Goal: Task Accomplishment & Management: Manage account settings

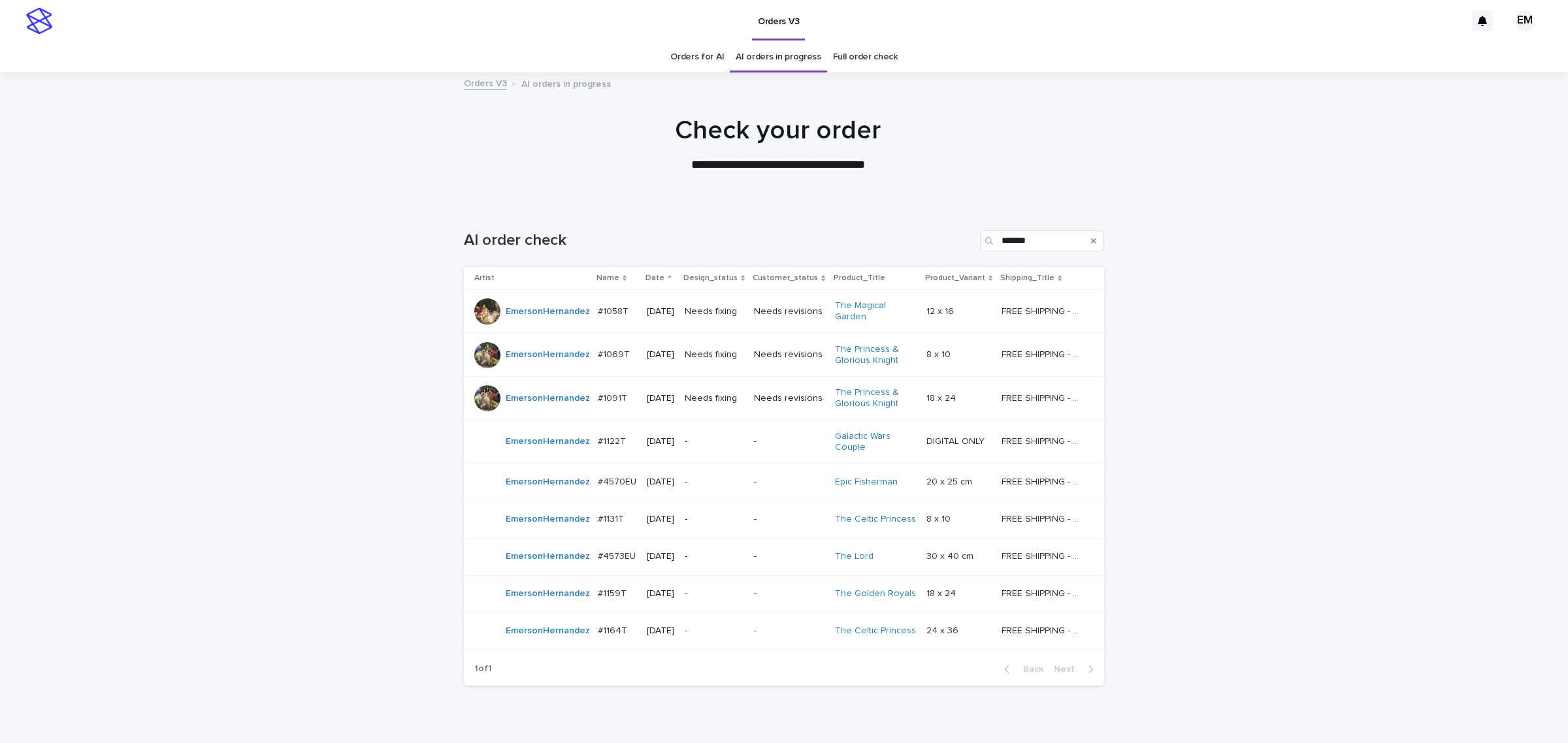
click at [256, 331] on div "Loading... Saving… Loading... Saving… AI order check ******* Artist Name Date D…" at bounding box center [784, 483] width 1568 height 557
click at [679, 361] on td "[DATE]" at bounding box center [660, 355] width 38 height 44
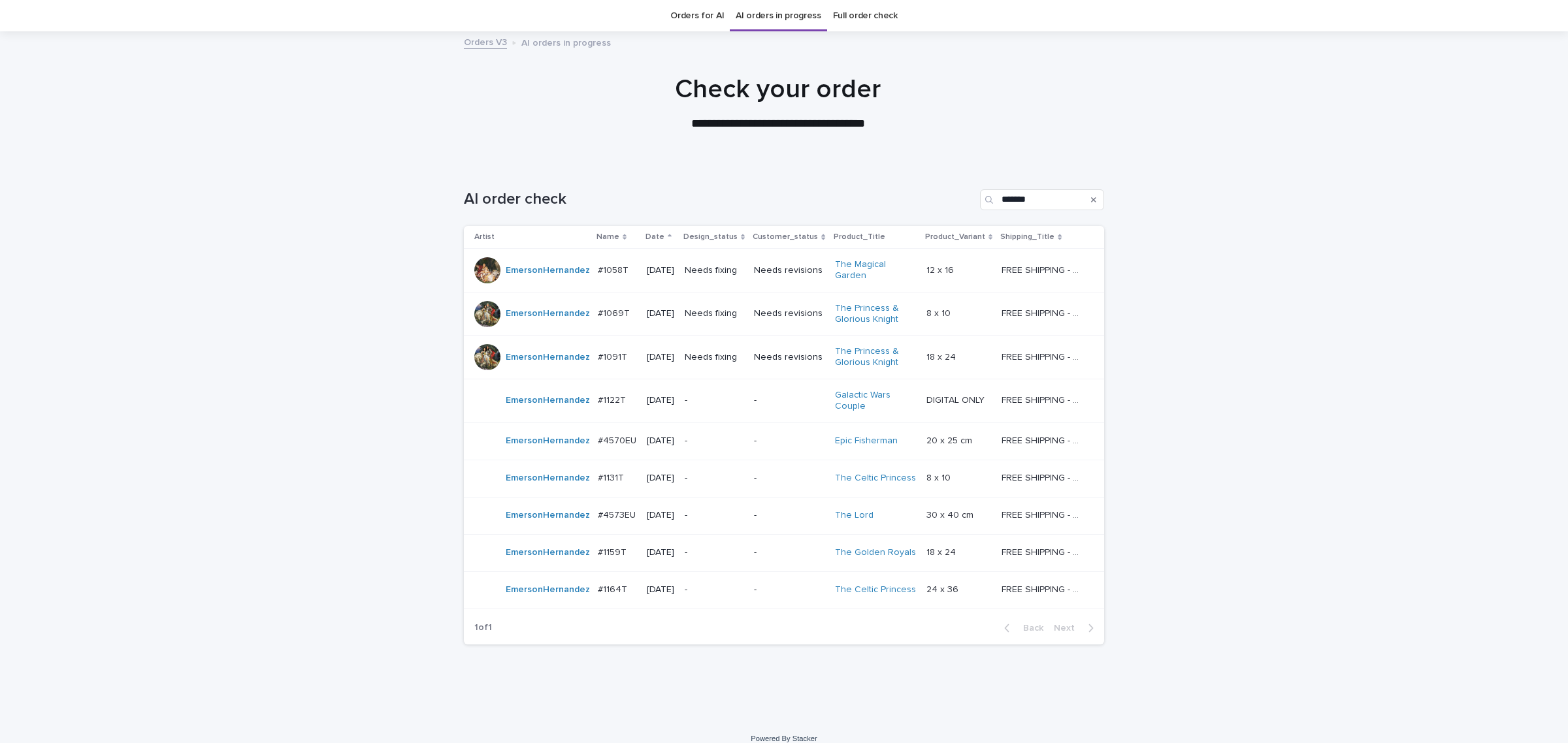
click at [674, 365] on div "[DATE]" at bounding box center [661, 357] width 27 height 22
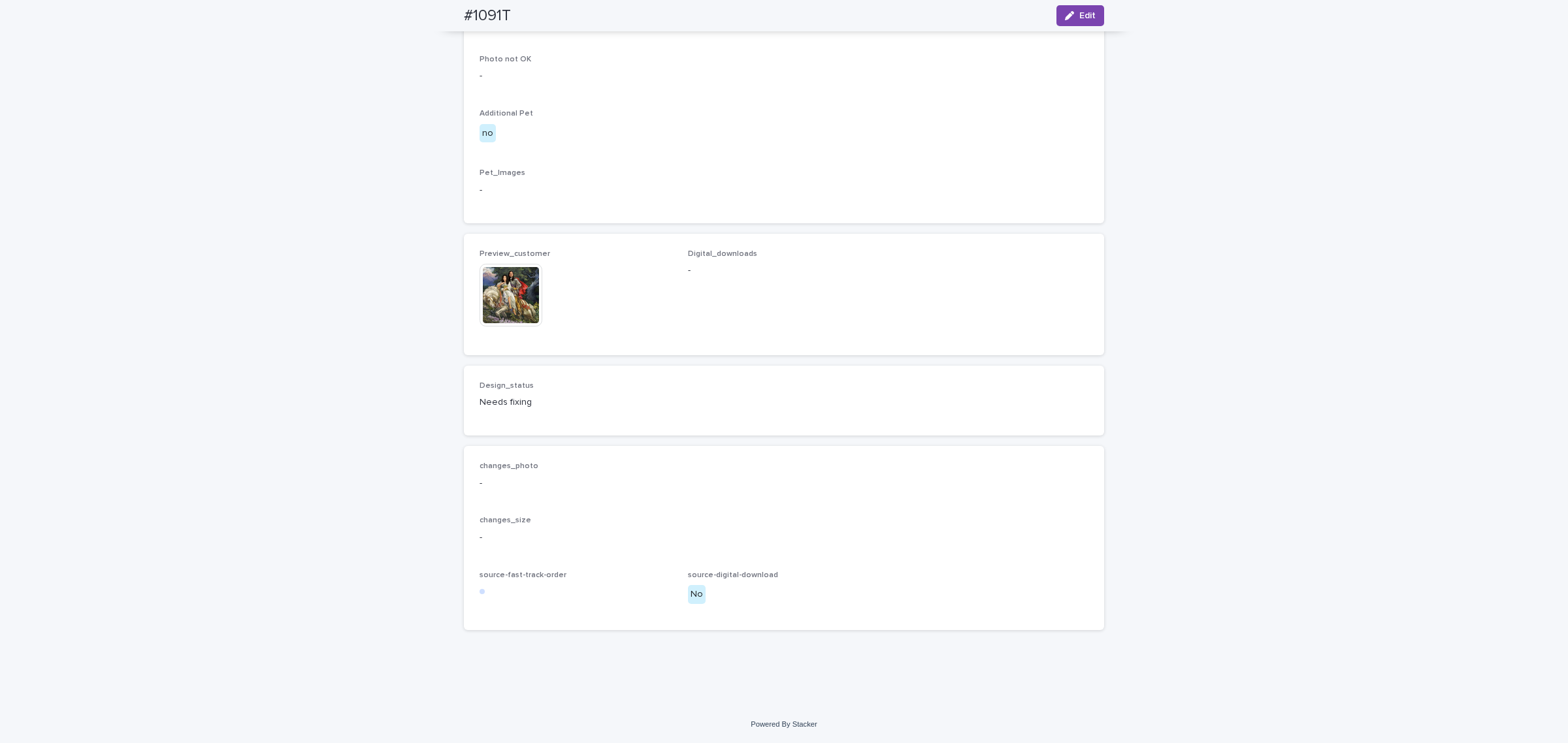
scroll to position [980, 0]
click at [512, 327] on img at bounding box center [511, 295] width 63 height 63
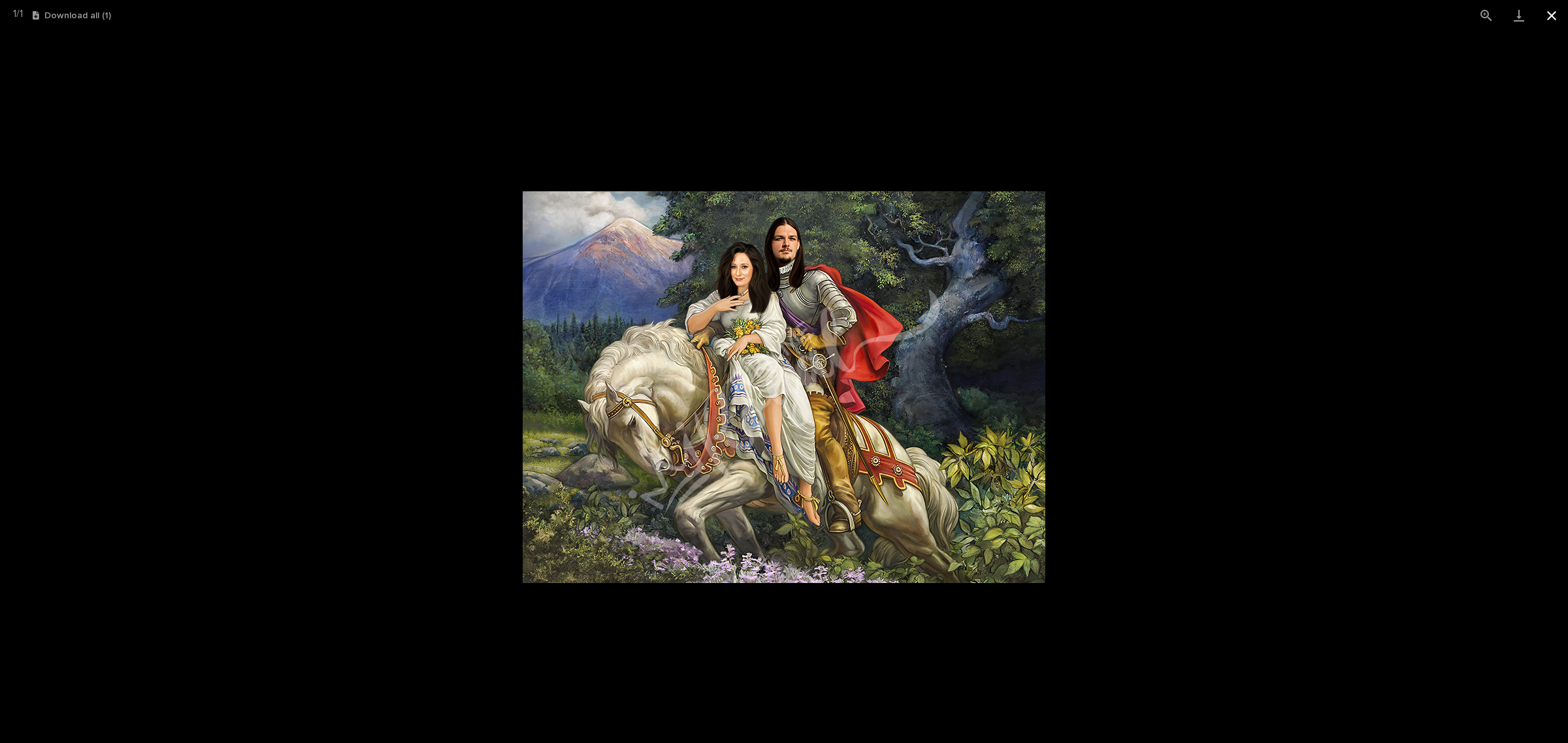
click at [1549, 20] on button "Close gallery" at bounding box center [1551, 15] width 32 height 31
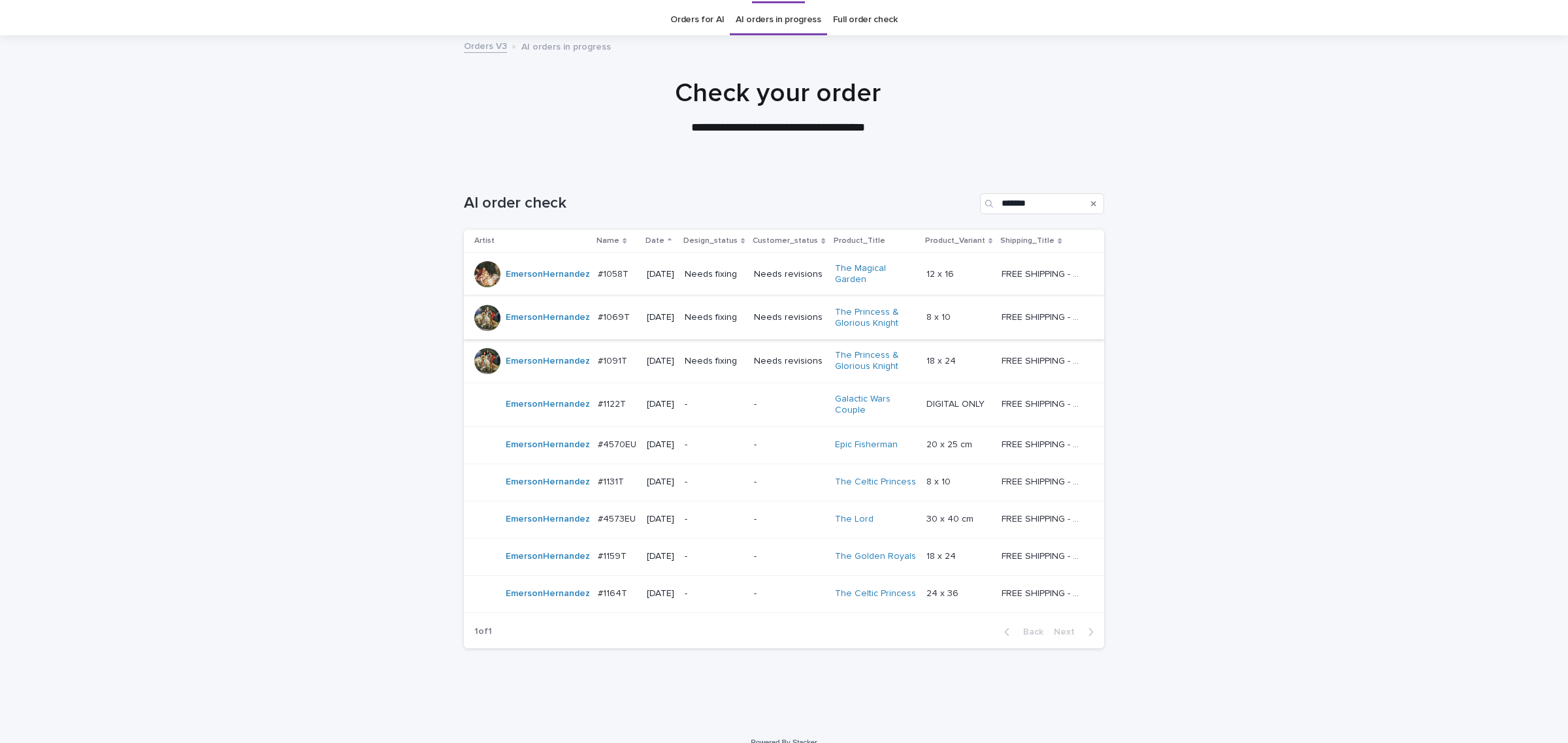
scroll to position [41, 0]
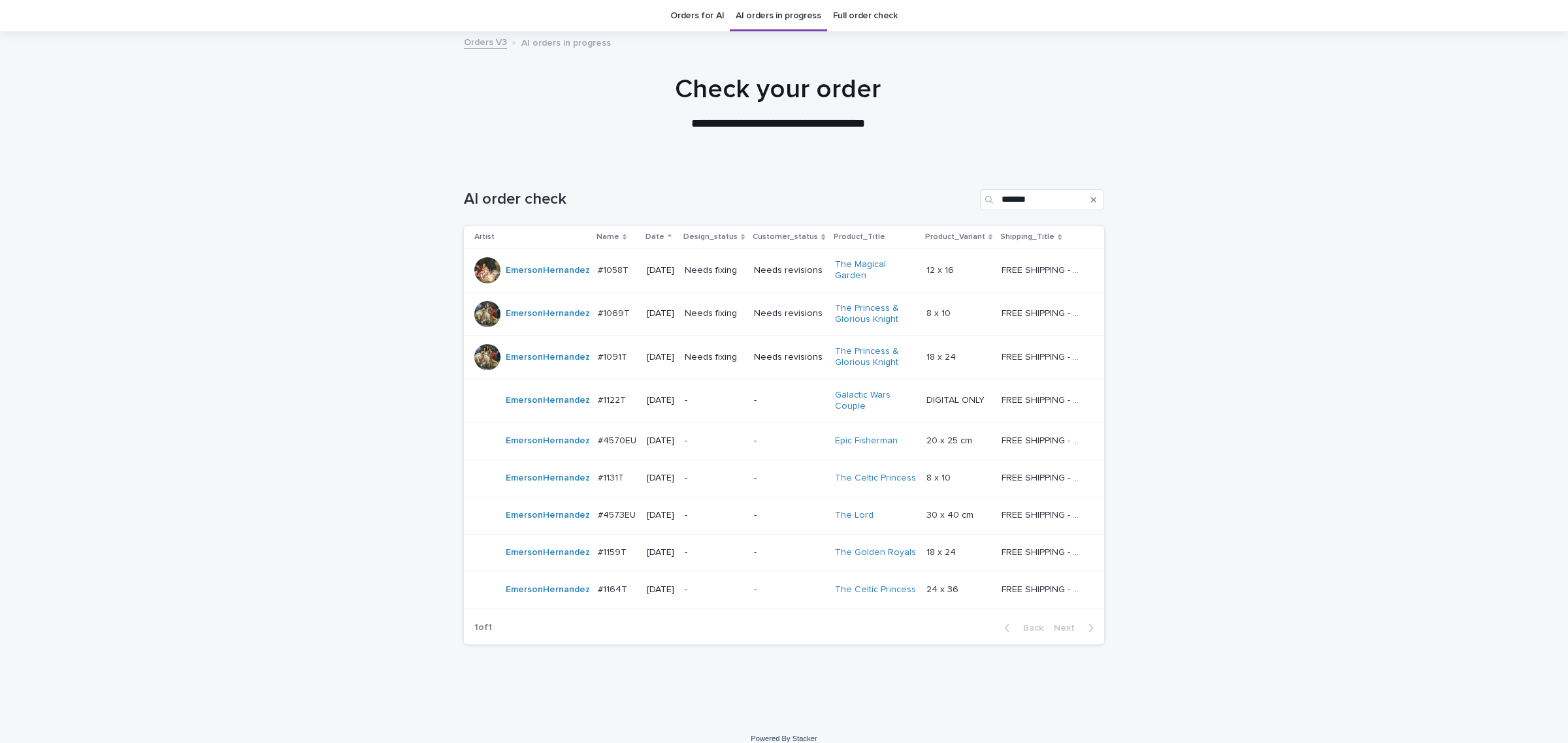
click at [335, 311] on div "Loading... Saving… Loading... Saving… AI order check ******* Artist Name Date D…" at bounding box center [784, 441] width 1568 height 557
click at [361, 273] on div "Loading... Saving… Loading... Saving… AI order check ******* Artist Name Date D…" at bounding box center [784, 441] width 1568 height 557
click at [252, 109] on div "**********" at bounding box center [778, 103] width 1556 height 59
click at [253, 92] on div "**********" at bounding box center [778, 103] width 1556 height 59
drag, startPoint x: 247, startPoint y: 284, endPoint x: 324, endPoint y: 270, distance: 78.3
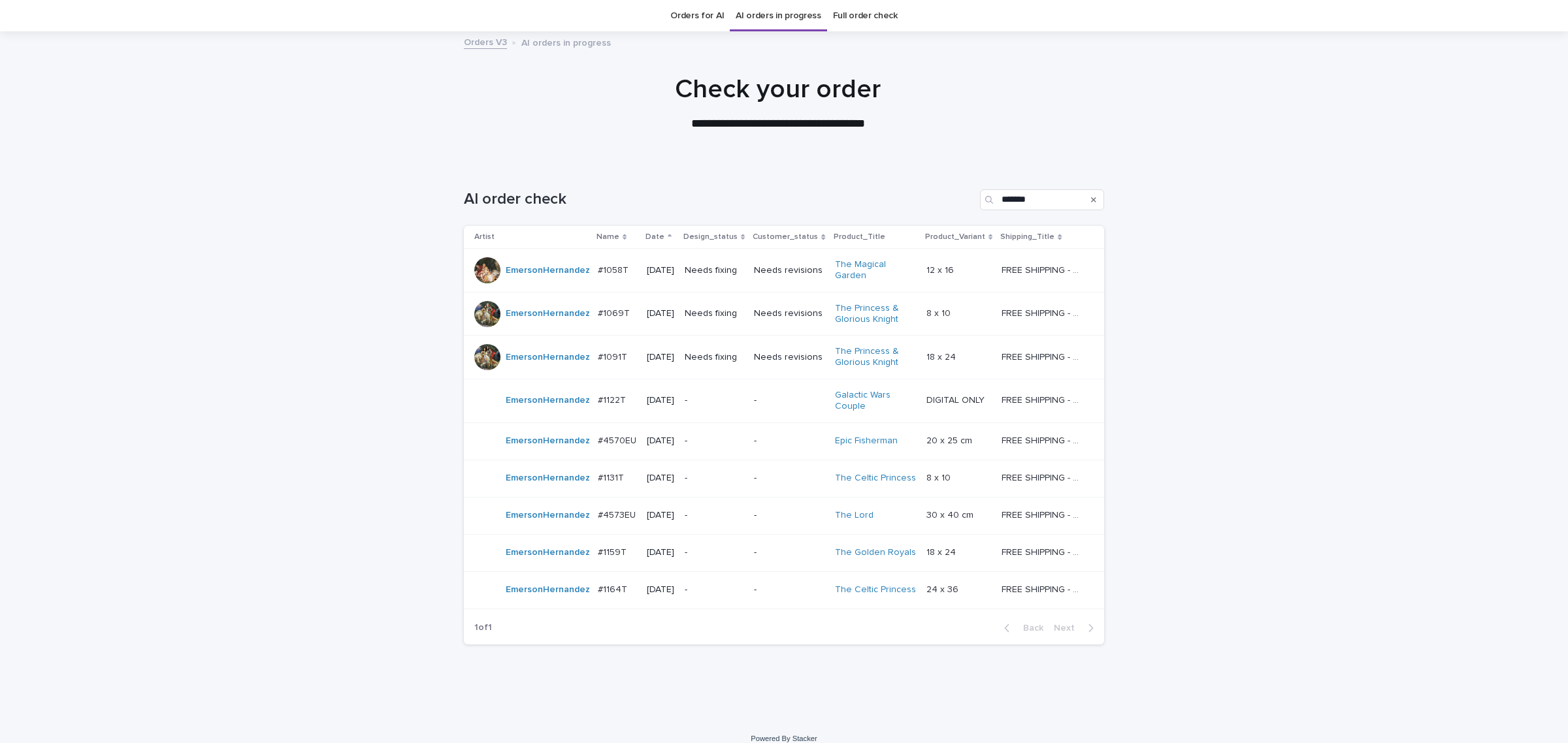
click at [247, 283] on div "Loading... Saving… Loading... Saving… AI order check ******* Artist Name Date D…" at bounding box center [784, 441] width 1568 height 557
click at [604, 323] on div "#1069T #1069T" at bounding box center [617, 314] width 39 height 22
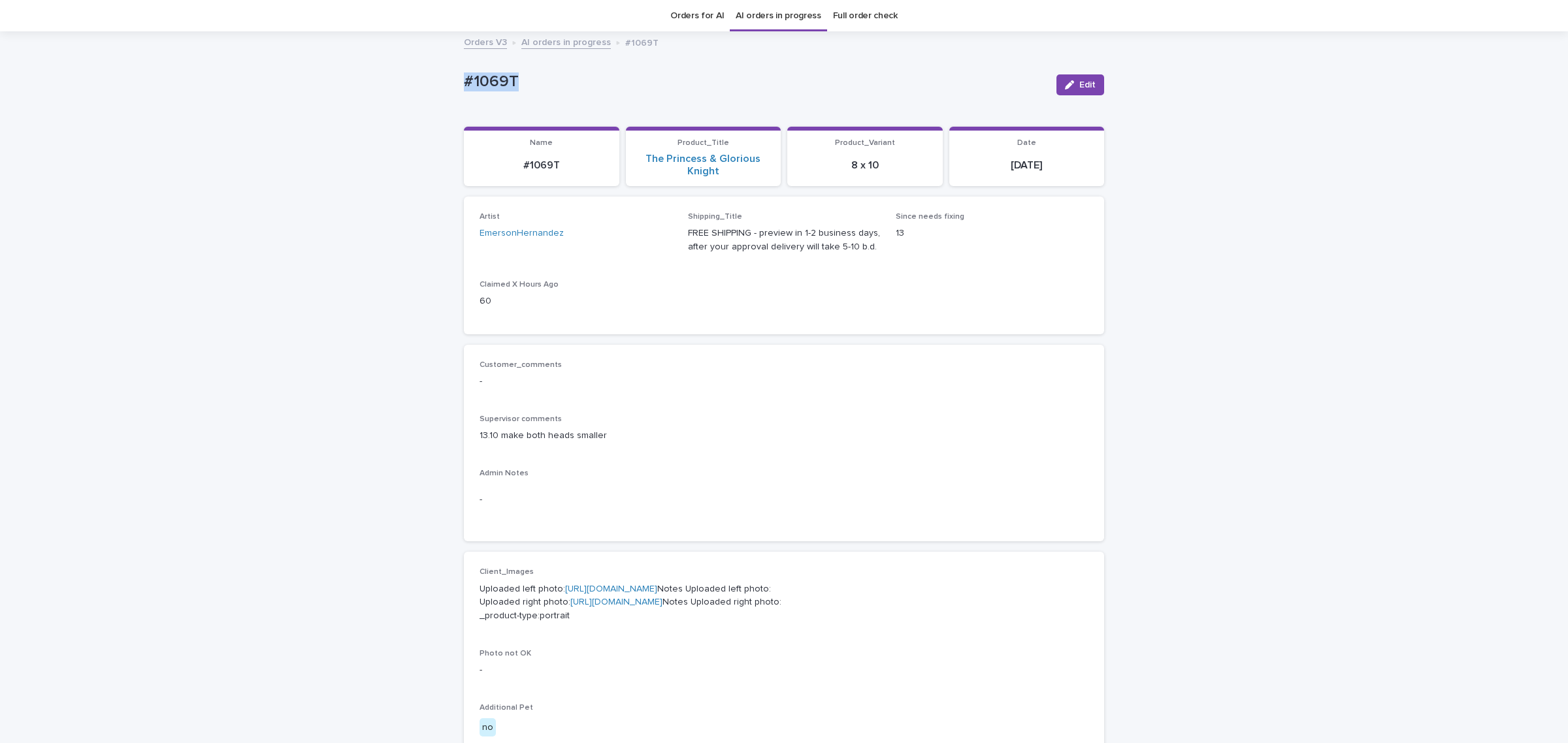
drag, startPoint x: 552, startPoint y: 83, endPoint x: 340, endPoint y: 94, distance: 212.3
click at [340, 94] on div "Loading... Saving… Loading... Saving… #1069T Edit #1069T Edit Sorry, there was …" at bounding box center [784, 666] width 1568 height 1268
copy p "#1069T"
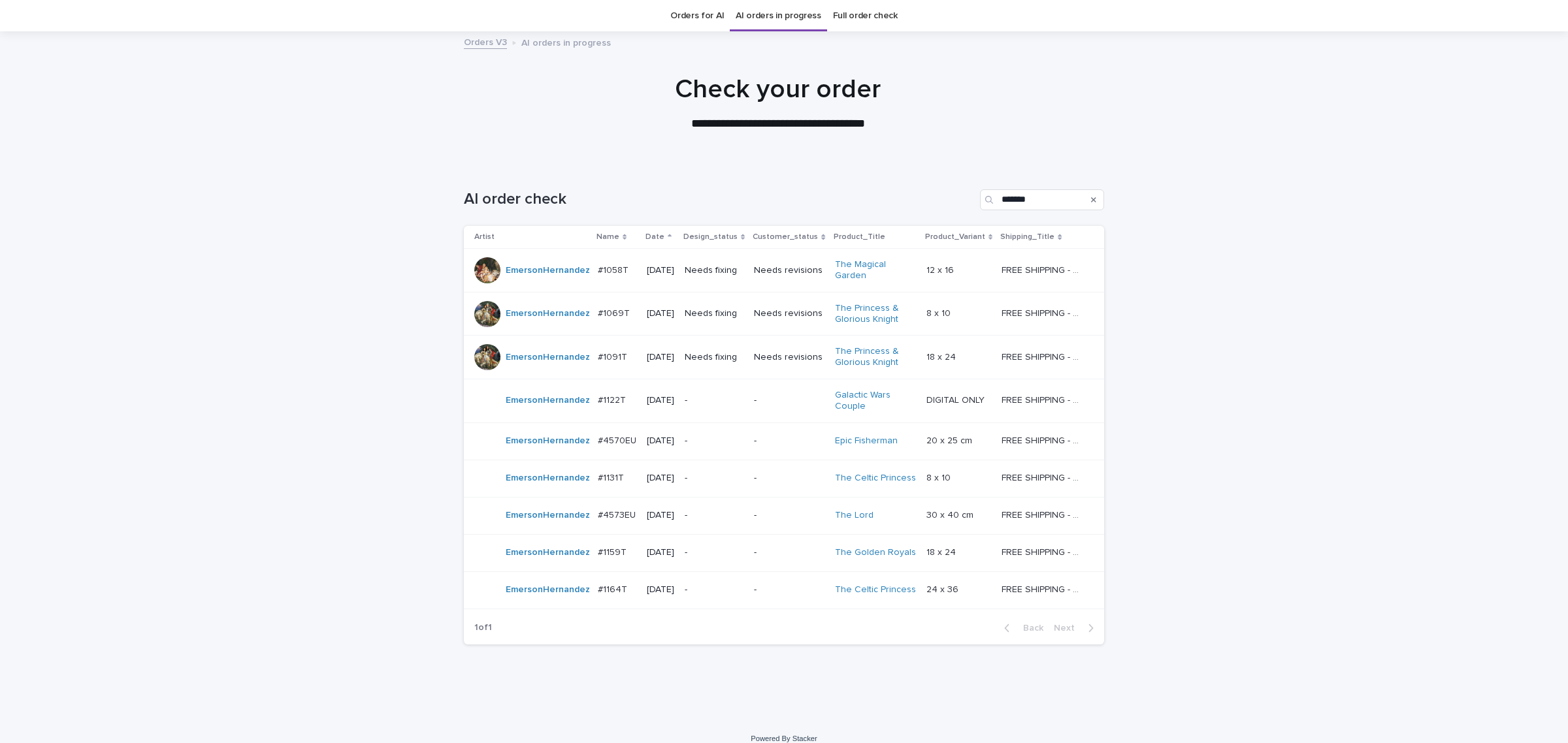
scroll to position [41, 0]
click at [599, 363] on div "#1091T #1091T" at bounding box center [617, 357] width 39 height 22
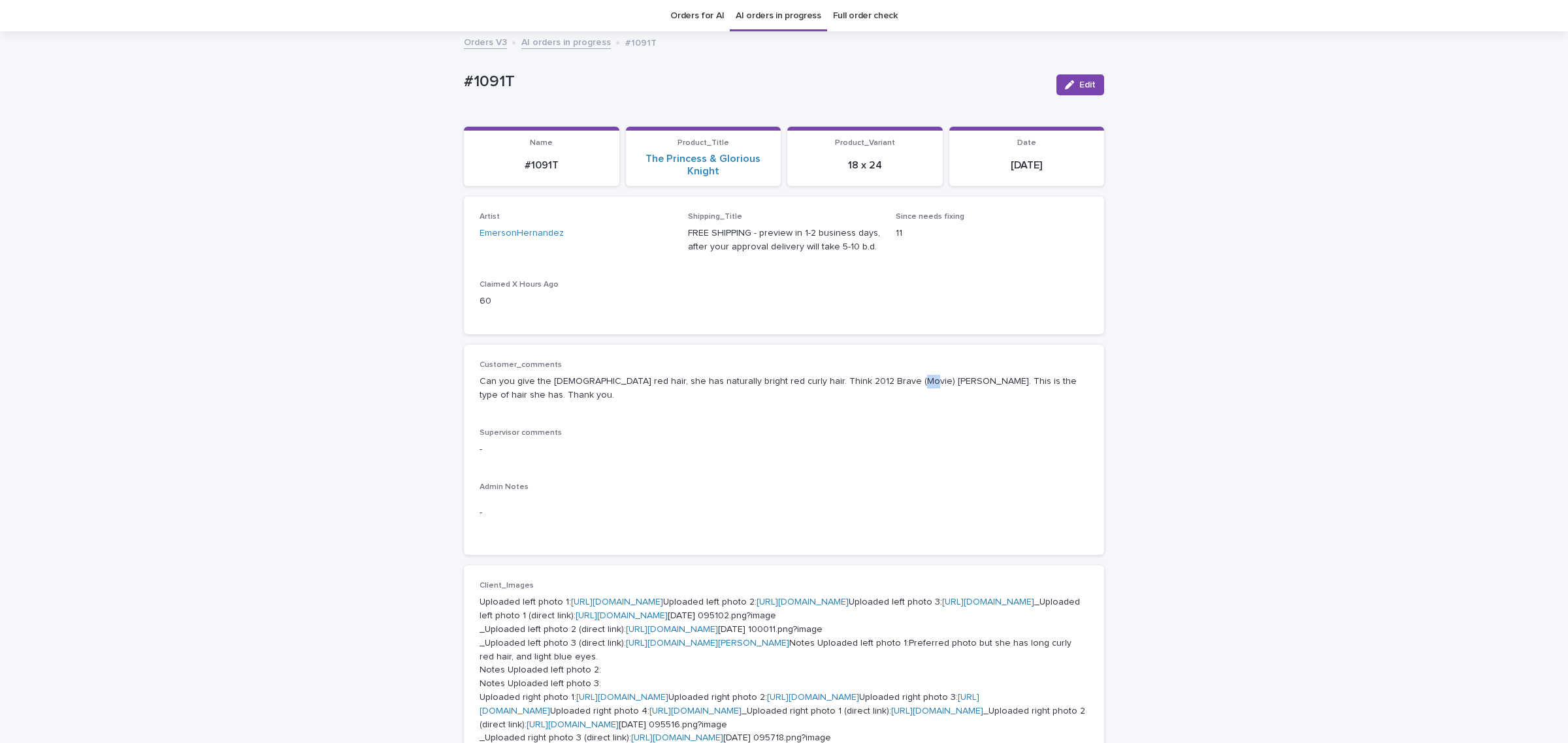
drag, startPoint x: 893, startPoint y: 386, endPoint x: 883, endPoint y: 389, distance: 10.4
click at [883, 389] on div "Customer_comments Can you give the [DEMOGRAPHIC_DATA] red hair, she has natural…" at bounding box center [784, 386] width 609 height 53
drag, startPoint x: 852, startPoint y: 416, endPoint x: 821, endPoint y: 406, distance: 32.6
click at [850, 428] on p "Supervisor comments" at bounding box center [784, 433] width 609 height 9
drag, startPoint x: 784, startPoint y: 381, endPoint x: 890, endPoint y: 386, distance: 106.1
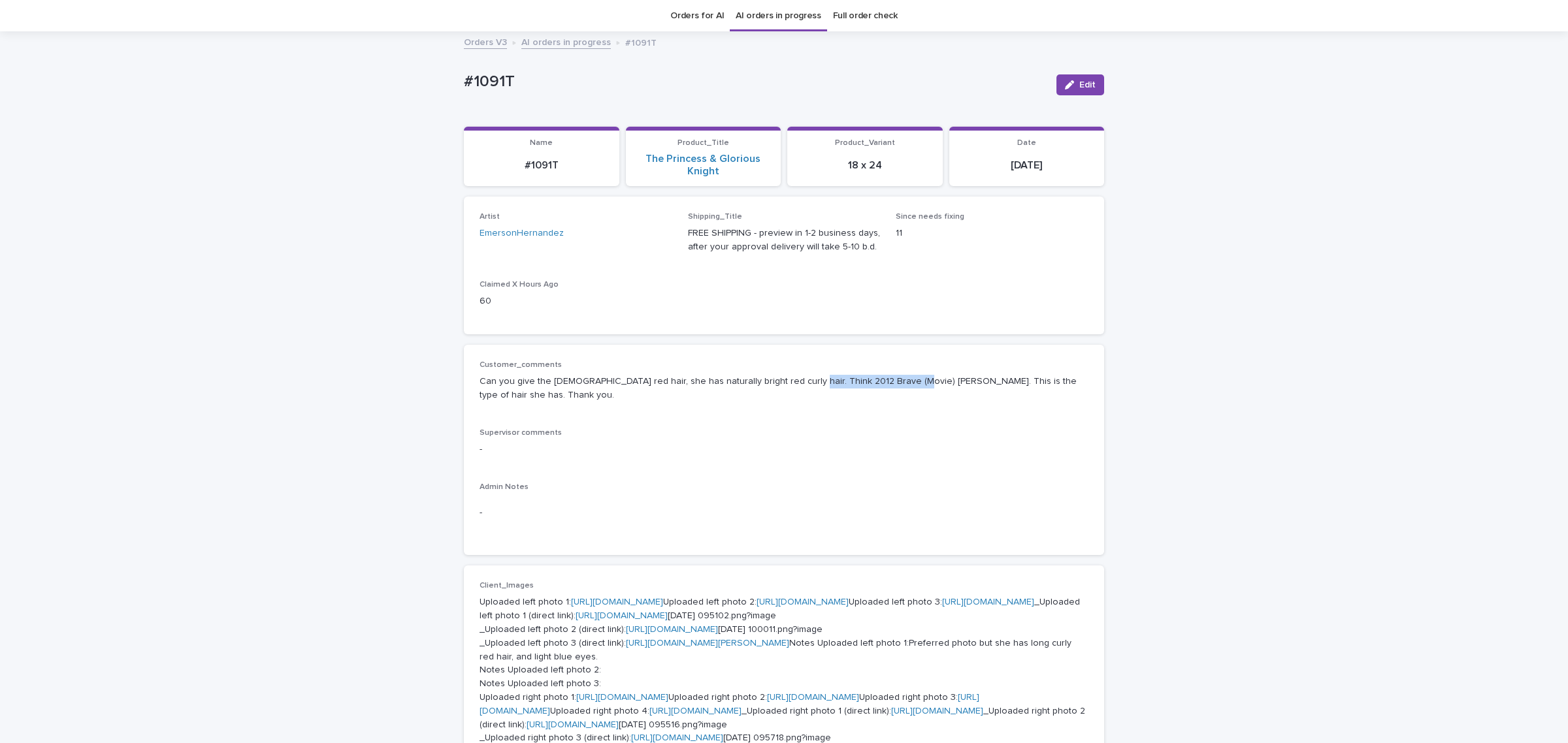
click at [890, 386] on p "Can you give the [DEMOGRAPHIC_DATA] red hair, she has naturally bright red curl…" at bounding box center [784, 389] width 609 height 27
copy p "2012 Brave (Movie) [PERSON_NAME]"
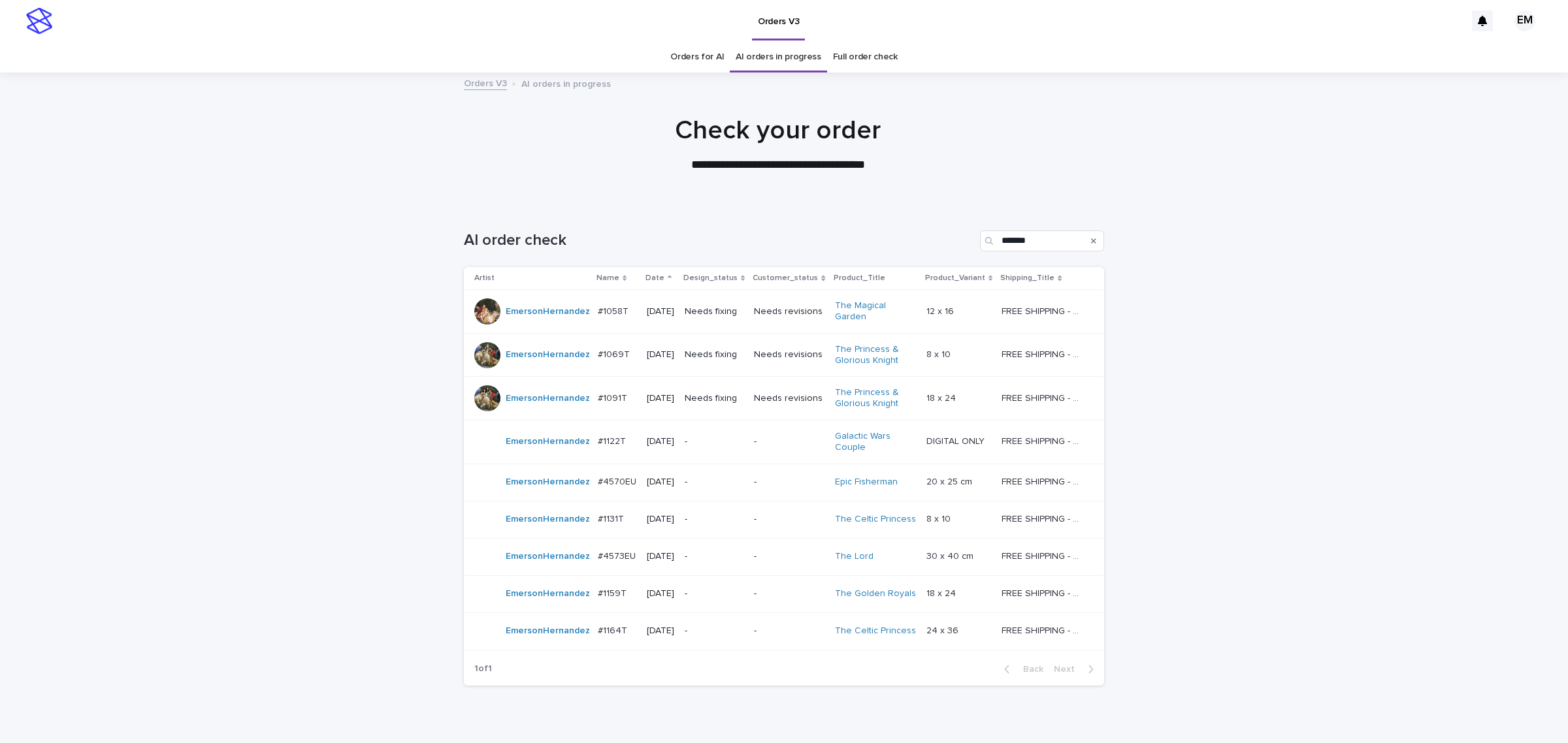
click at [723, 519] on p "-" at bounding box center [714, 520] width 59 height 11
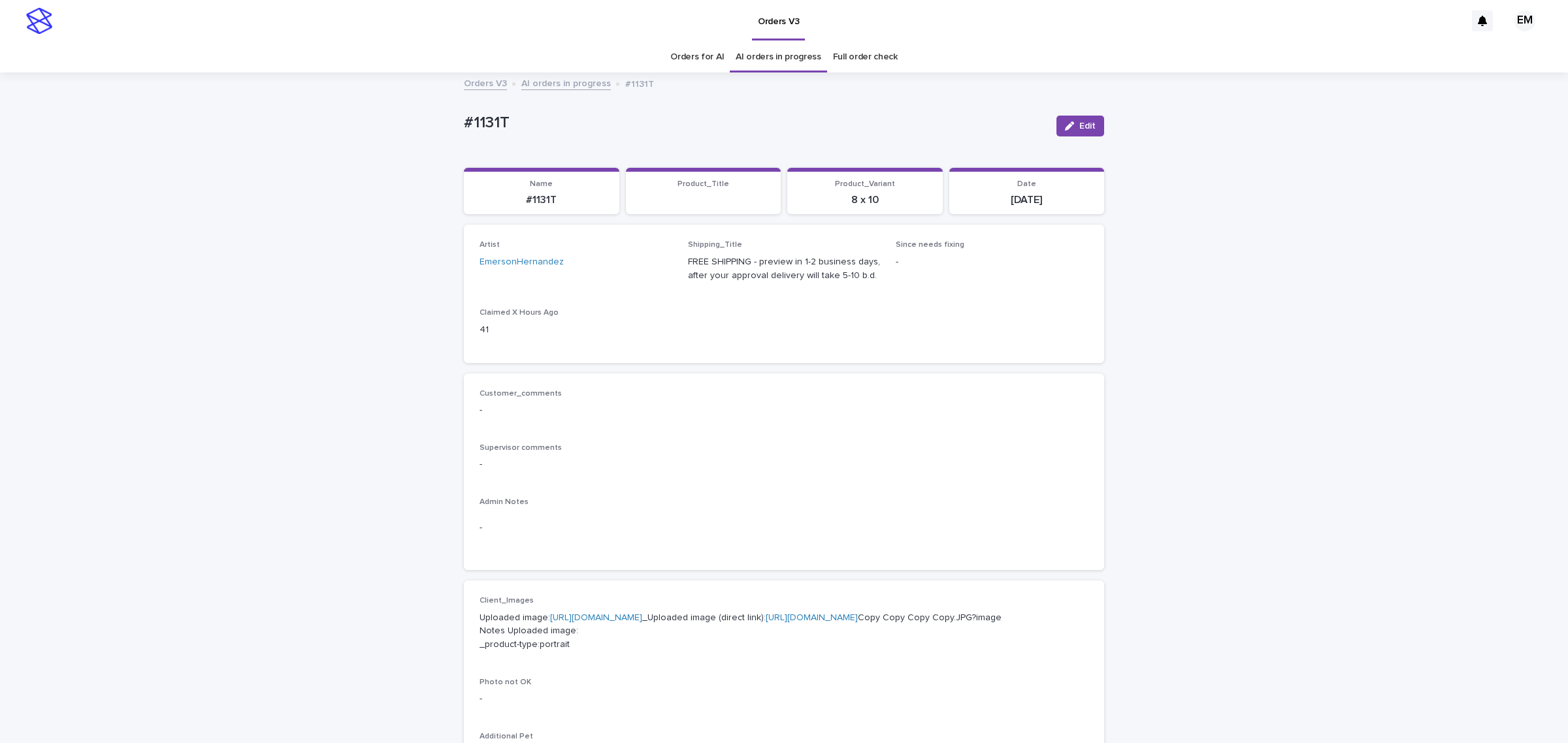
click at [631, 620] on link "[URL][DOMAIN_NAME]" at bounding box center [596, 618] width 92 height 9
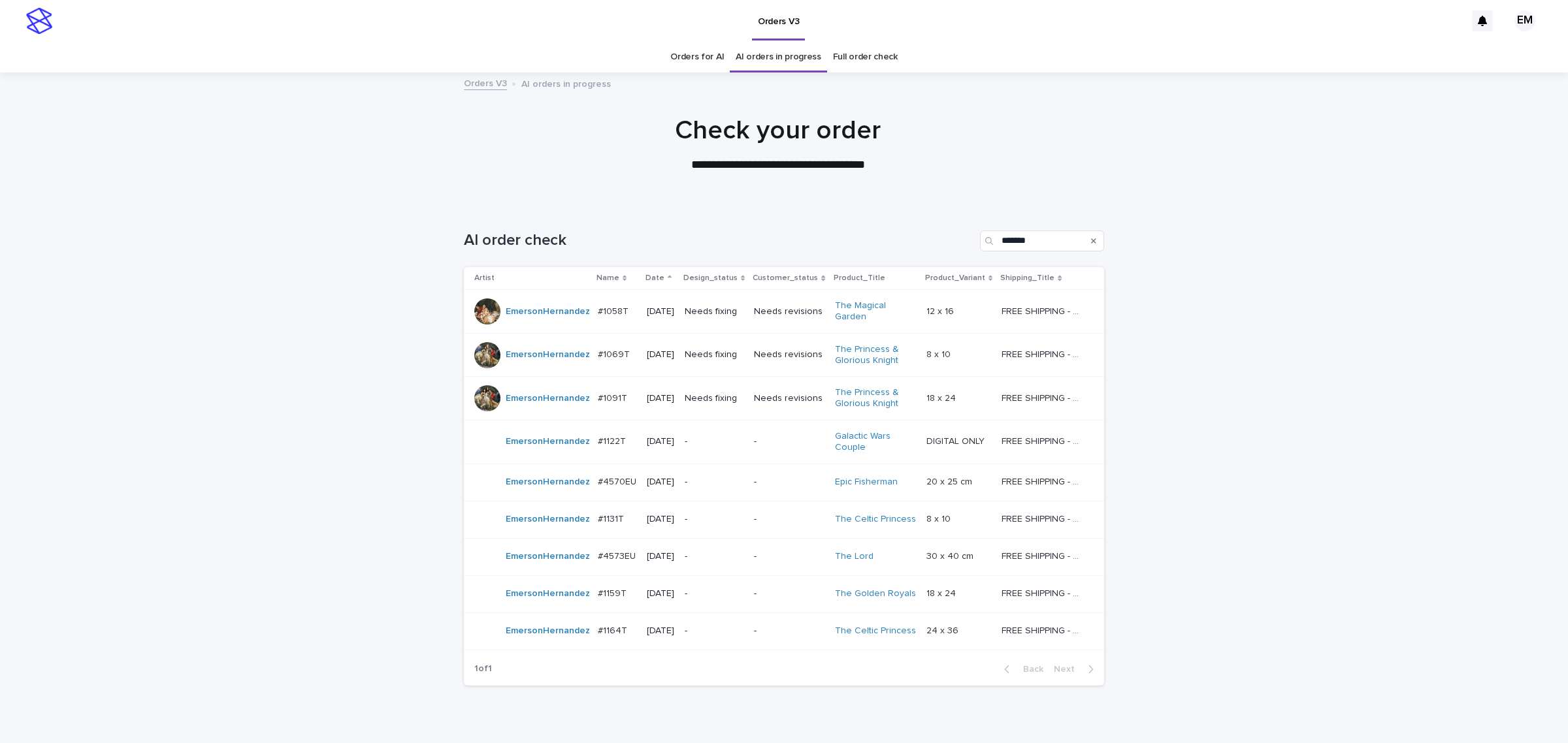
click at [674, 318] on p "[DATE]" at bounding box center [661, 312] width 27 height 11
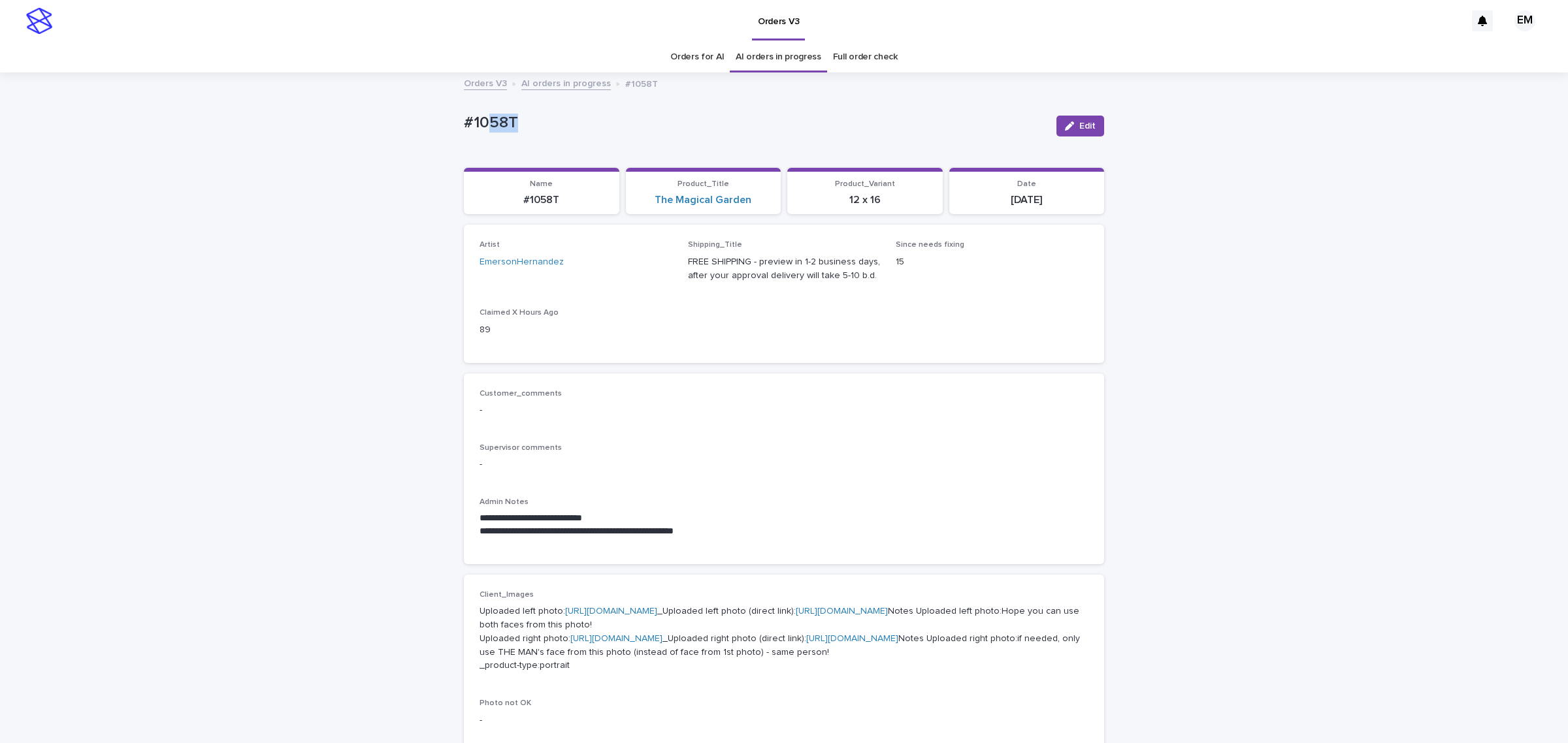
drag, startPoint x: 490, startPoint y: 110, endPoint x: 484, endPoint y: 114, distance: 7.2
click at [478, 111] on div "#1058T Edit" at bounding box center [784, 126] width 640 height 53
click at [570, 128] on p "#1058T" at bounding box center [755, 123] width 582 height 19
drag, startPoint x: 537, startPoint y: 125, endPoint x: 389, endPoint y: 125, distance: 148.0
click at [392, 125] on div "**********" at bounding box center [784, 711] width 1568 height 1277
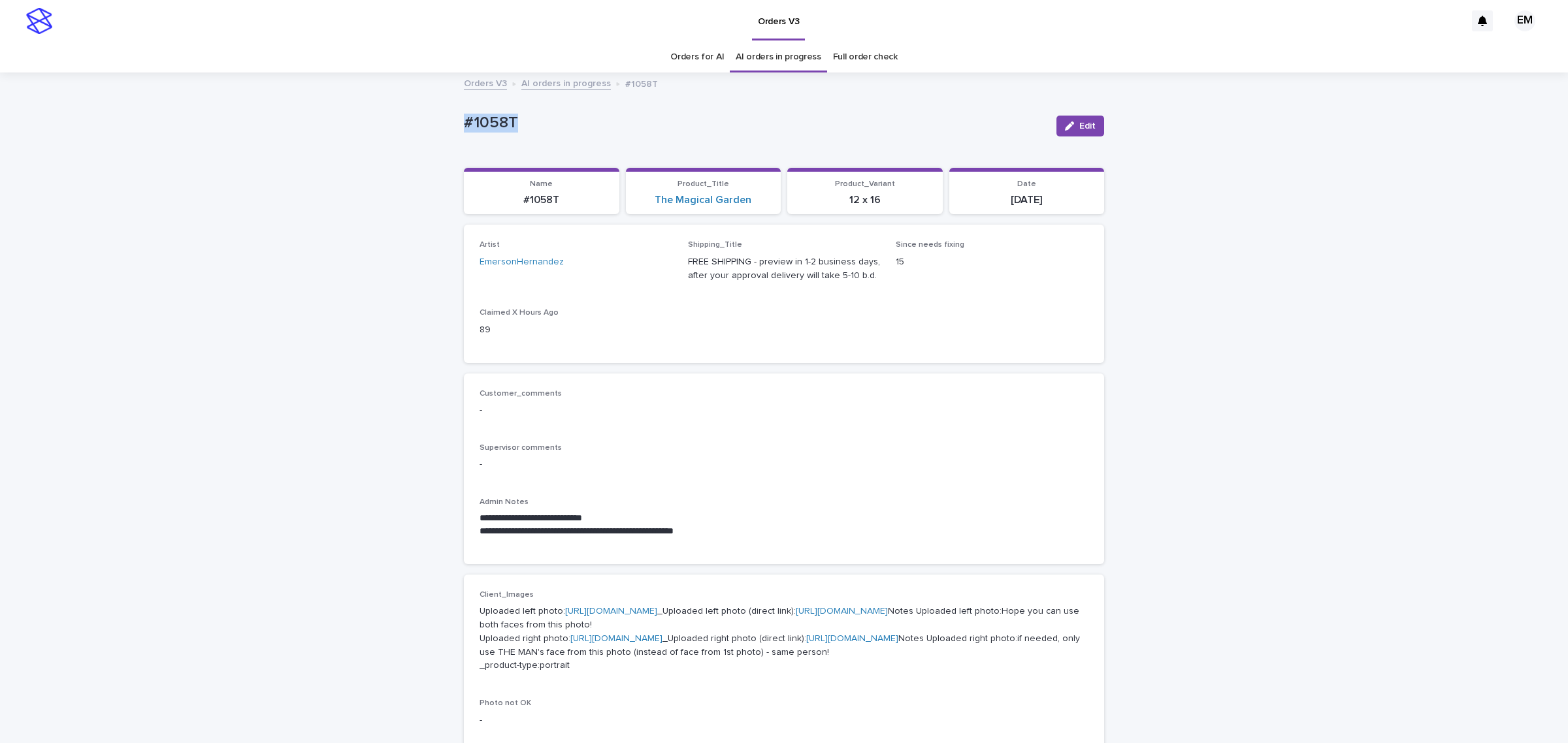
copy p "#1058T"
click at [1109, 461] on div "**********" at bounding box center [784, 711] width 1568 height 1277
click at [784, 510] on div "**********" at bounding box center [784, 523] width 609 height 51
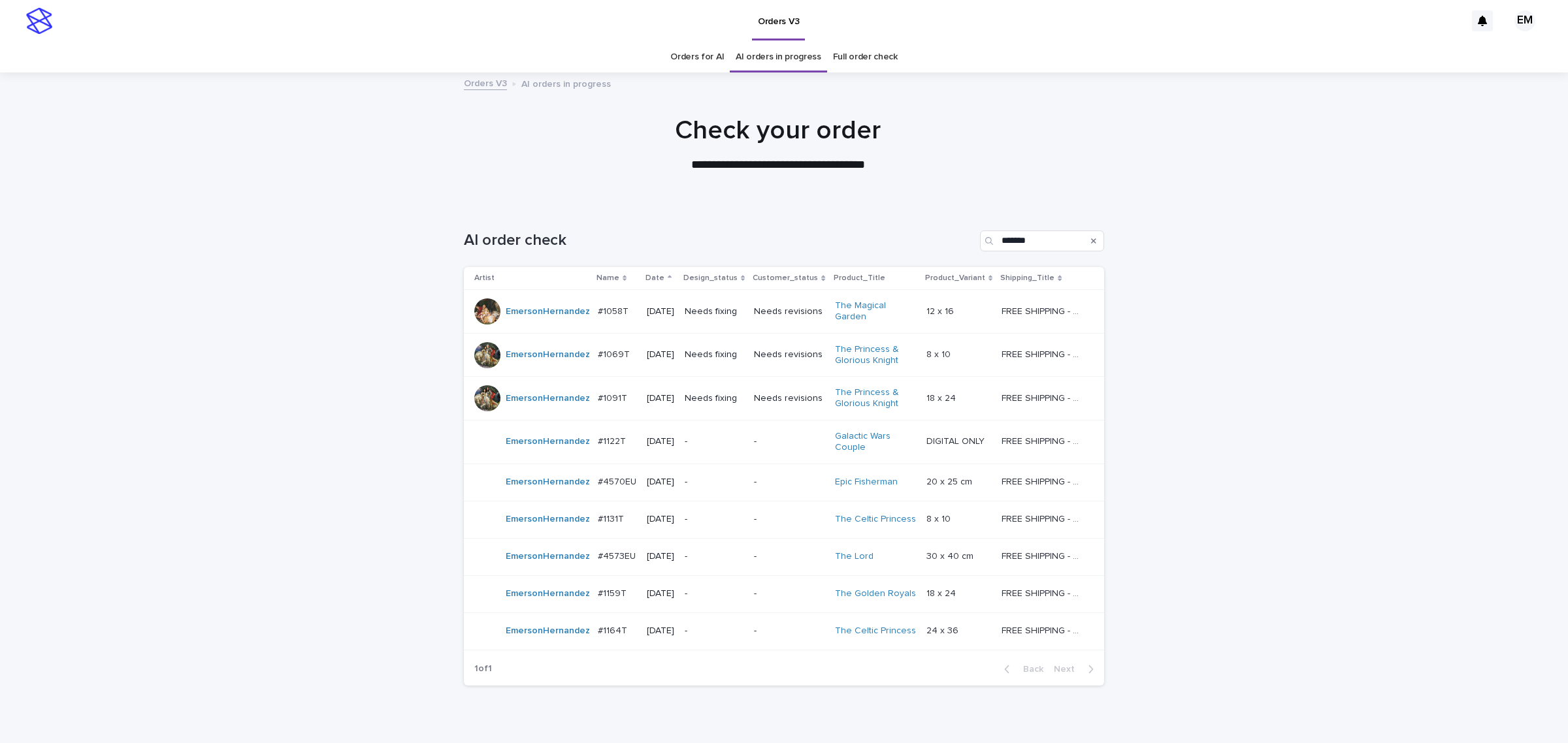
click at [721, 445] on p "-" at bounding box center [714, 442] width 59 height 11
click at [730, 513] on div "-" at bounding box center [714, 518] width 59 height 14
click at [733, 478] on p "-" at bounding box center [714, 483] width 59 height 11
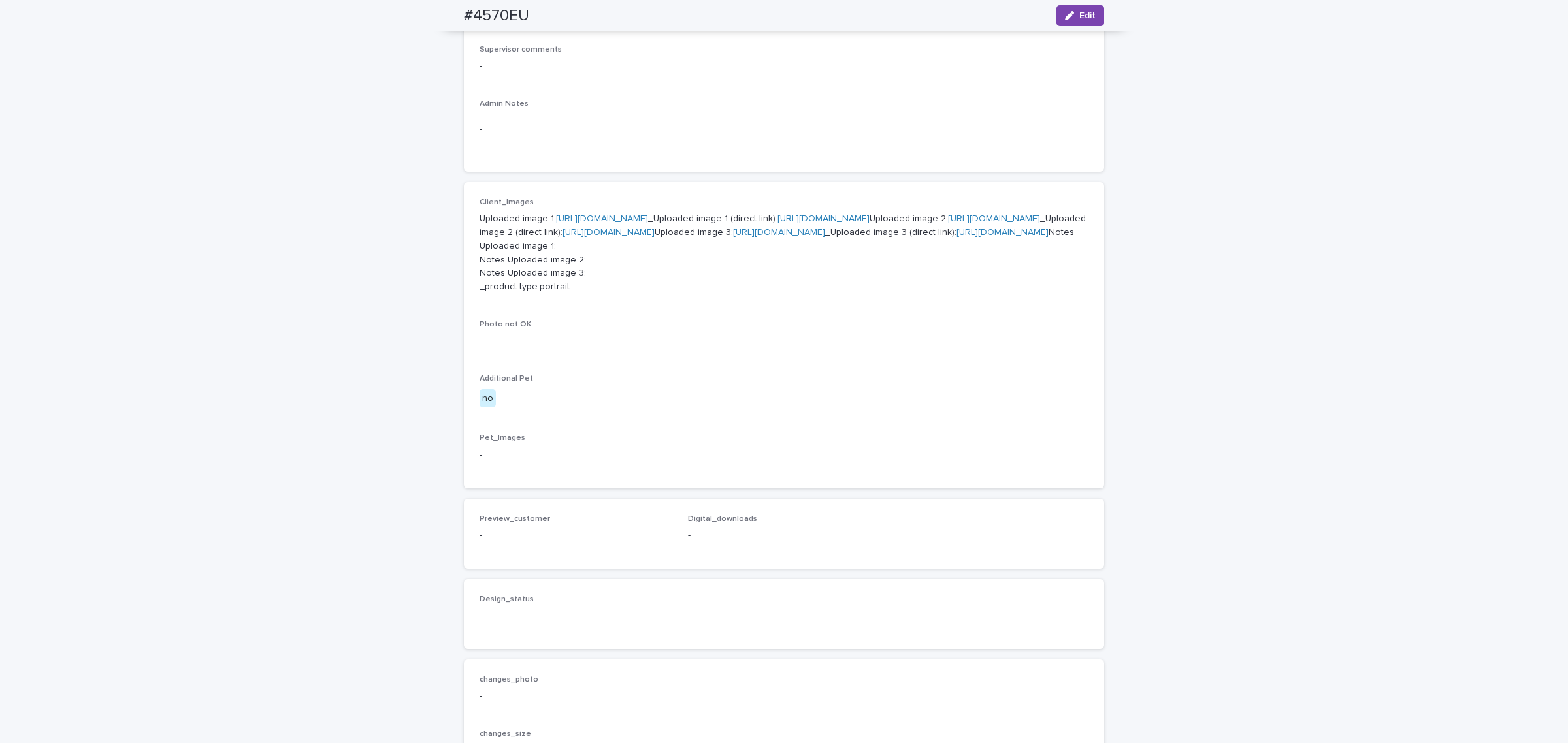
scroll to position [406, 0]
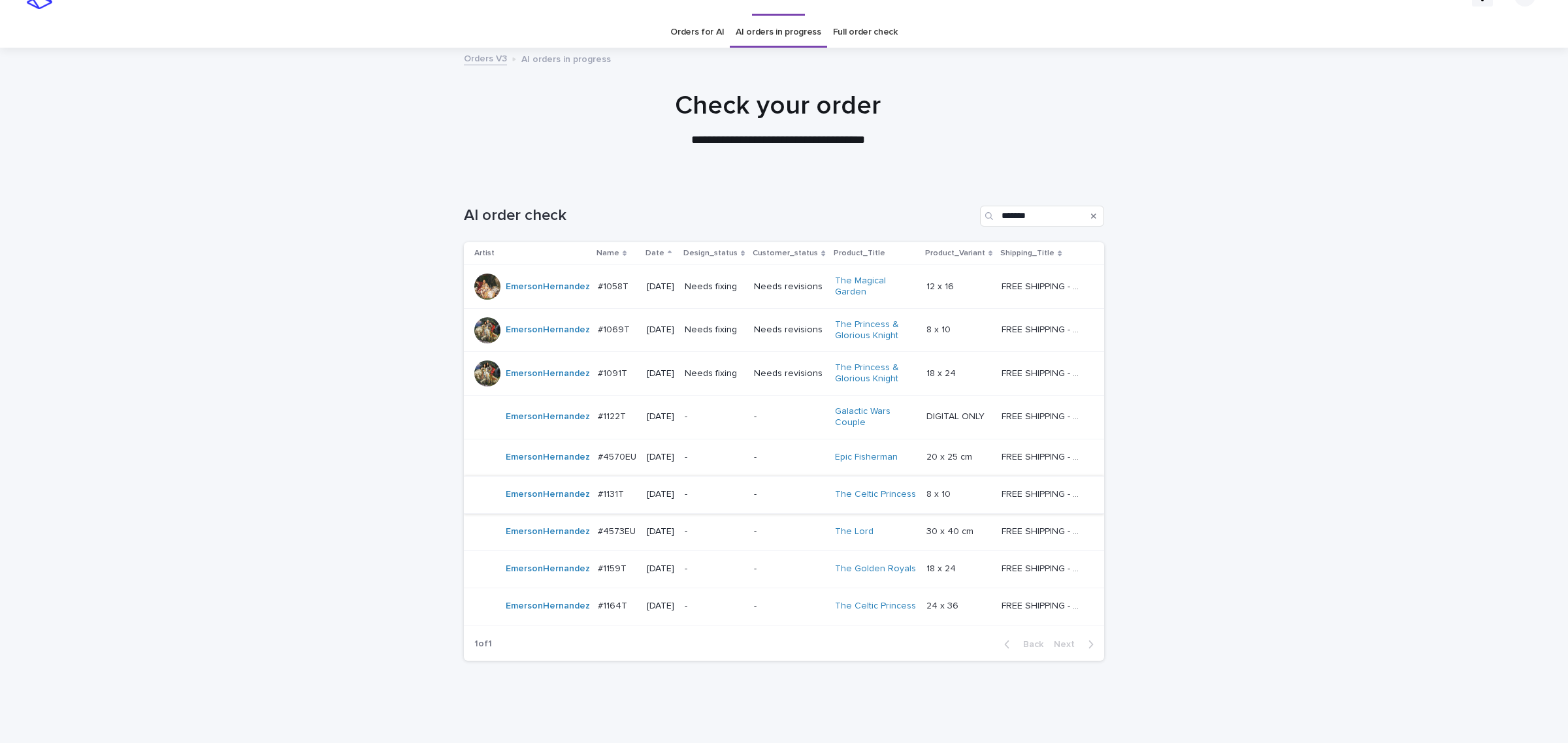
scroll to position [54, 0]
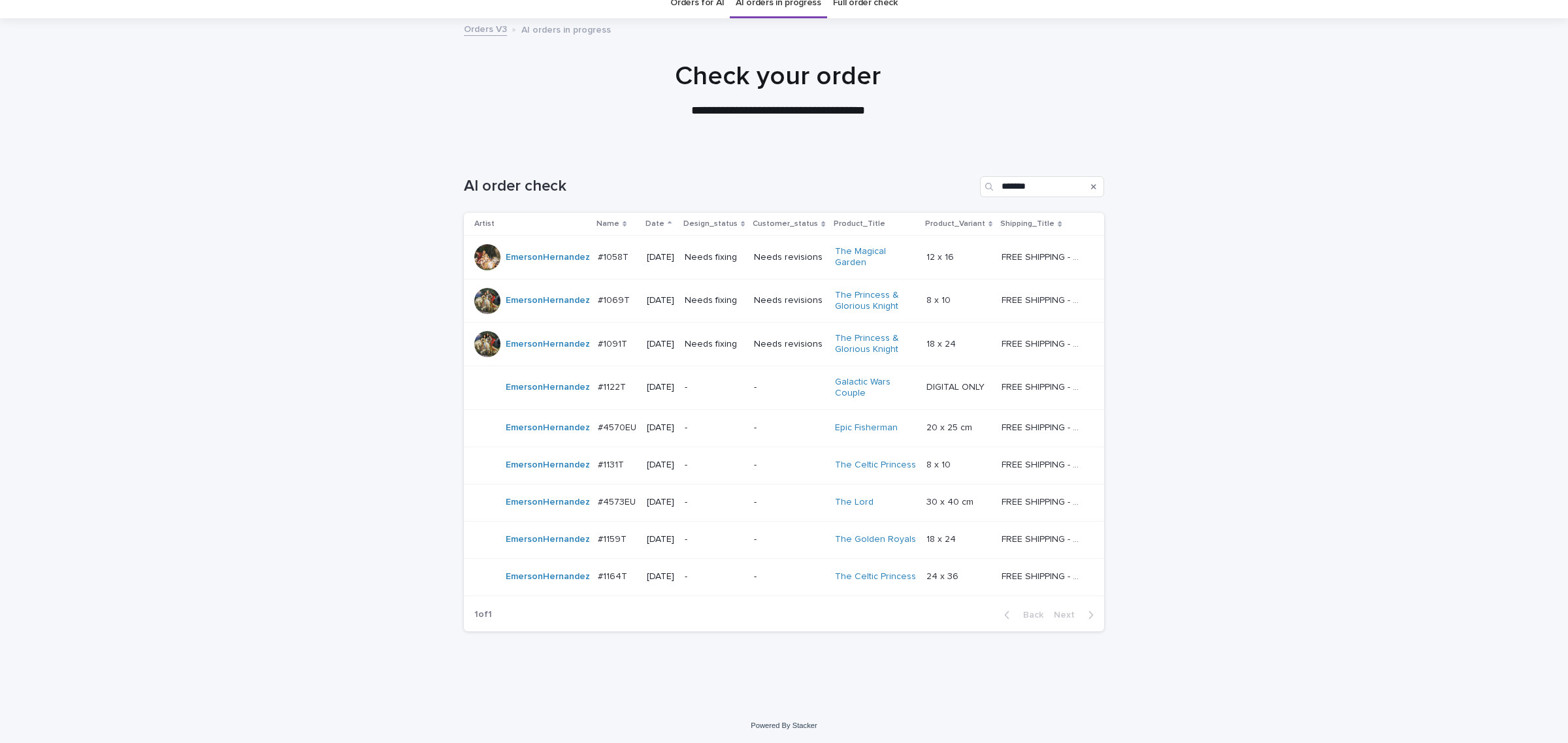
click at [743, 498] on p "-" at bounding box center [714, 503] width 59 height 11
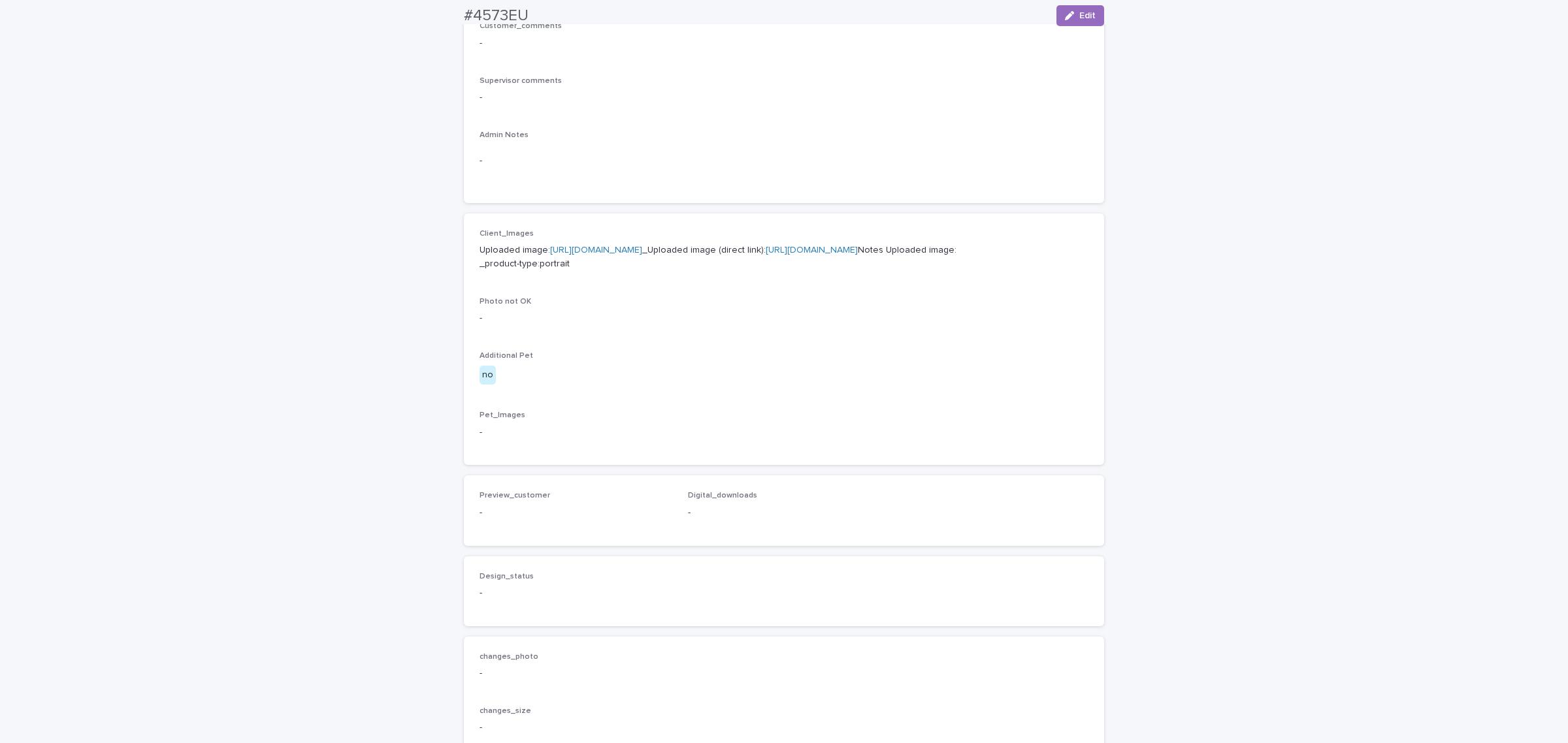
scroll to position [637, 0]
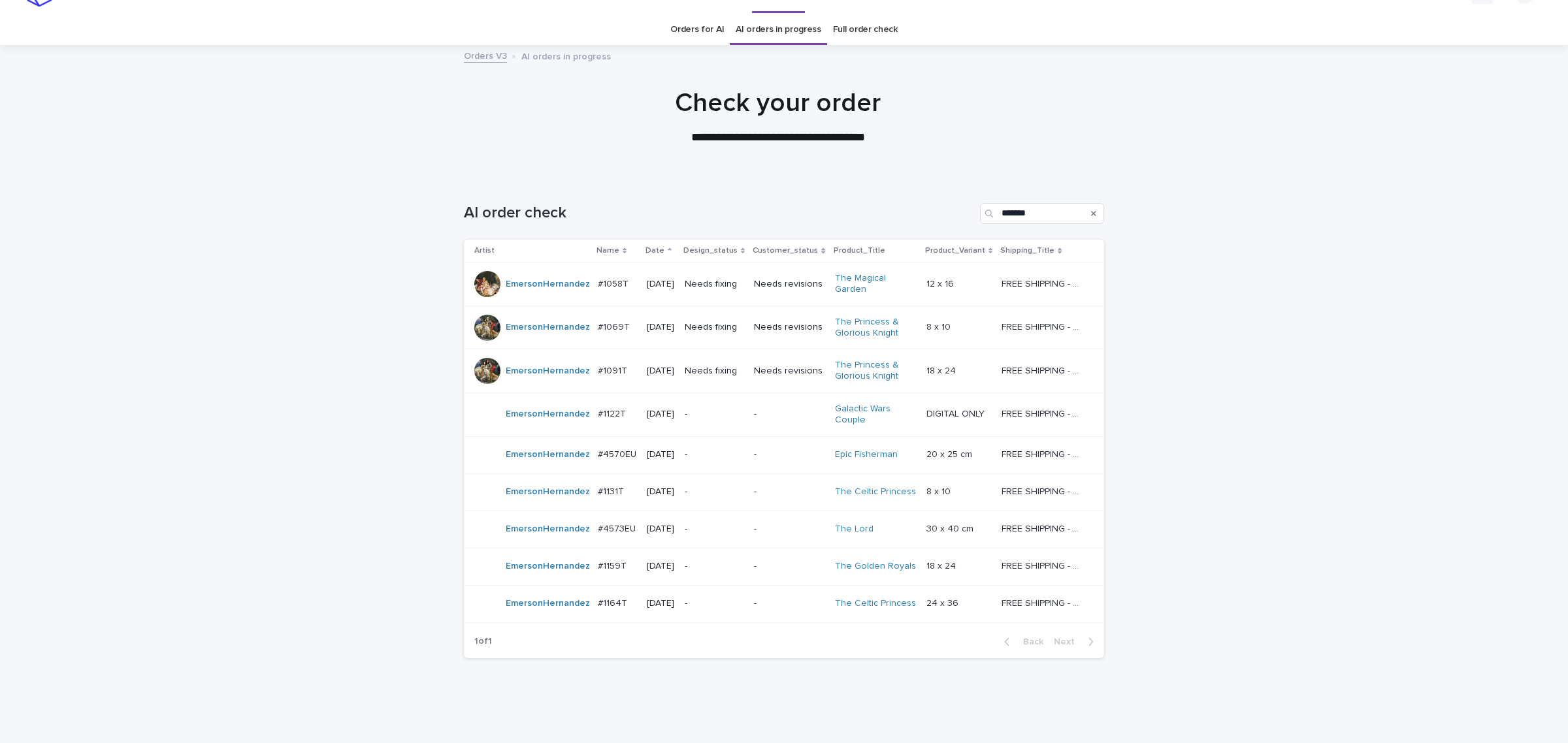
scroll to position [41, 0]
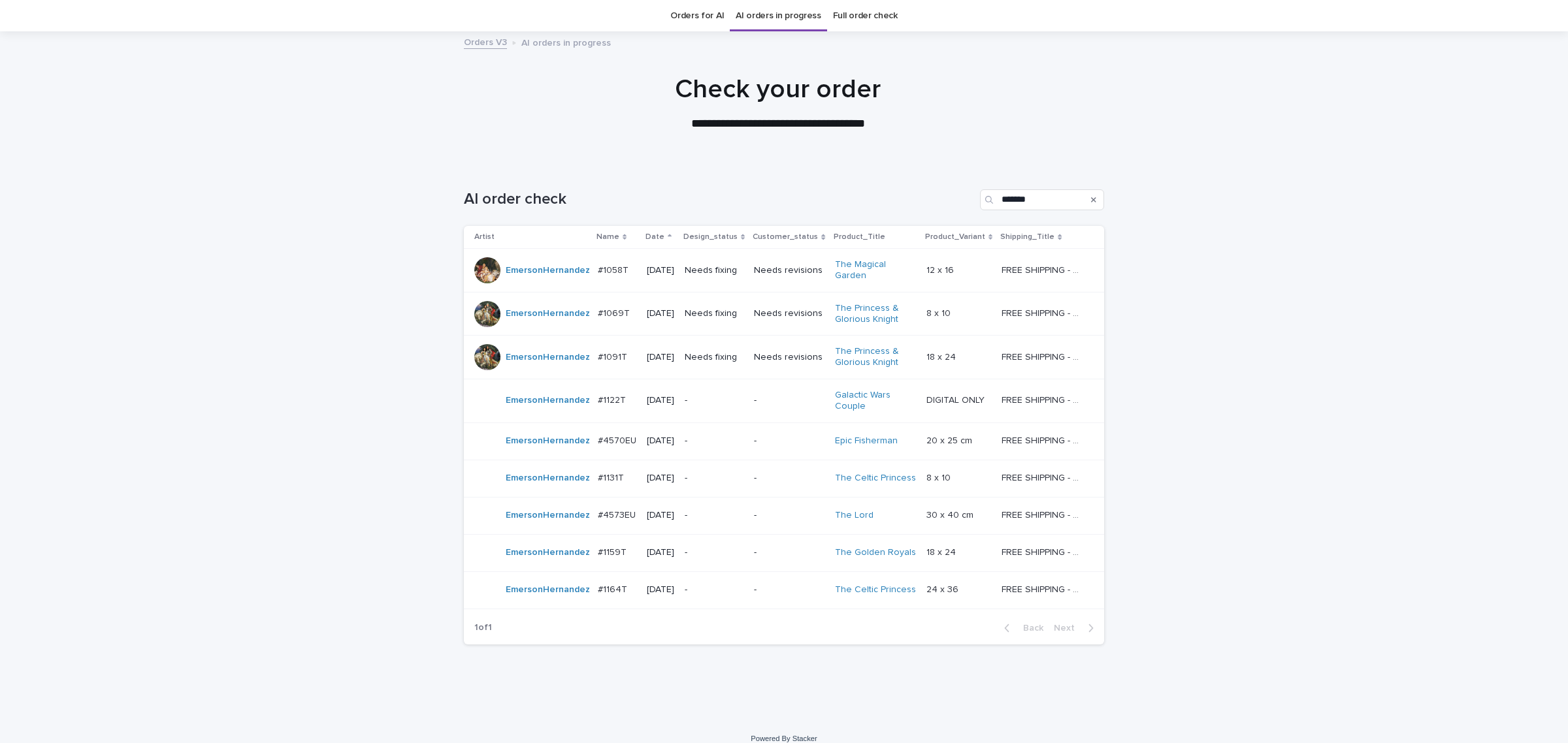
click at [665, 275] on p "[DATE]" at bounding box center [661, 271] width 27 height 11
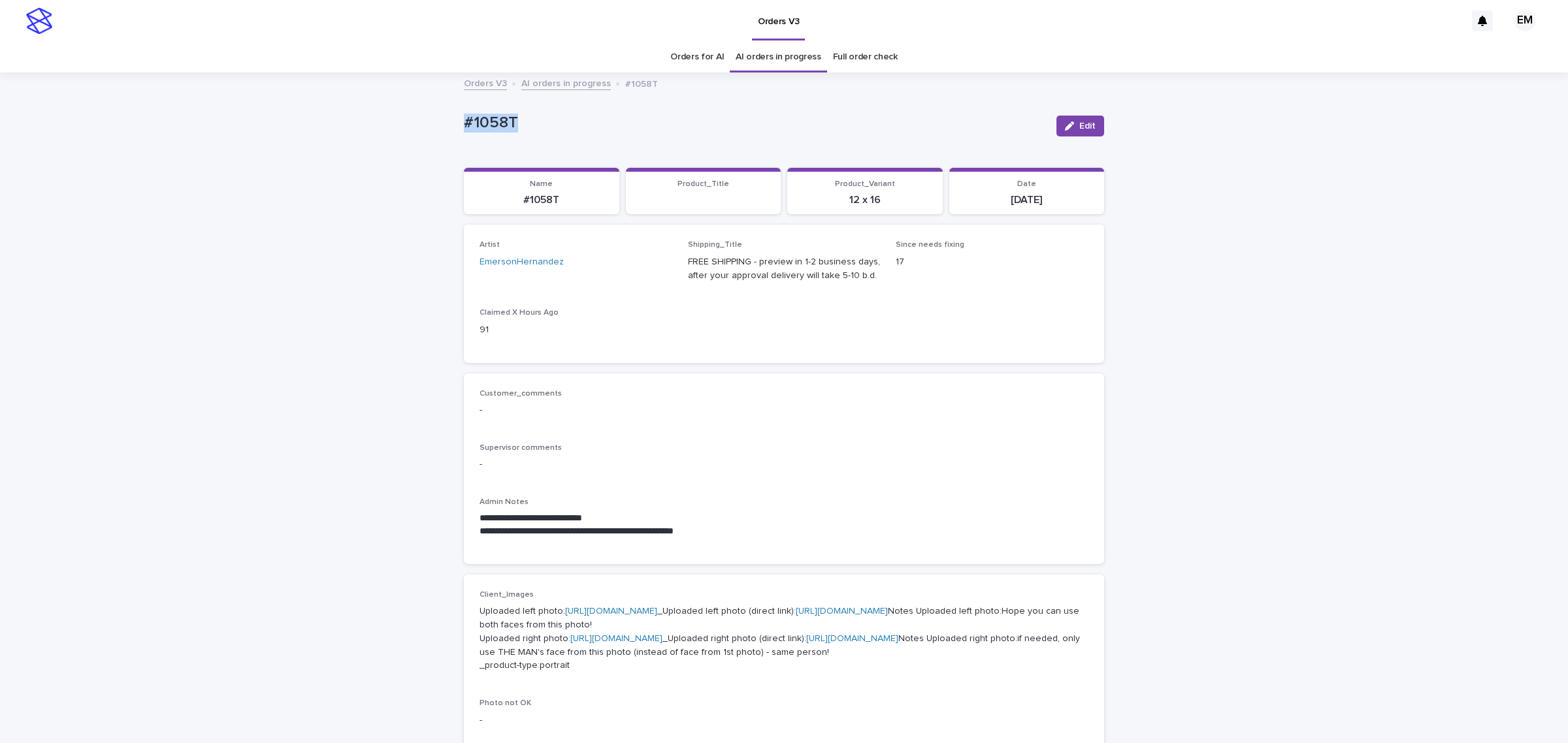
drag, startPoint x: 580, startPoint y: 122, endPoint x: 374, endPoint y: 129, distance: 206.1
click at [360, 121] on div "**********" at bounding box center [784, 711] width 1568 height 1277
copy p "#1058T"
click at [1069, 128] on div "button" at bounding box center [1072, 125] width 15 height 9
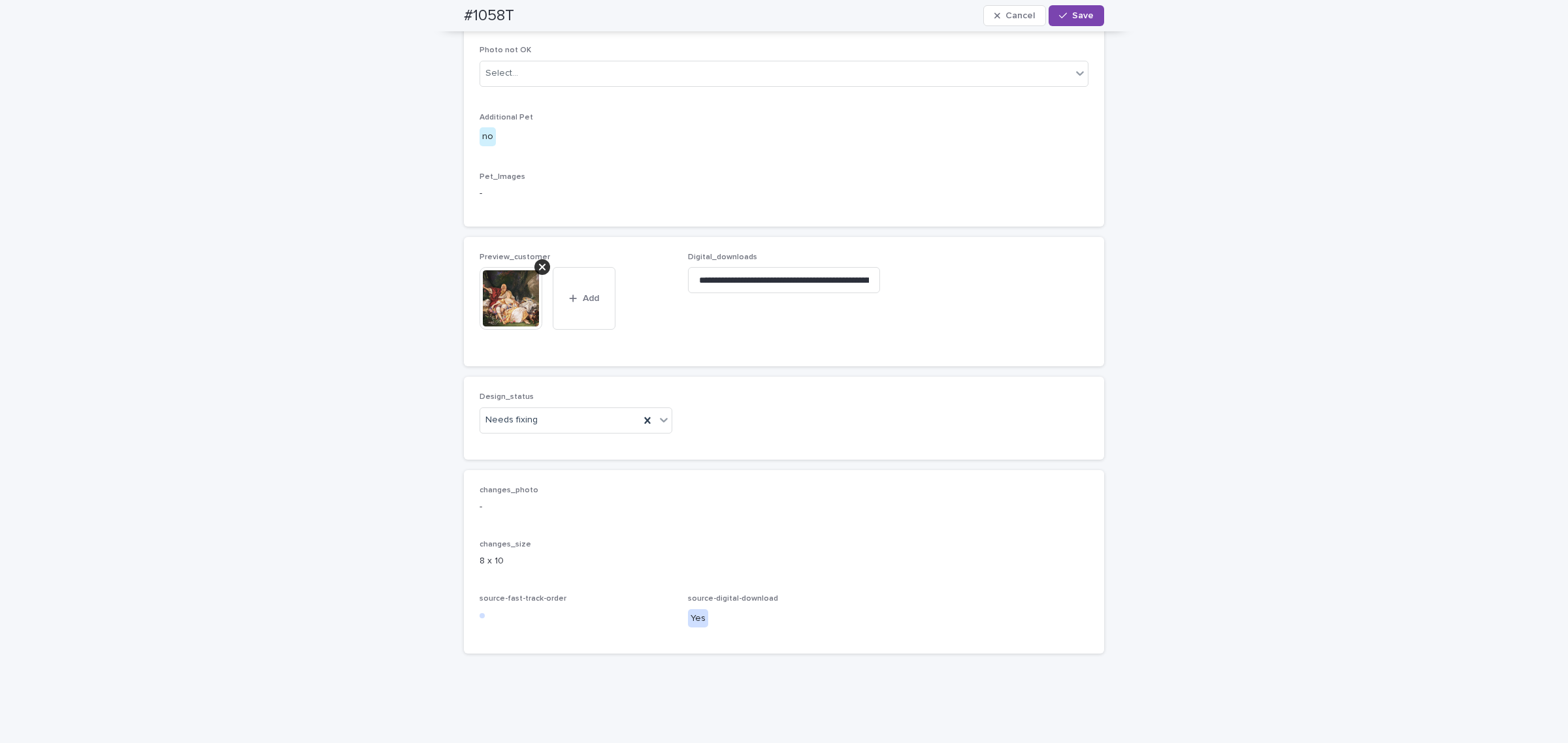
click at [535, 275] on div at bounding box center [542, 267] width 15 height 15
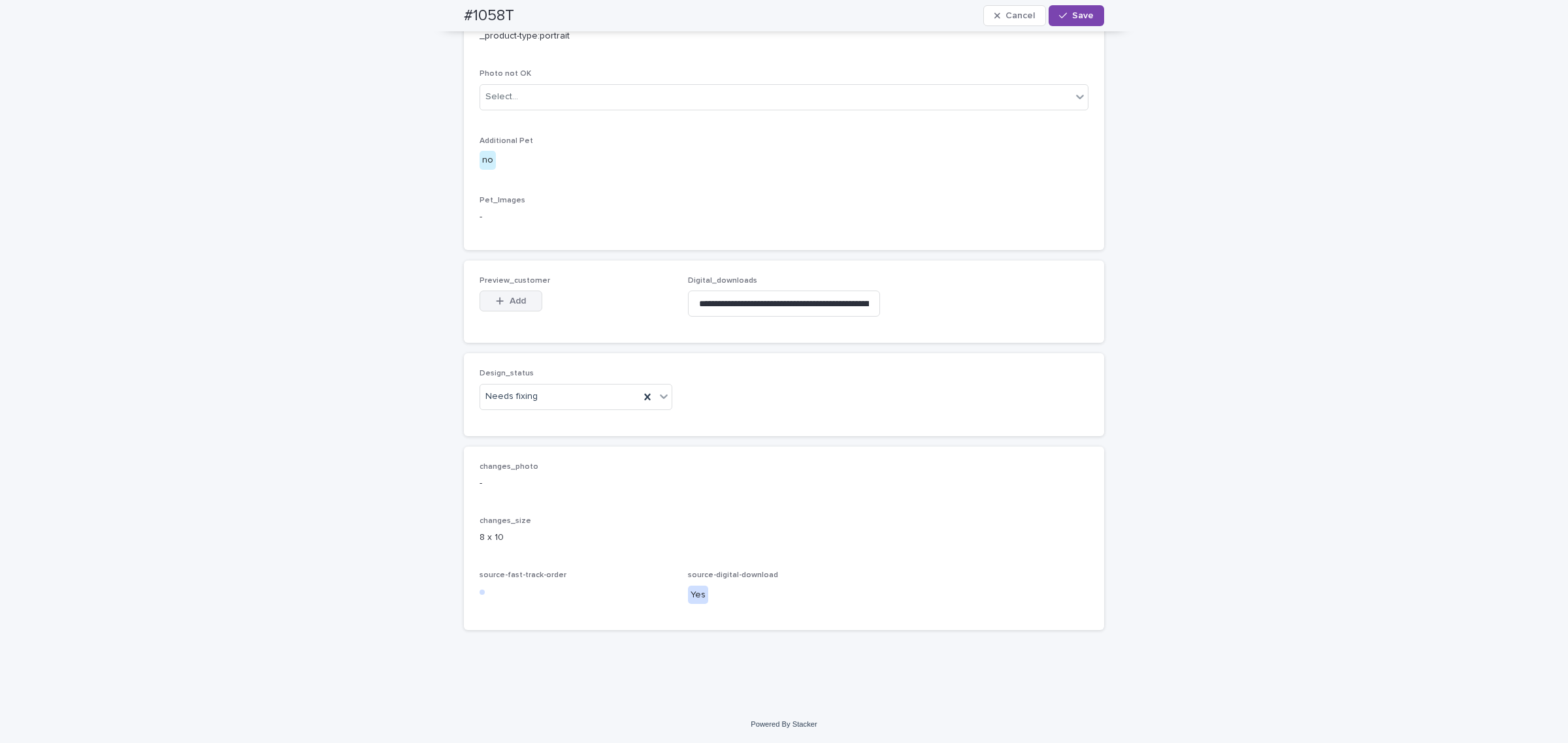
scroll to position [629, 0]
click at [513, 312] on button "Add" at bounding box center [511, 302] width 63 height 21
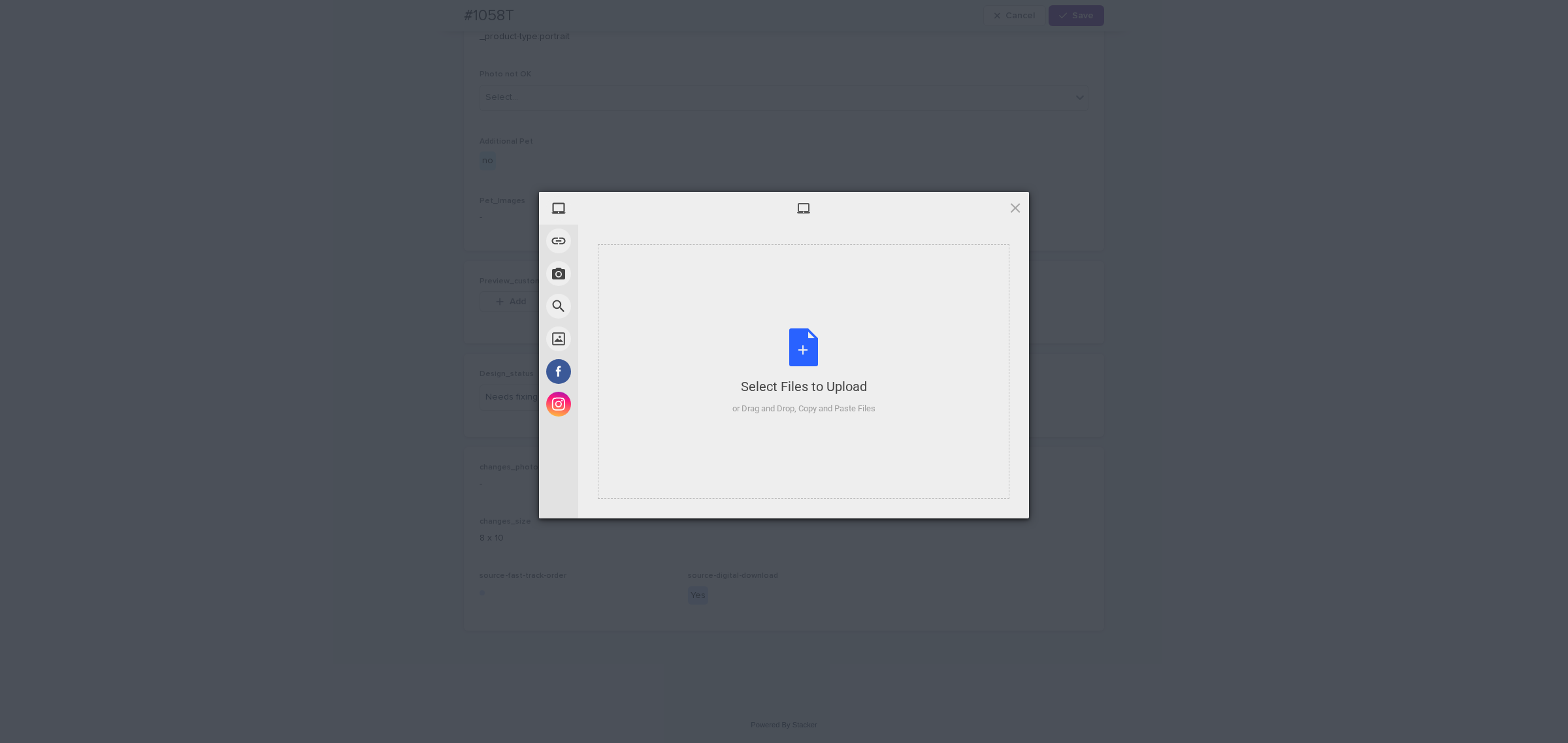
click at [716, 327] on div "Select Files to Upload or Drag and Drop, Copy and Paste Files" at bounding box center [803, 371] width 412 height 255
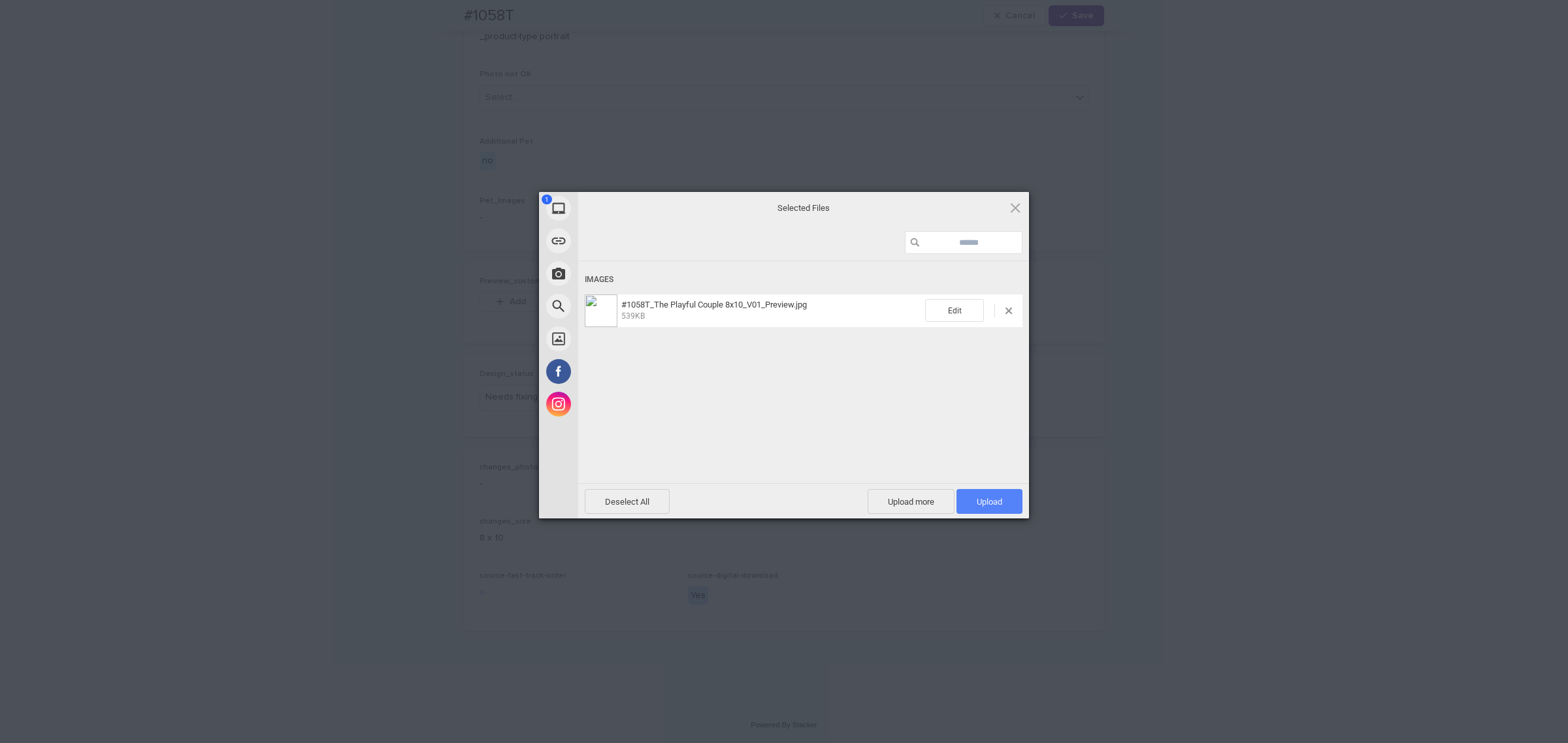
click at [981, 489] on span "Upload 1" at bounding box center [990, 501] width 66 height 25
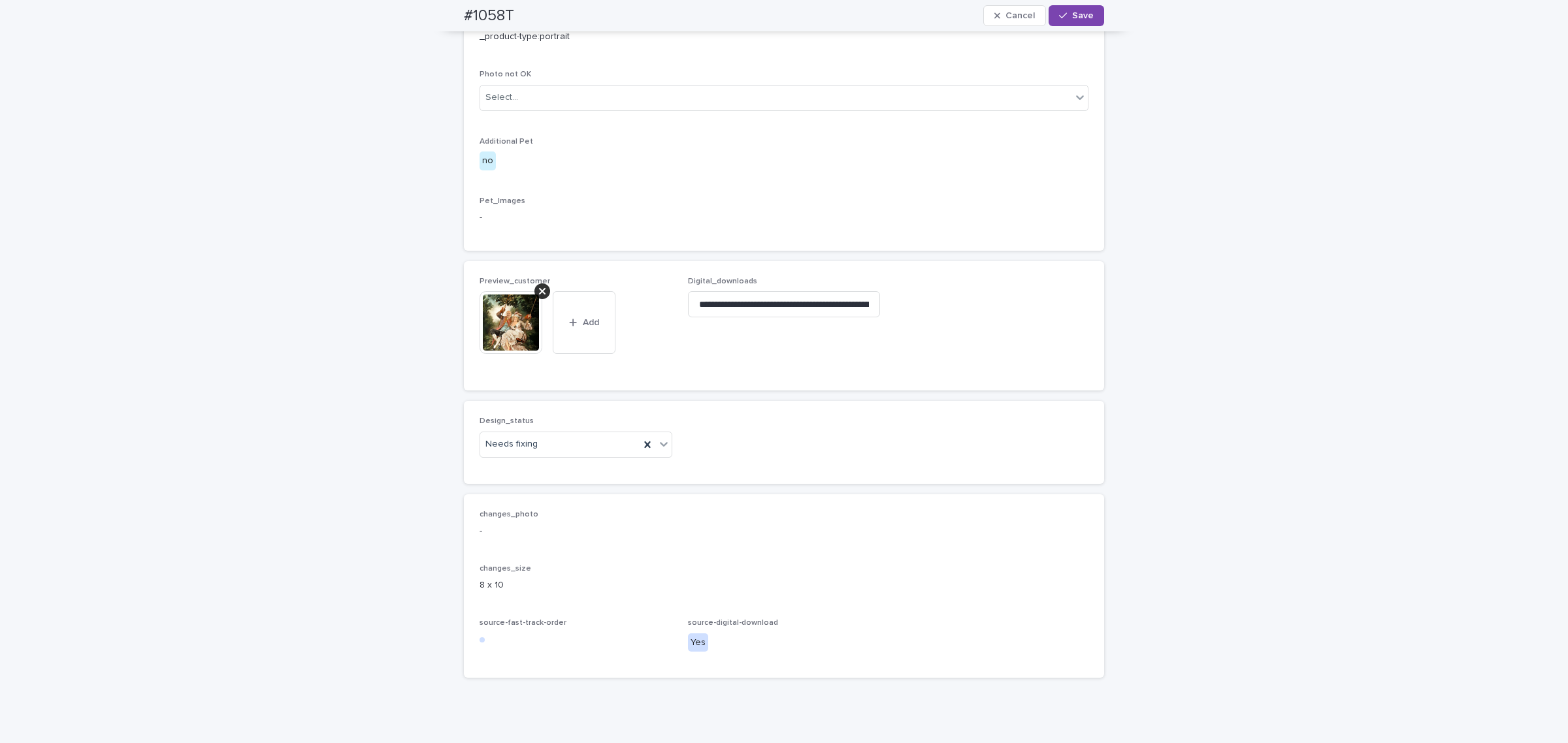
scroll to position [653, 0]
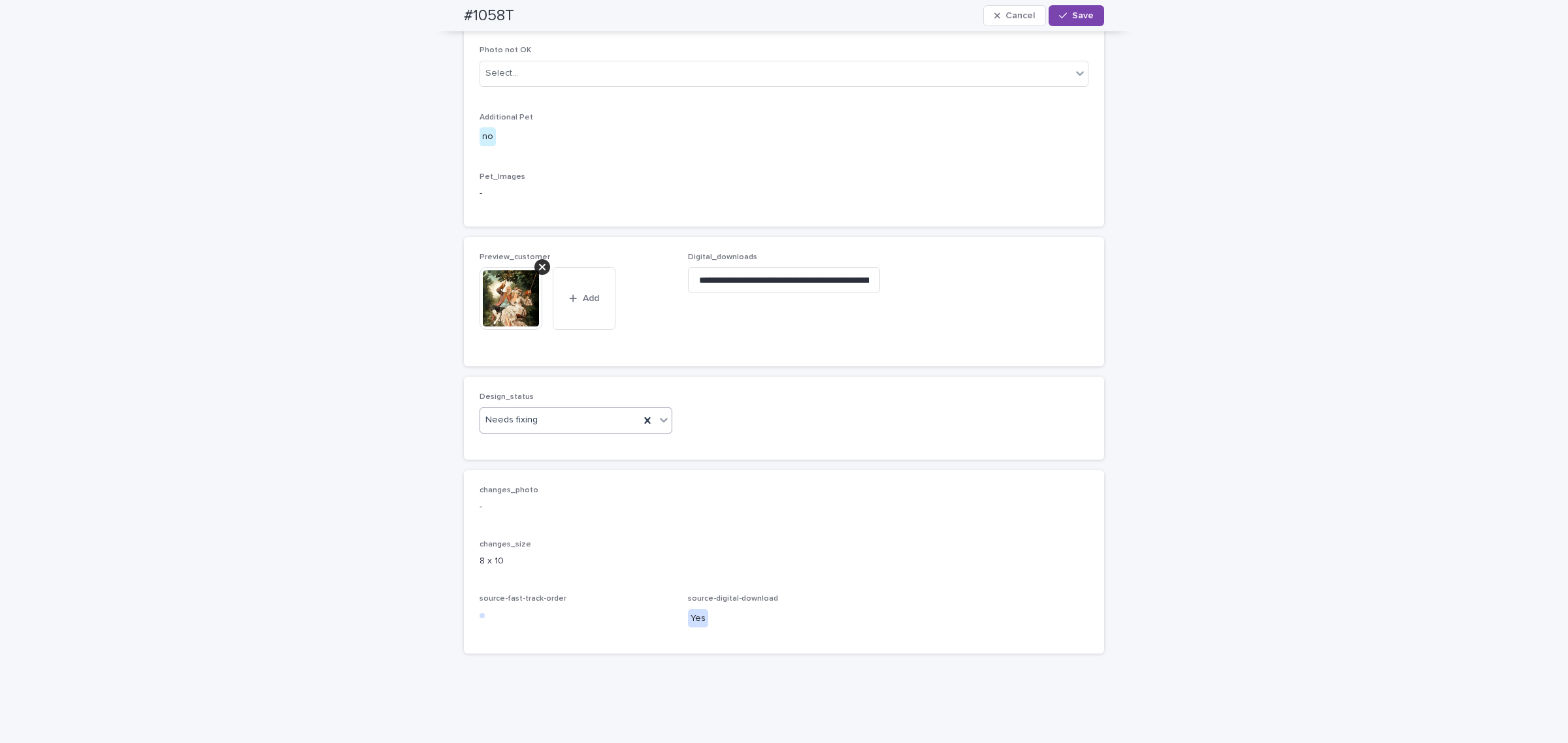
click at [554, 431] on div "Needs fixing" at bounding box center [560, 420] width 159 height 22
click at [552, 569] on div "Uploaded" at bounding box center [570, 568] width 192 height 23
drag, startPoint x: 1088, startPoint y: 27, endPoint x: 1088, endPoint y: 18, distance: 9.0
click at [1088, 26] on div "#1058T Cancel Save" at bounding box center [784, 15] width 640 height 32
click at [1088, 17] on button "Save" at bounding box center [1076, 15] width 56 height 21
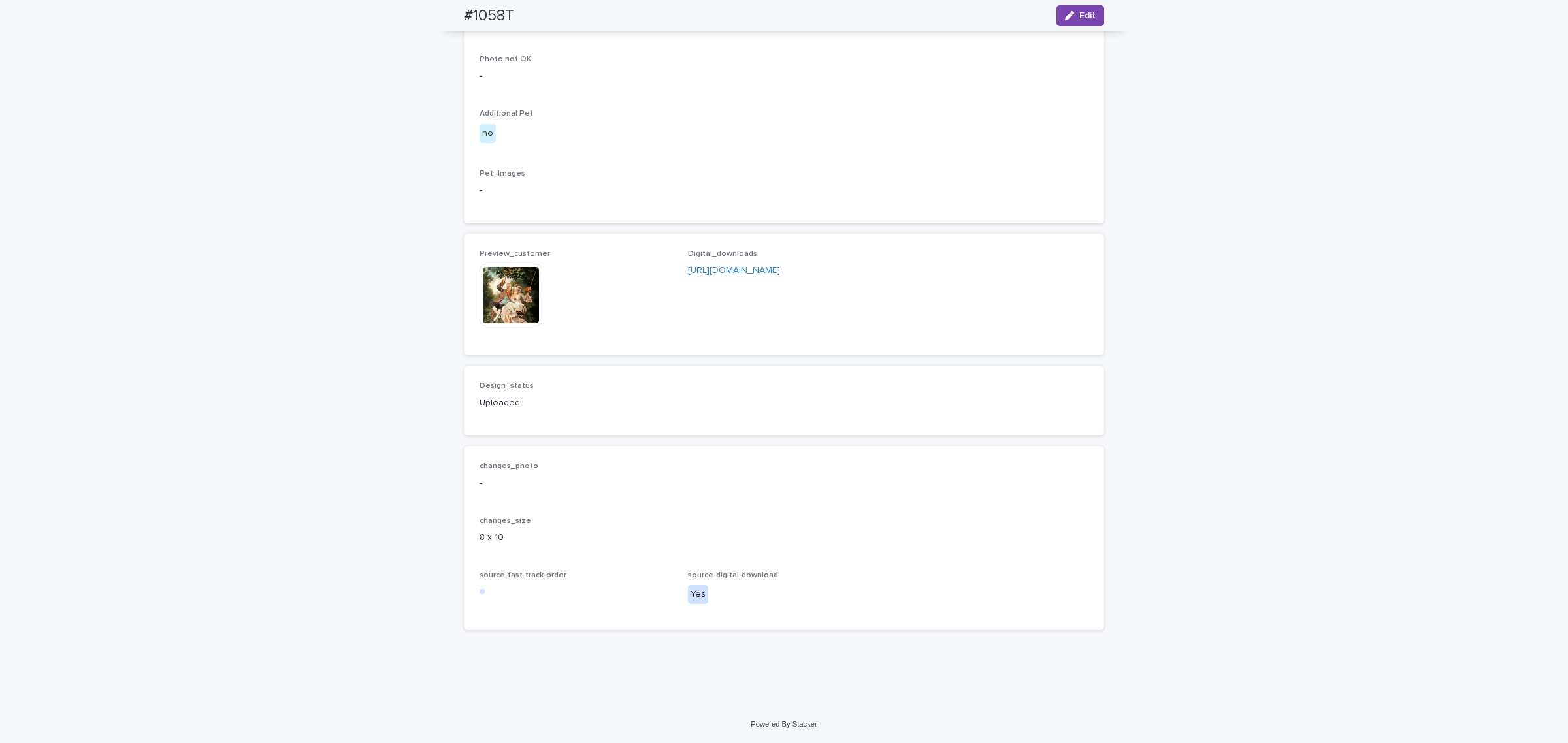
scroll to position [635, 0]
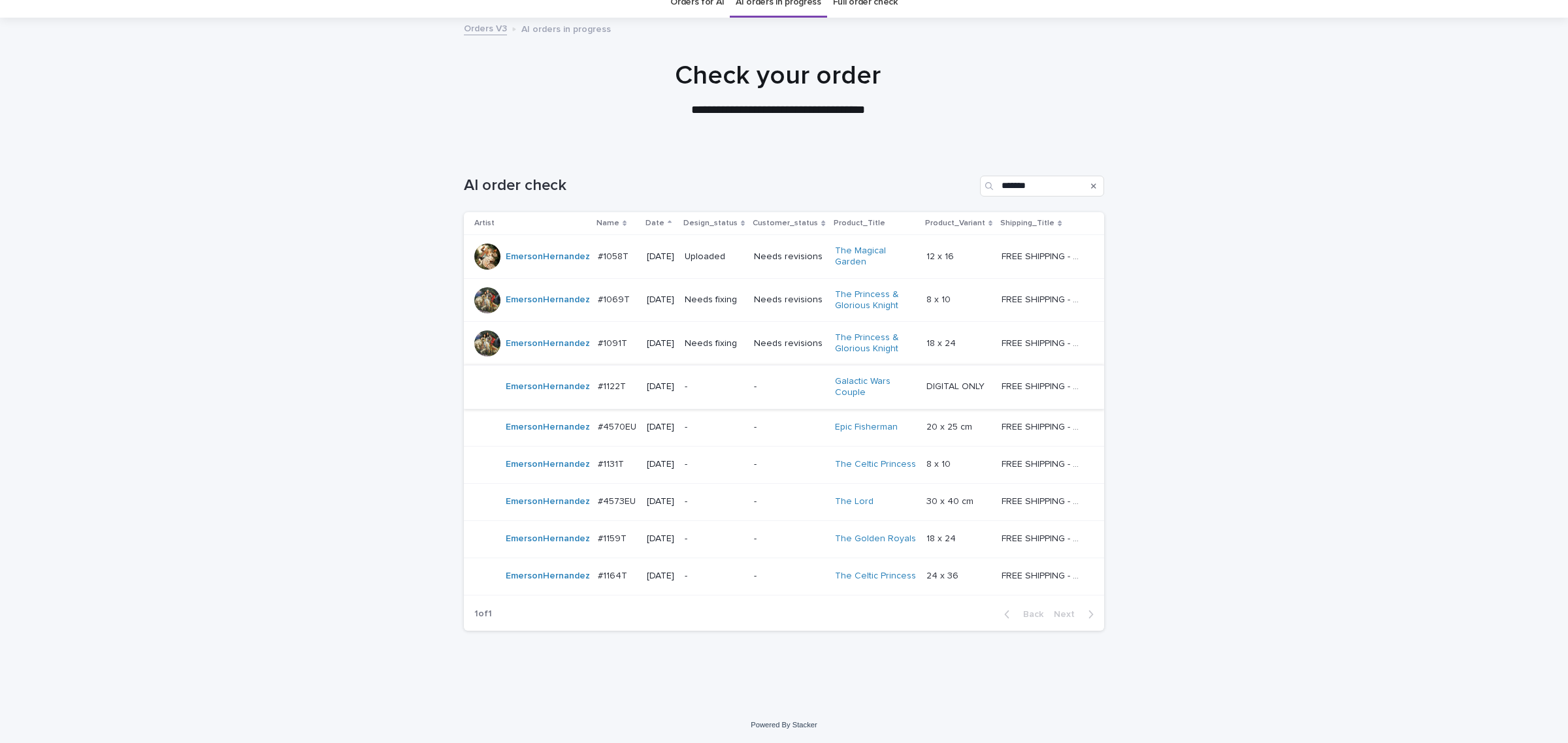
scroll to position [41, 0]
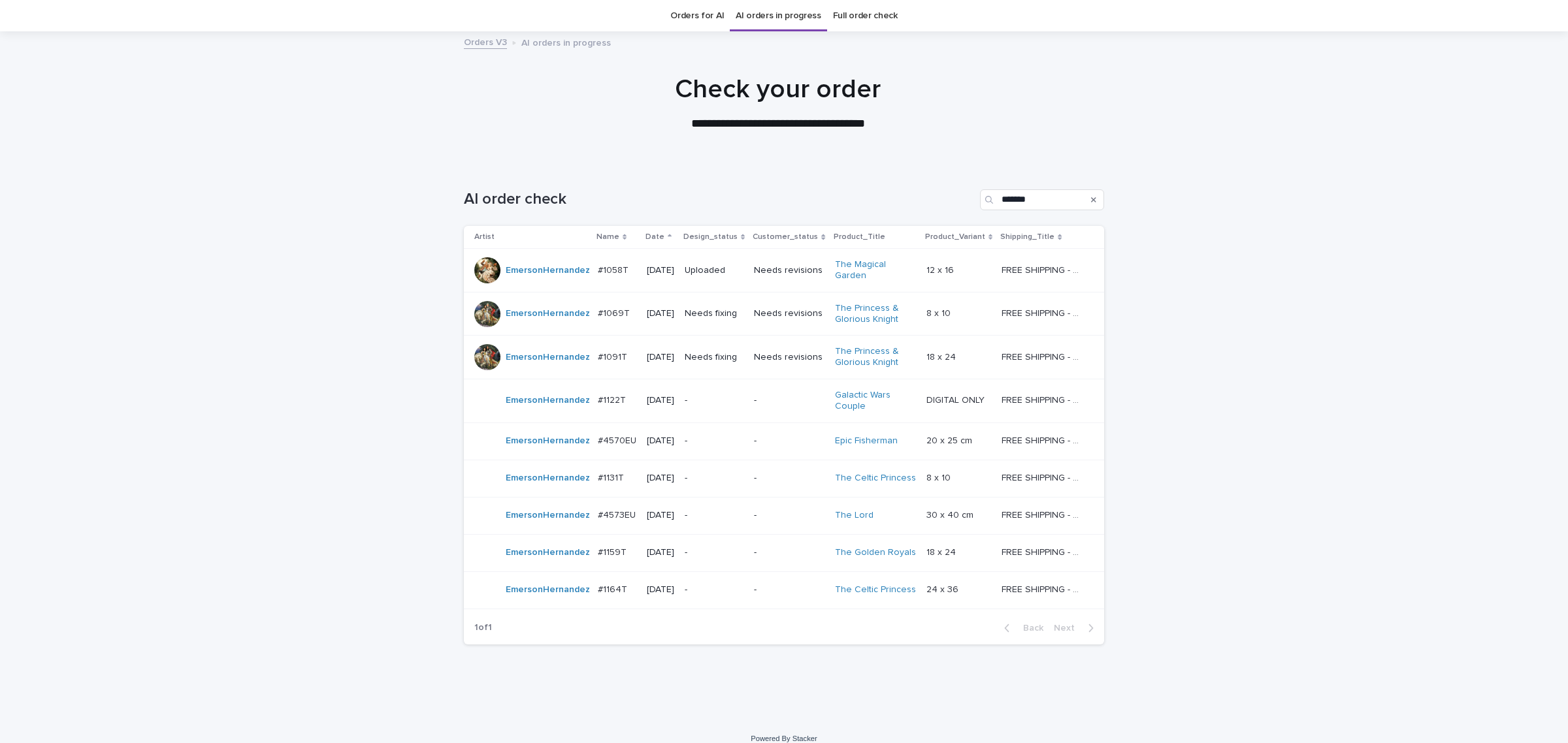
click at [712, 317] on p "Needs fixing" at bounding box center [714, 314] width 59 height 11
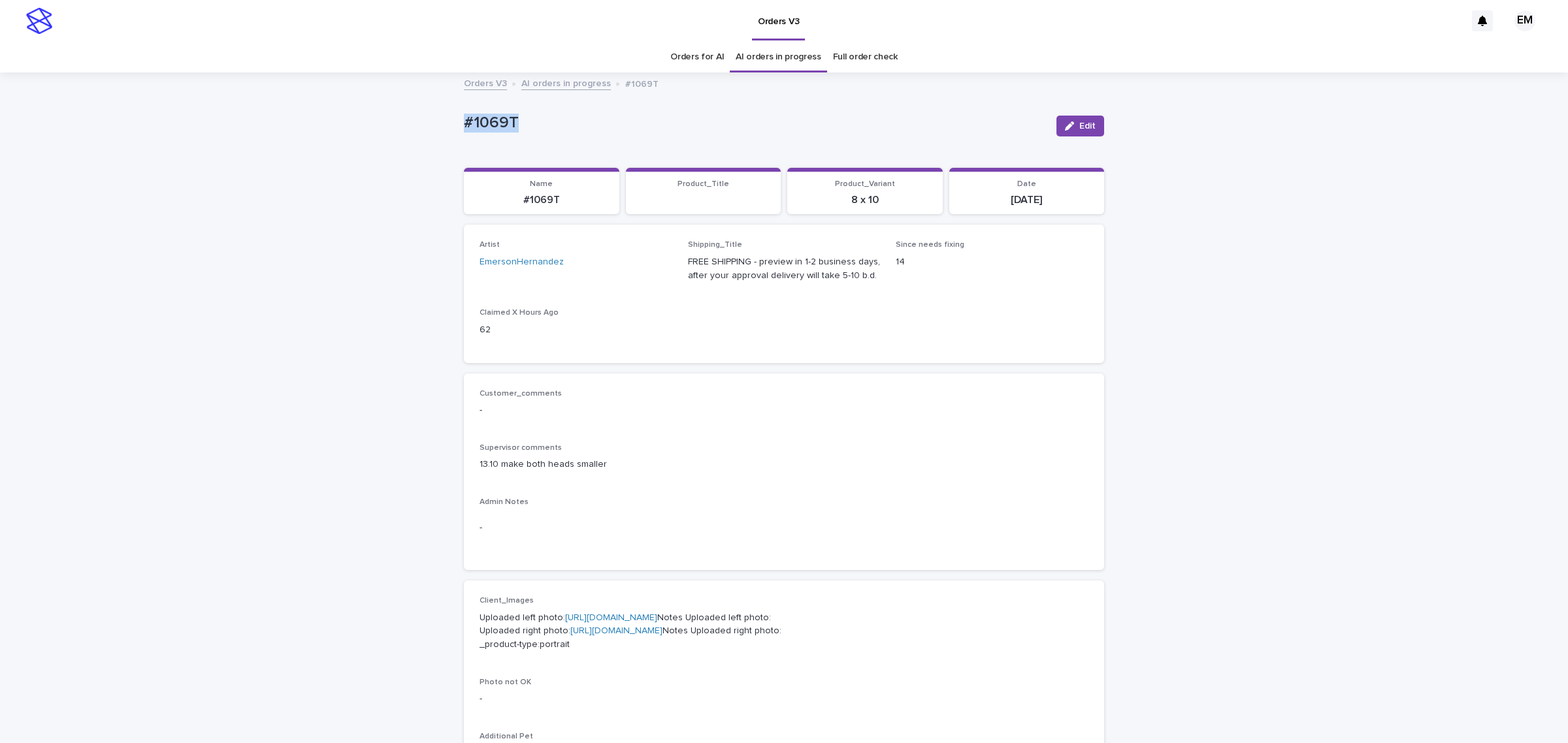
drag, startPoint x: 468, startPoint y: 124, endPoint x: 397, endPoint y: 136, distance: 72.0
click at [363, 128] on div "Loading... Saving… Loading... Saving… #1069T Edit #1069T Edit Sorry, there was …" at bounding box center [784, 701] width 1568 height 1256
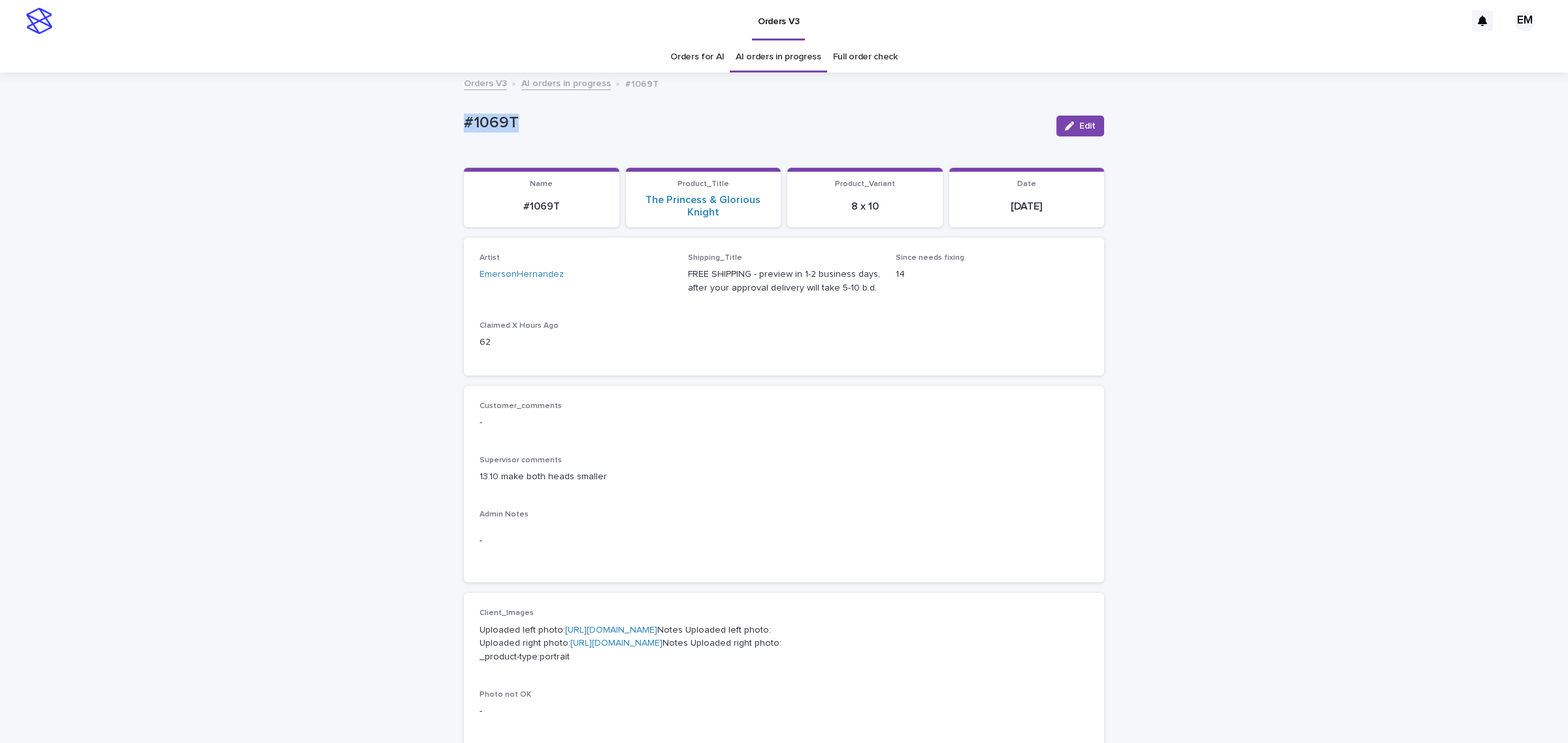
copy p "#1069T"
drag, startPoint x: 1078, startPoint y: 117, endPoint x: 985, endPoint y: 178, distance: 111.2
click at [1078, 116] on button "Edit" at bounding box center [1080, 126] width 48 height 21
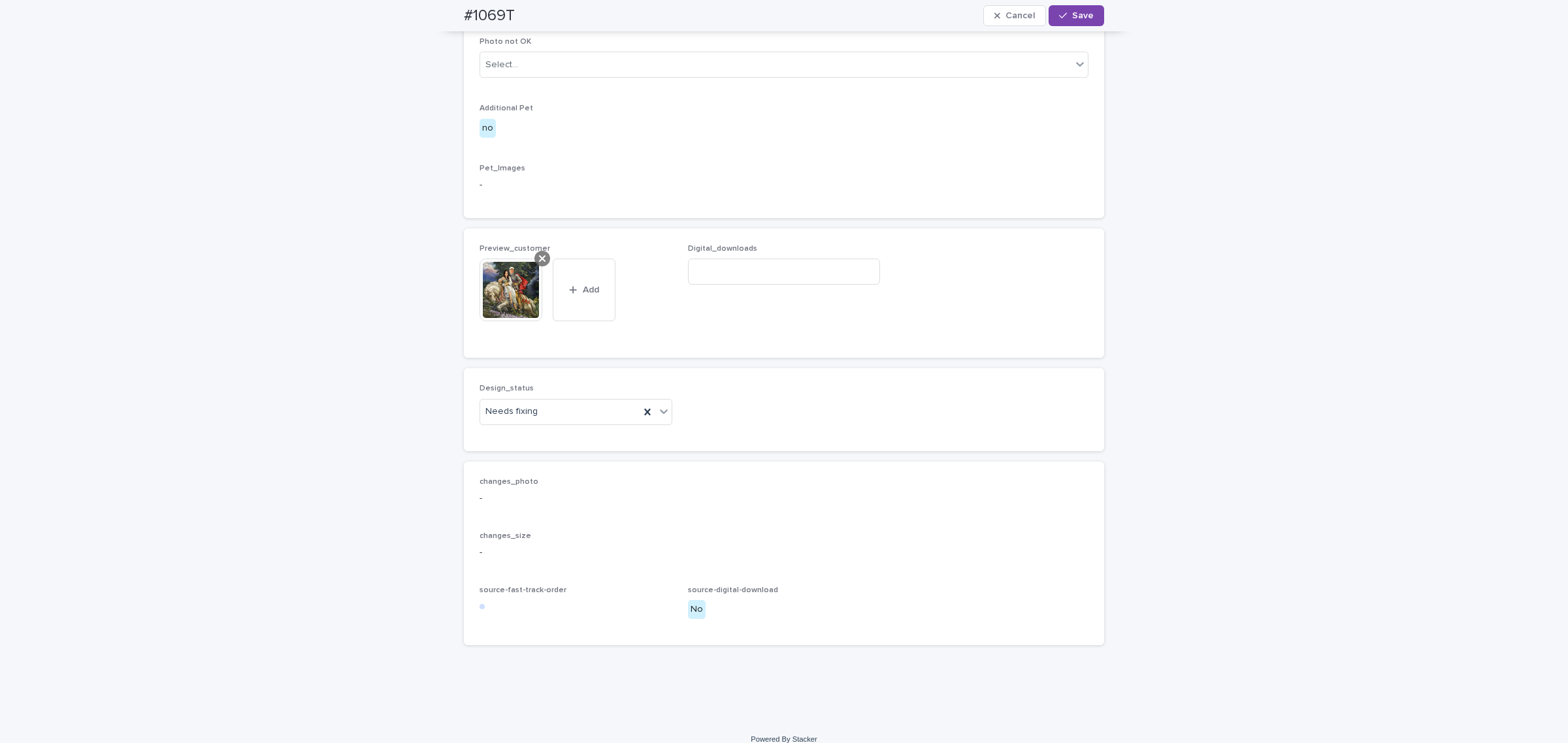
click at [539, 264] on icon at bounding box center [542, 258] width 6 height 11
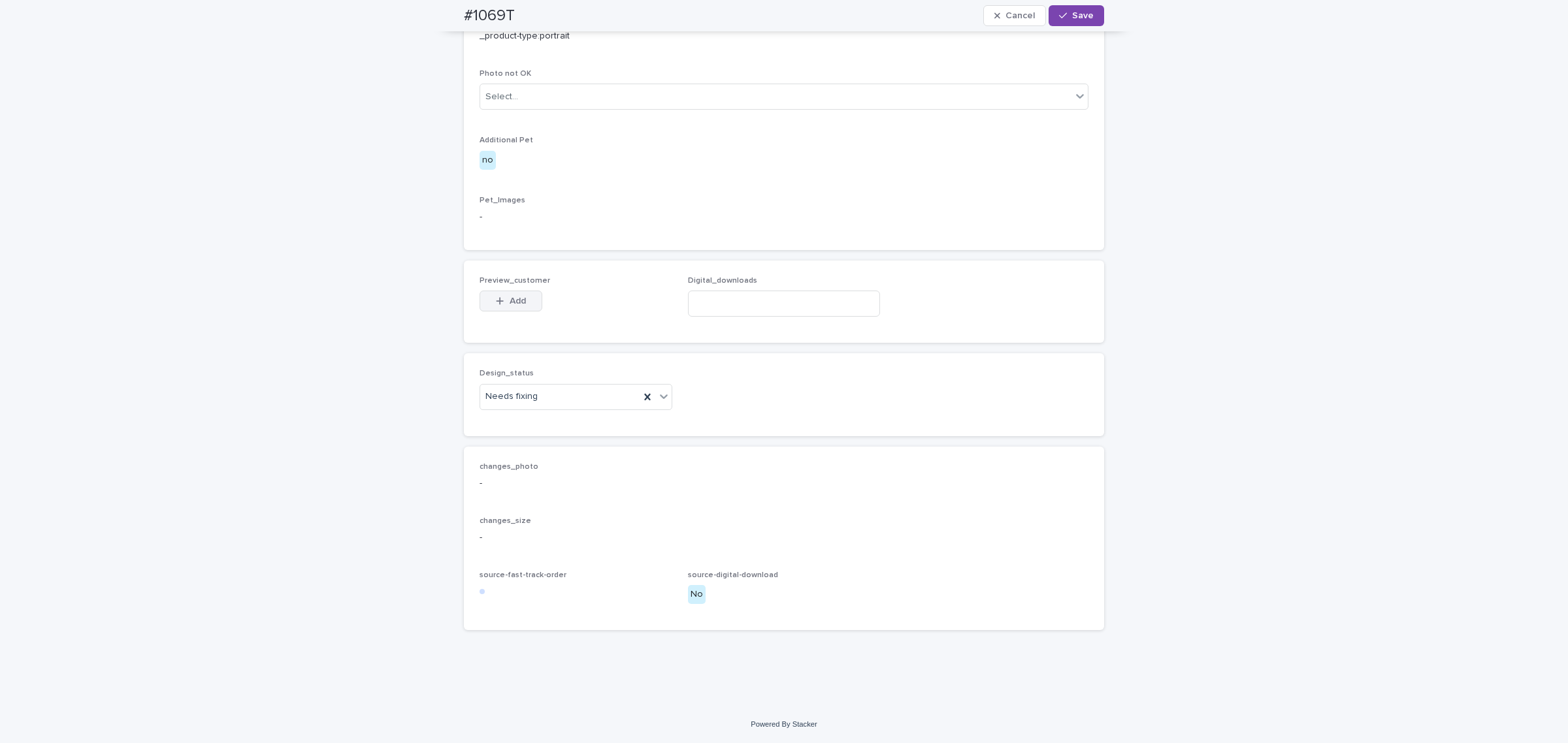
scroll to position [631, 0]
click at [509, 306] on span "Add" at bounding box center [518, 301] width 16 height 9
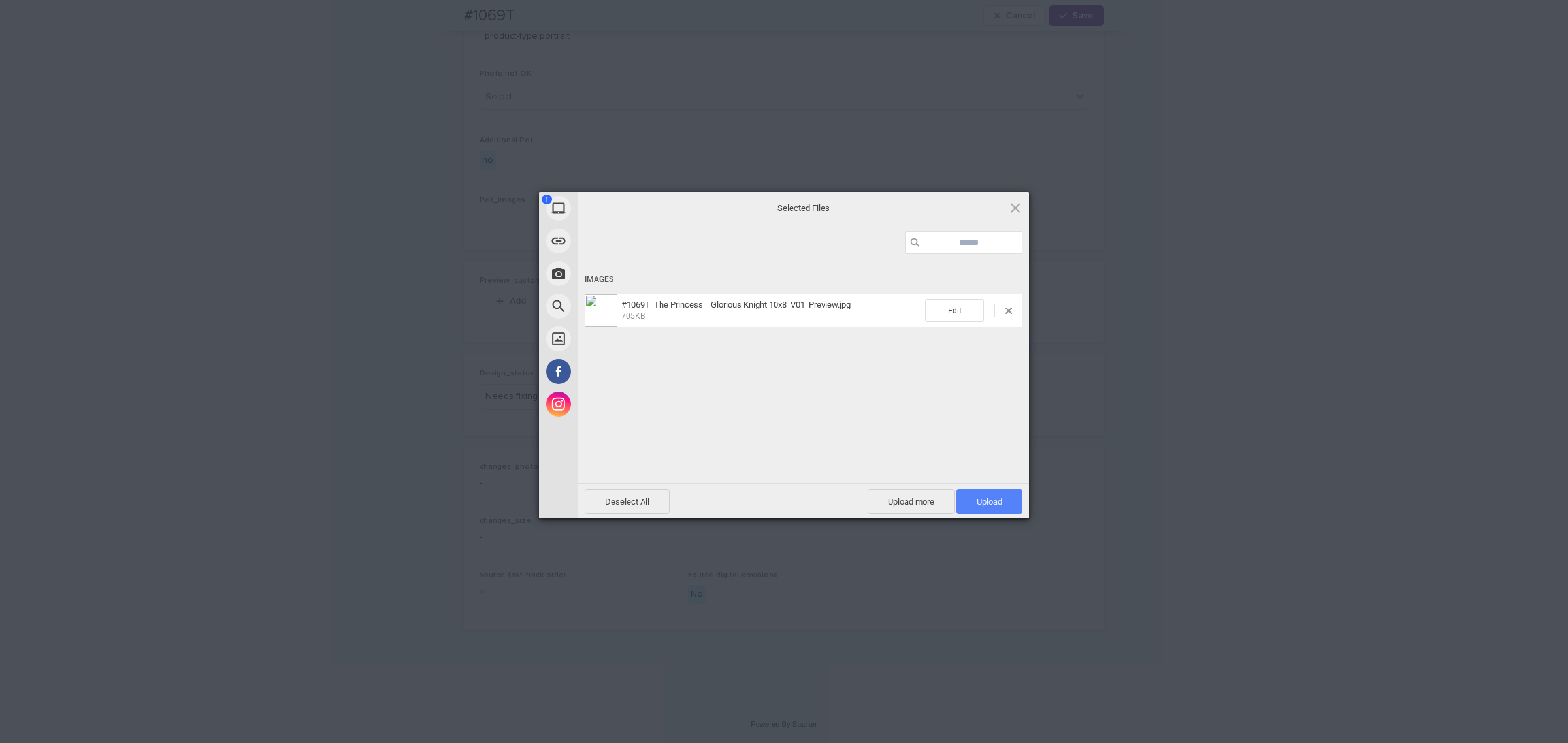
click at [981, 495] on span "Upload 1" at bounding box center [990, 501] width 66 height 25
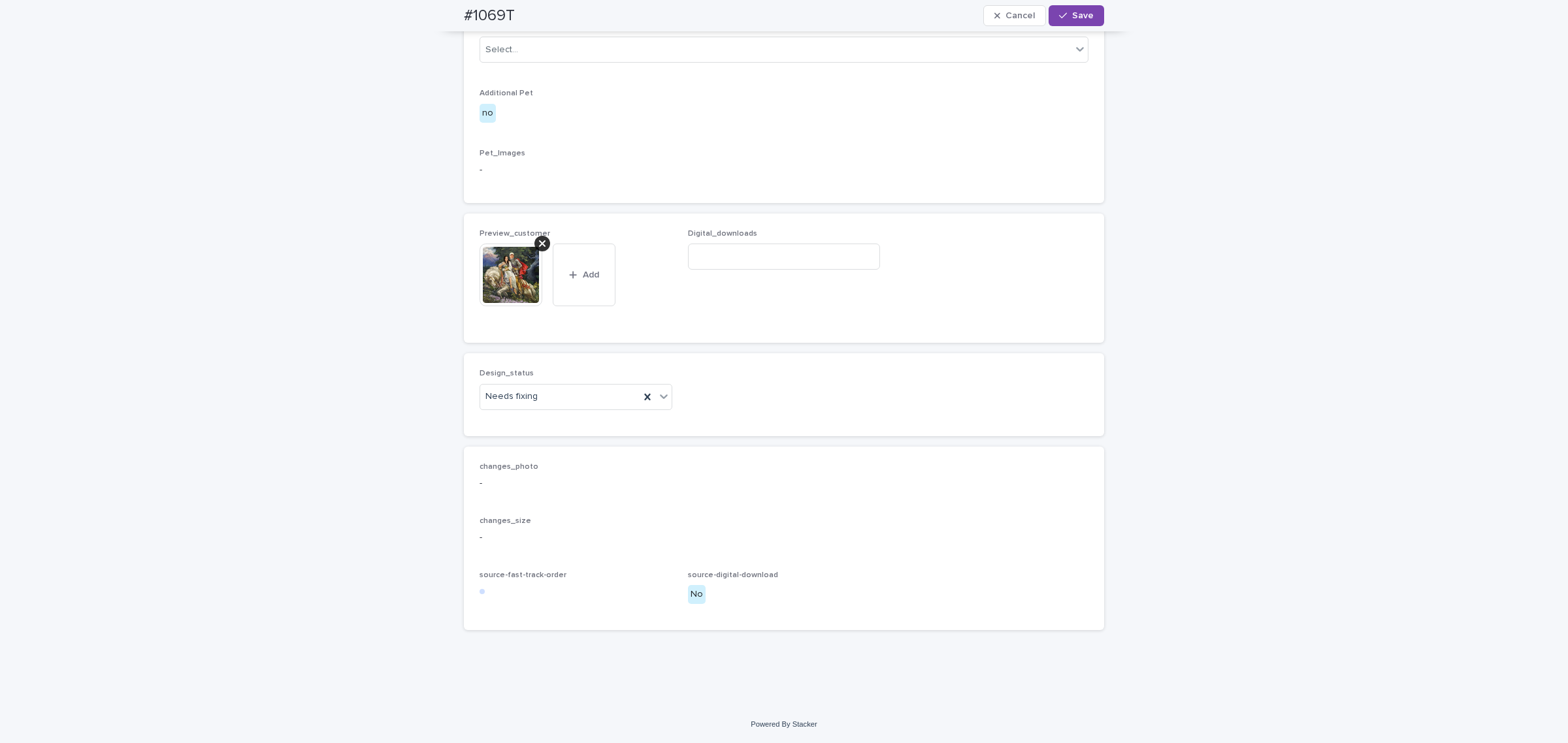
scroll to position [749, 0]
click at [565, 399] on div "Needs fixing" at bounding box center [560, 396] width 159 height 22
click at [562, 422] on div "Uploaded" at bounding box center [570, 423] width 192 height 23
click at [1063, 2] on div "#1069T Cancel Save" at bounding box center [784, 15] width 640 height 32
click at [1066, 24] on button "Save" at bounding box center [1076, 15] width 56 height 21
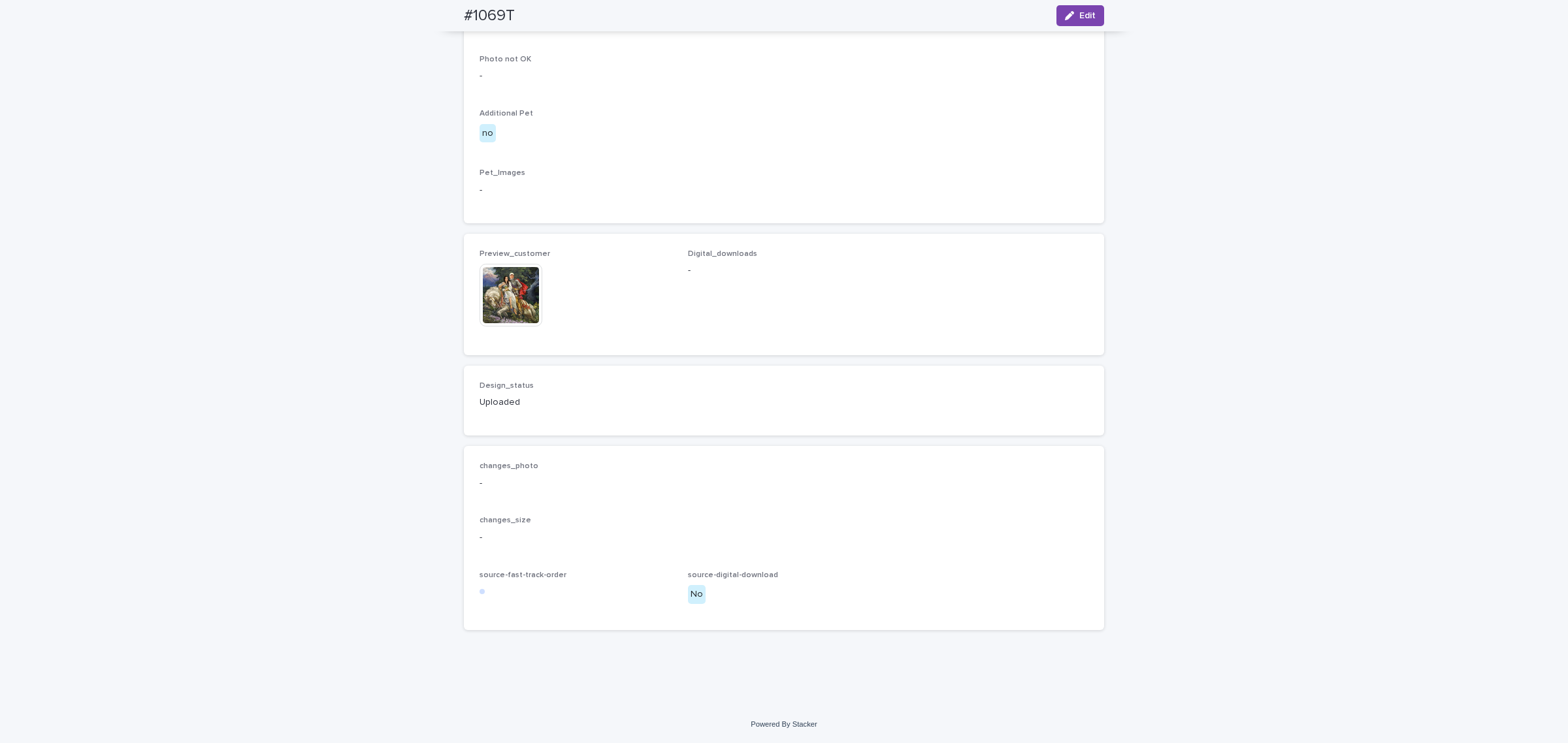
scroll to position [716, 0]
drag, startPoint x: 193, startPoint y: 440, endPoint x: 515, endPoint y: 420, distance: 322.6
click at [195, 439] on div "Loading... Saving… Loading... Saving… #1069T Edit #1069T Edit Sorry, there was …" at bounding box center [784, 72] width 1568 height 1268
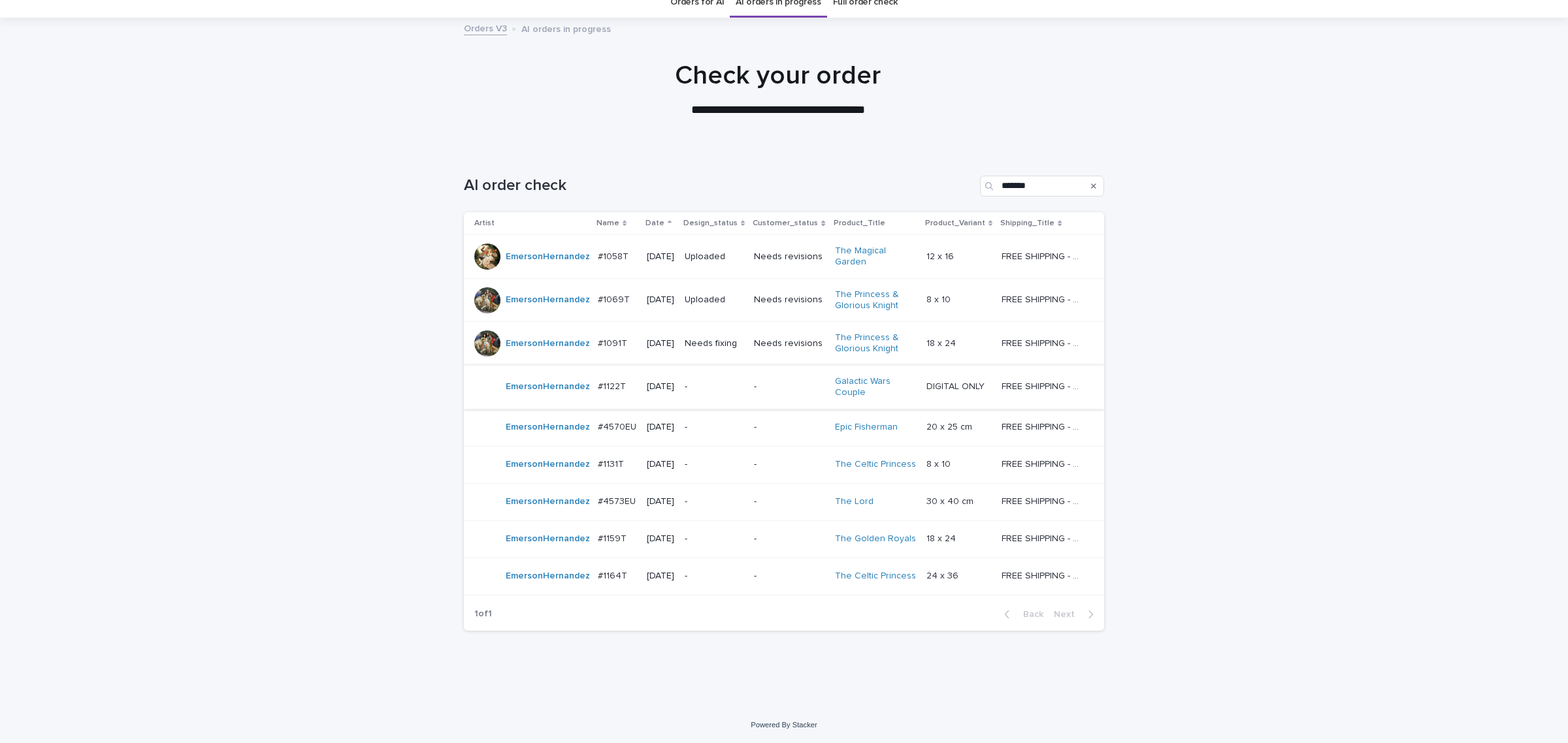
scroll to position [41, 0]
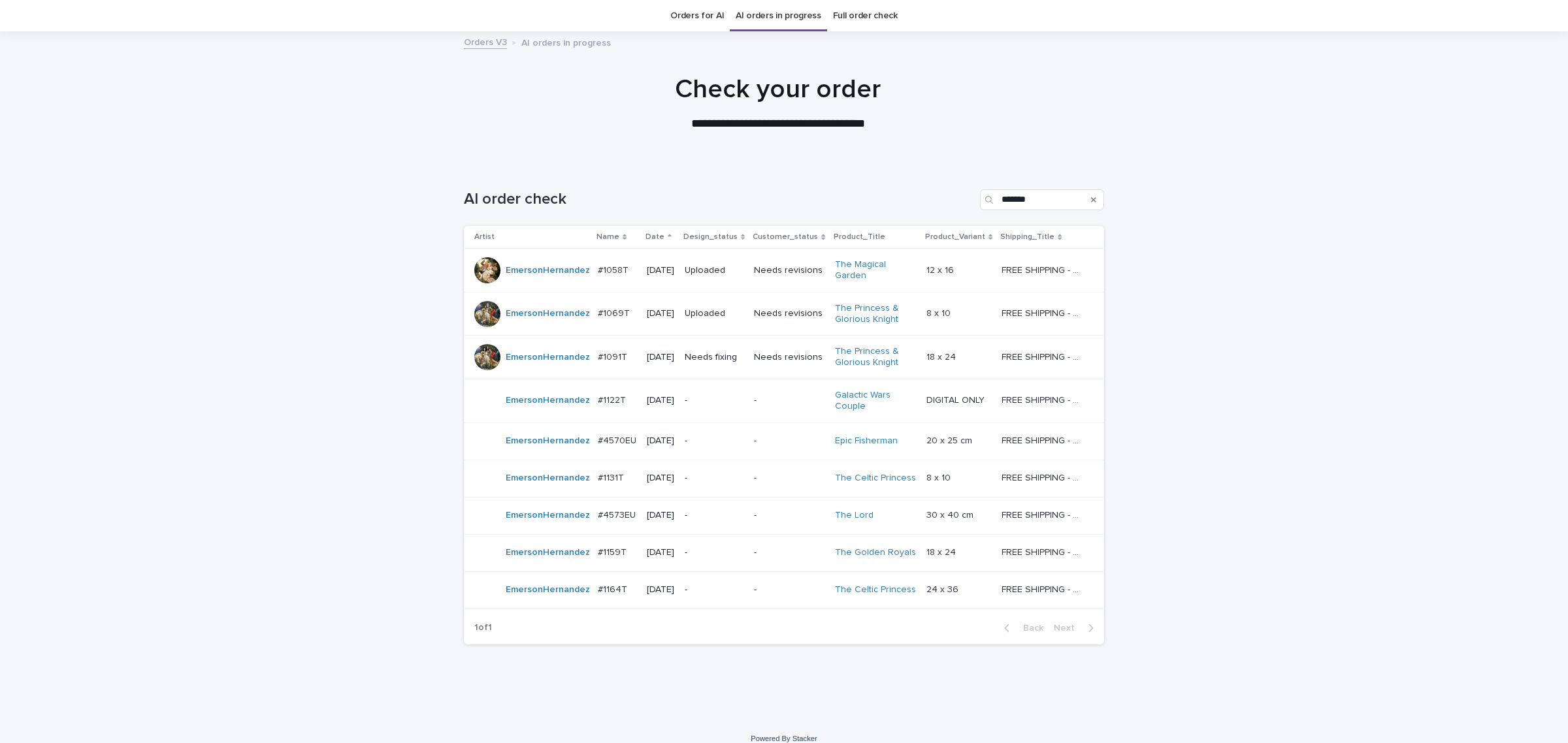
click at [717, 350] on div "Needs fixing" at bounding box center [714, 356] width 59 height 14
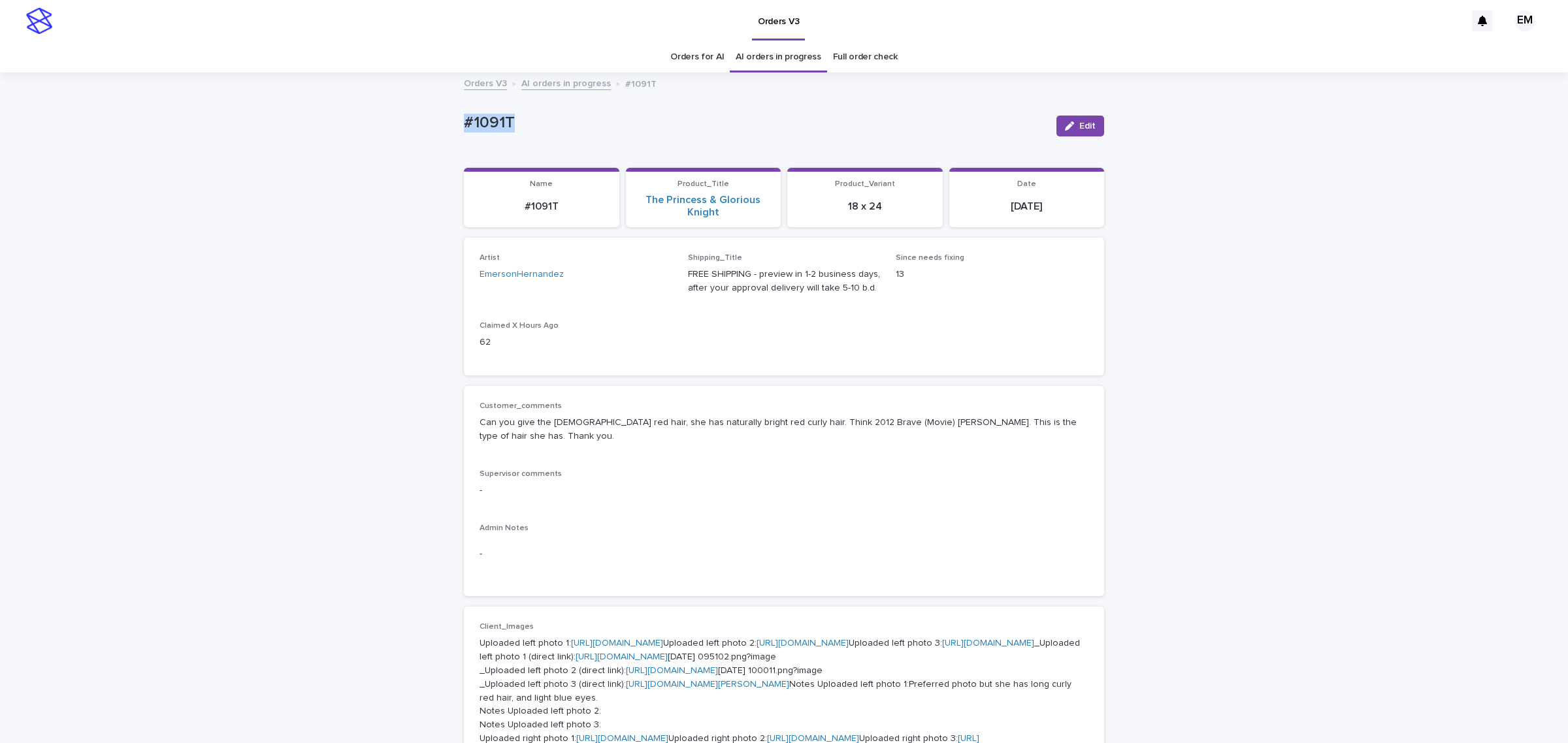
drag, startPoint x: 418, startPoint y: 118, endPoint x: 406, endPoint y: 117, distance: 12.0
click at [1080, 129] on span "Edit" at bounding box center [1088, 125] width 16 height 9
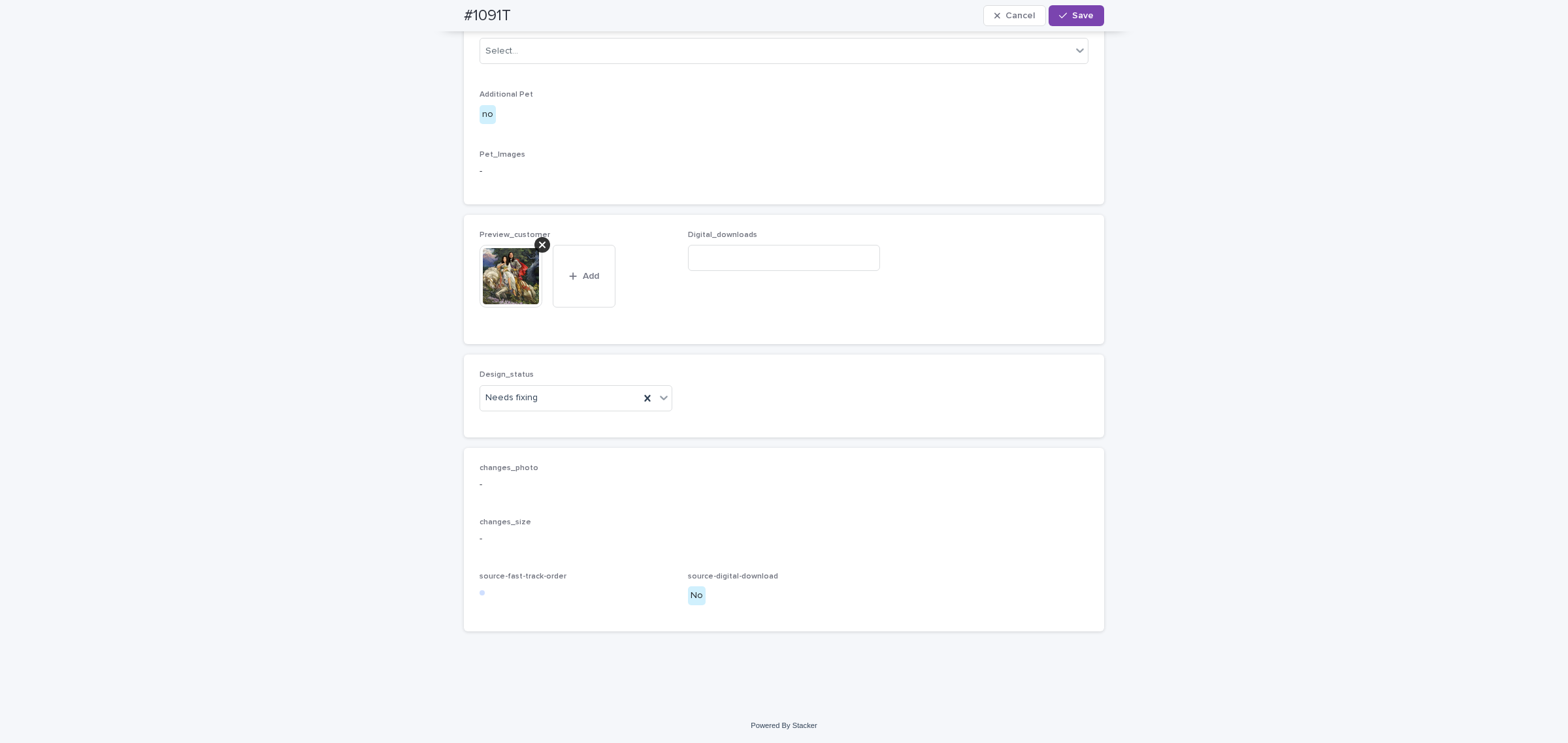
click at [539, 248] on icon at bounding box center [542, 245] width 6 height 6
click at [509, 306] on span "Add" at bounding box center [518, 301] width 16 height 9
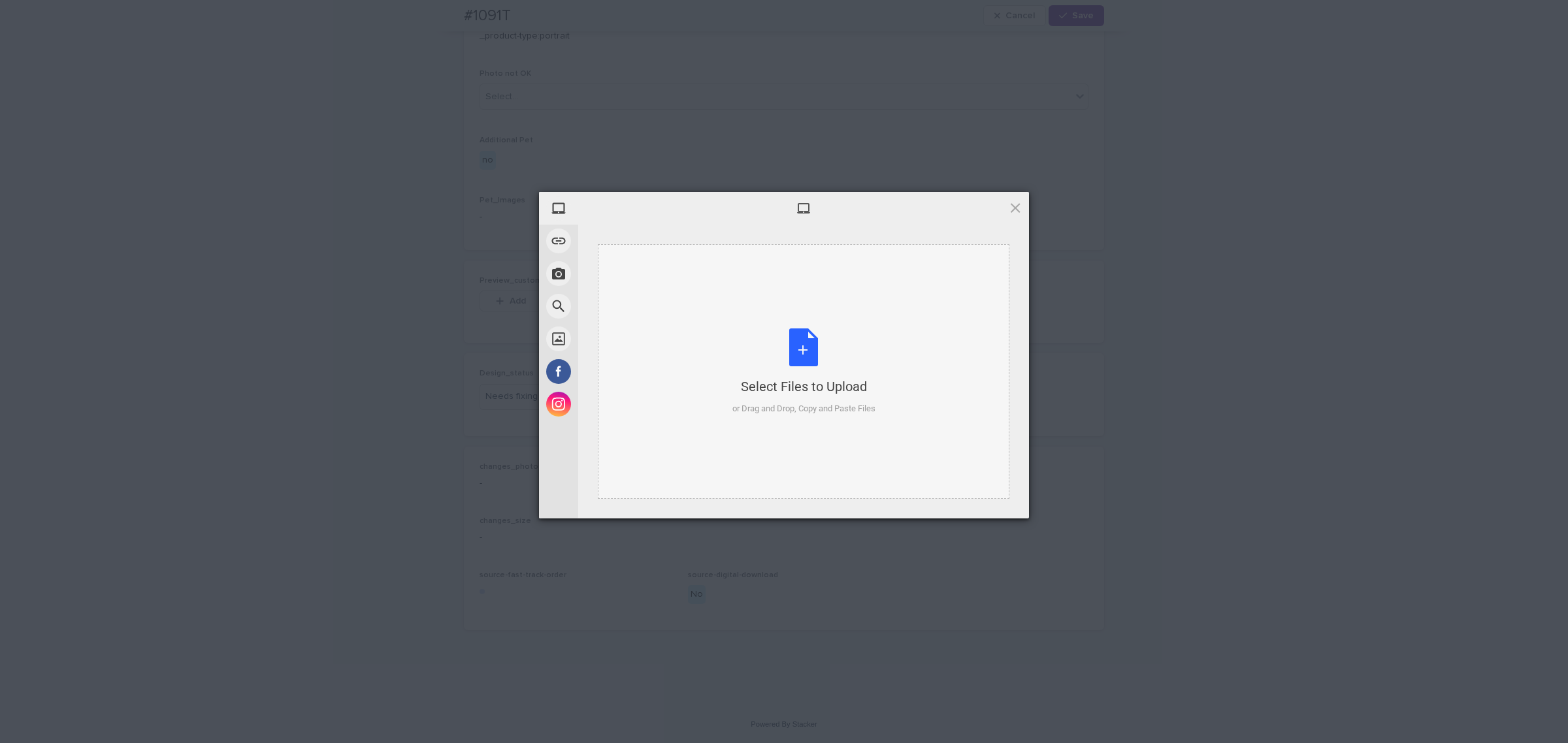
click at [726, 348] on div "Select Files to Upload or Drag and Drop, Copy and Paste Files" at bounding box center [803, 371] width 412 height 255
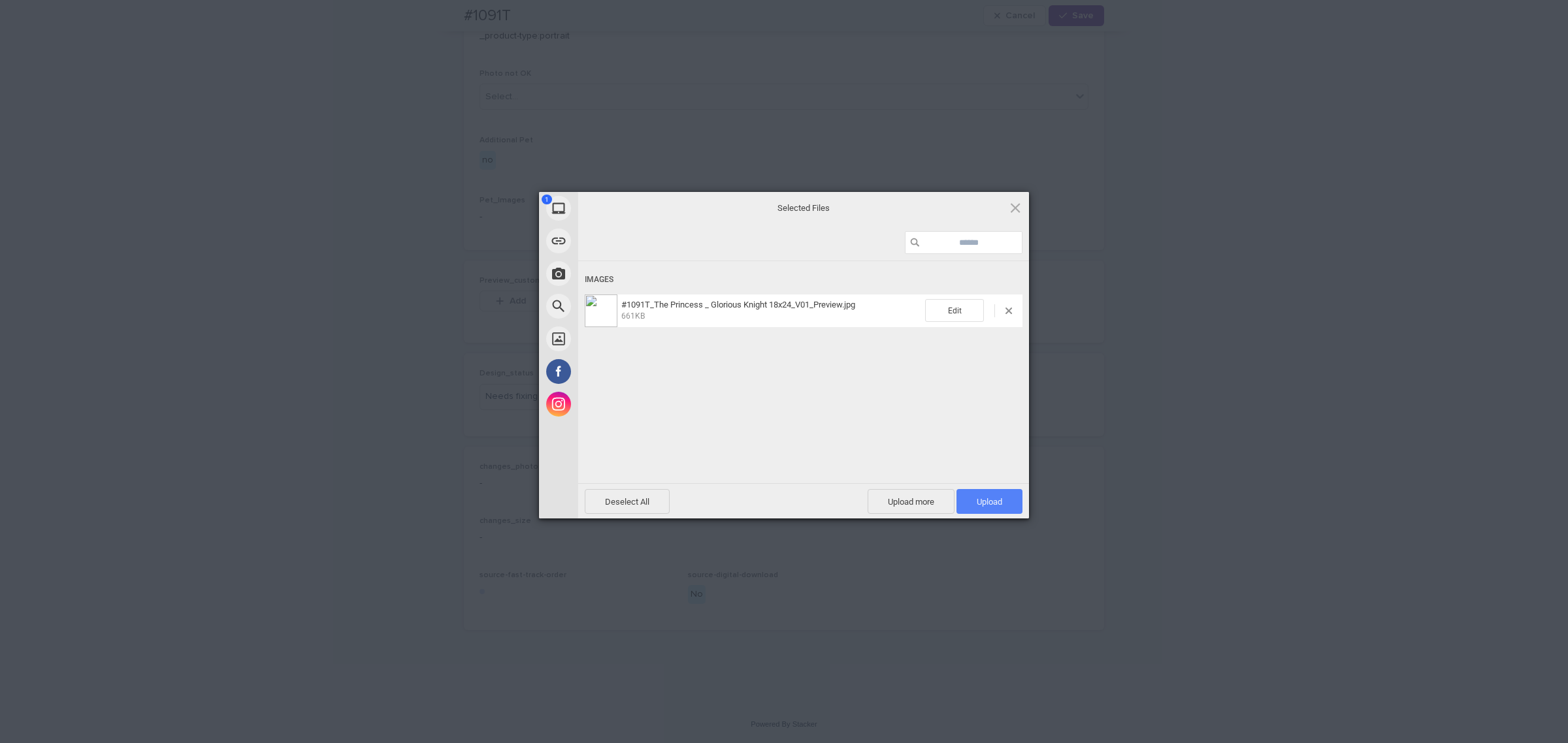
click at [998, 497] on span "Upload 1" at bounding box center [990, 502] width 26 height 10
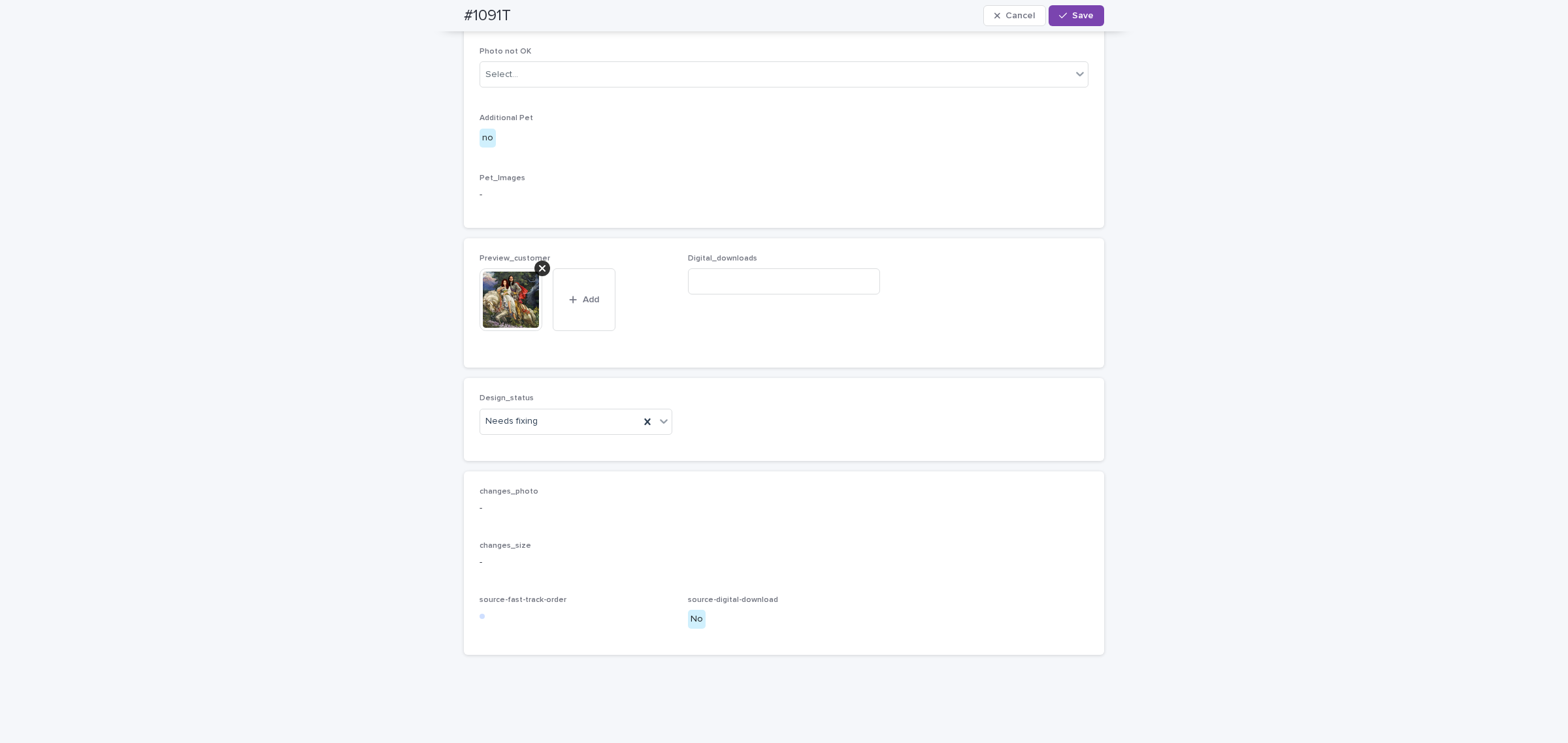
scroll to position [871, 0]
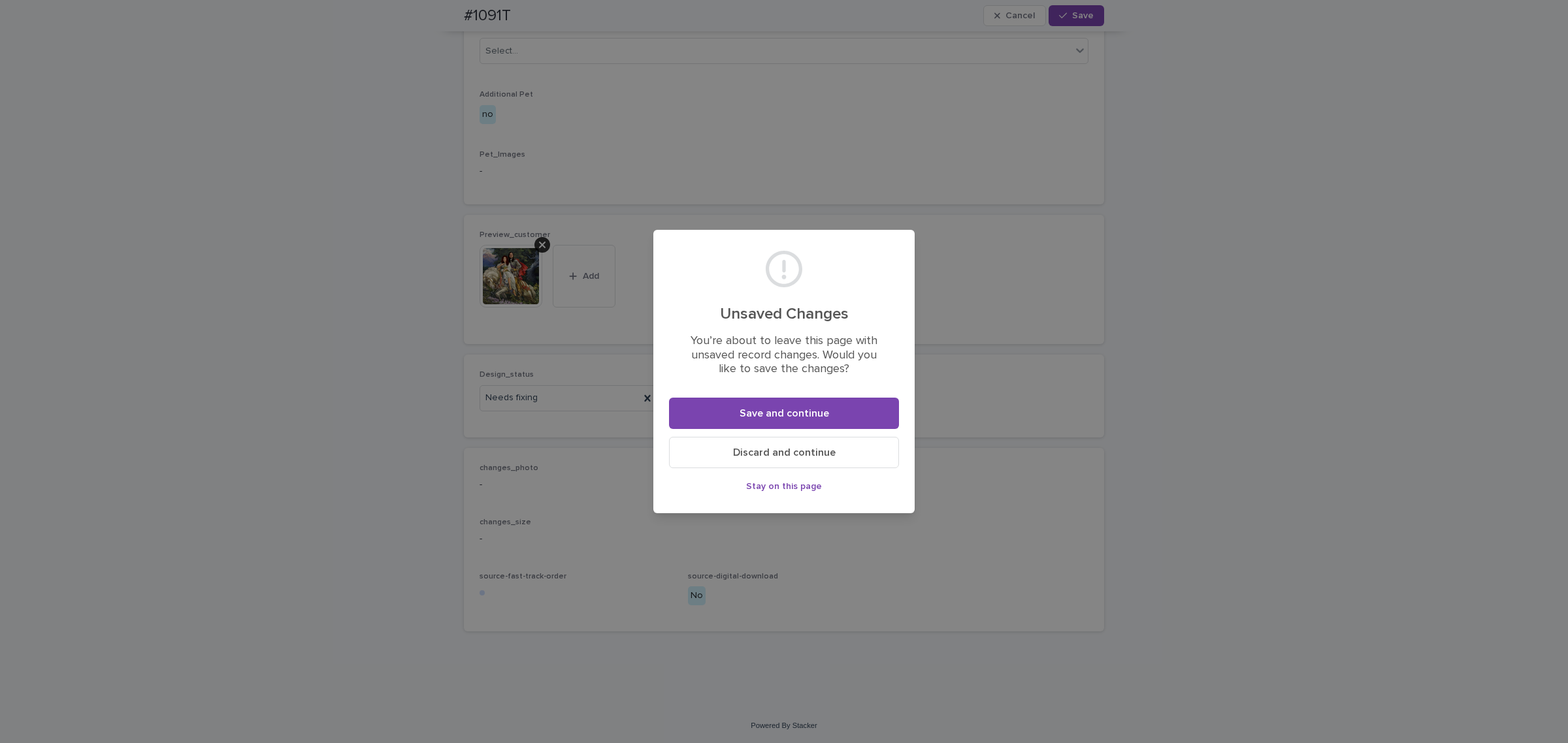
drag, startPoint x: 814, startPoint y: 410, endPoint x: 956, endPoint y: 426, distance: 142.9
click at [946, 420] on div "Unsaved Changes You’re about to leave this page with unsaved record changes. Wo…" at bounding box center [784, 371] width 1568 height 743
click at [1003, 501] on div "Unsaved Changes You’re about to leave this page with unsaved record changes. Wo…" at bounding box center [784, 371] width 1568 height 743
click at [791, 487] on span "Stay on this page" at bounding box center [784, 486] width 76 height 9
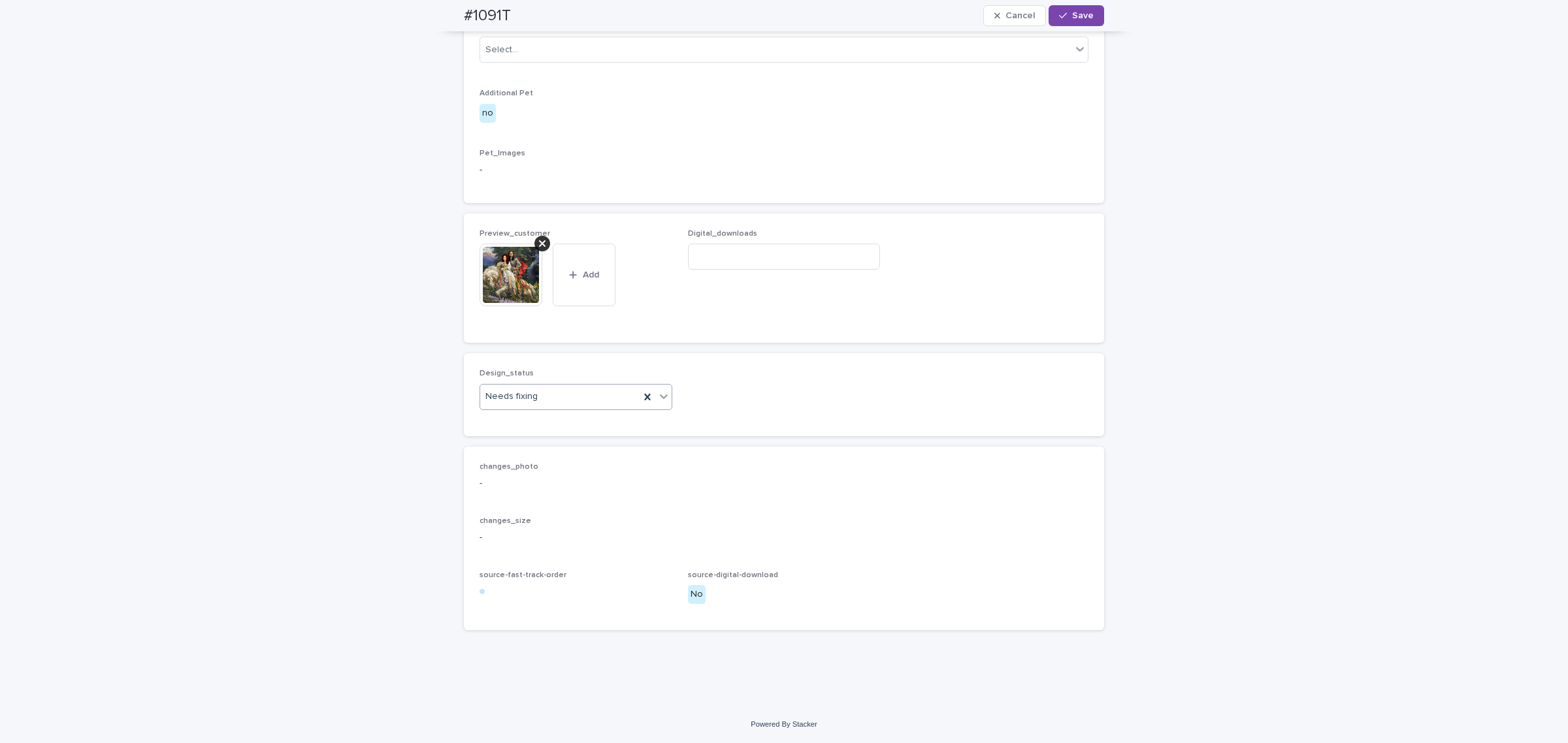
scroll to position [1034, 0]
click at [546, 407] on div "Needs fixing" at bounding box center [560, 396] width 159 height 22
click at [534, 597] on div "Uploaded" at bounding box center [570, 598] width 192 height 23
click at [1063, 23] on button "Save" at bounding box center [1076, 15] width 56 height 21
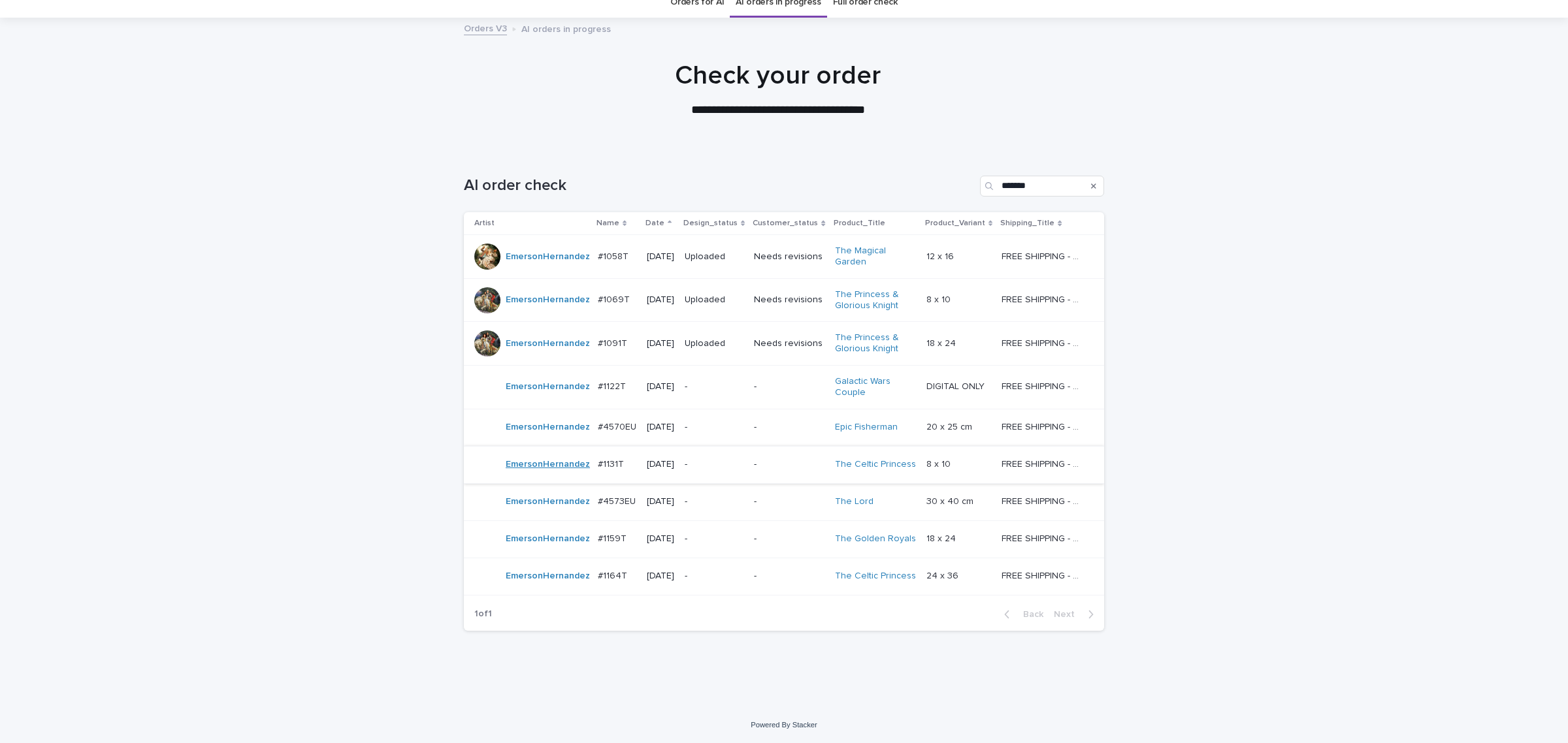
scroll to position [41, 0]
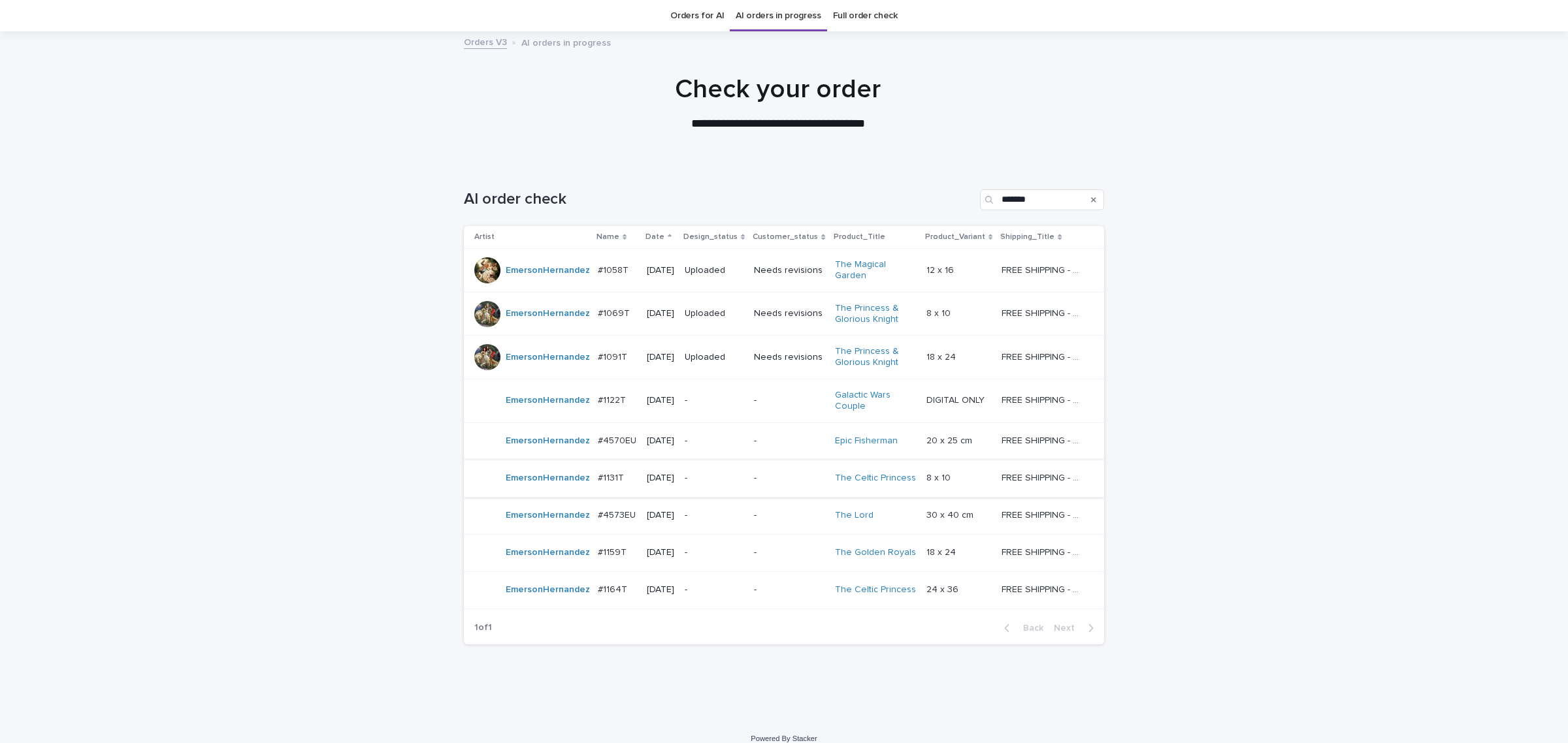
click at [740, 403] on p "-" at bounding box center [714, 401] width 59 height 11
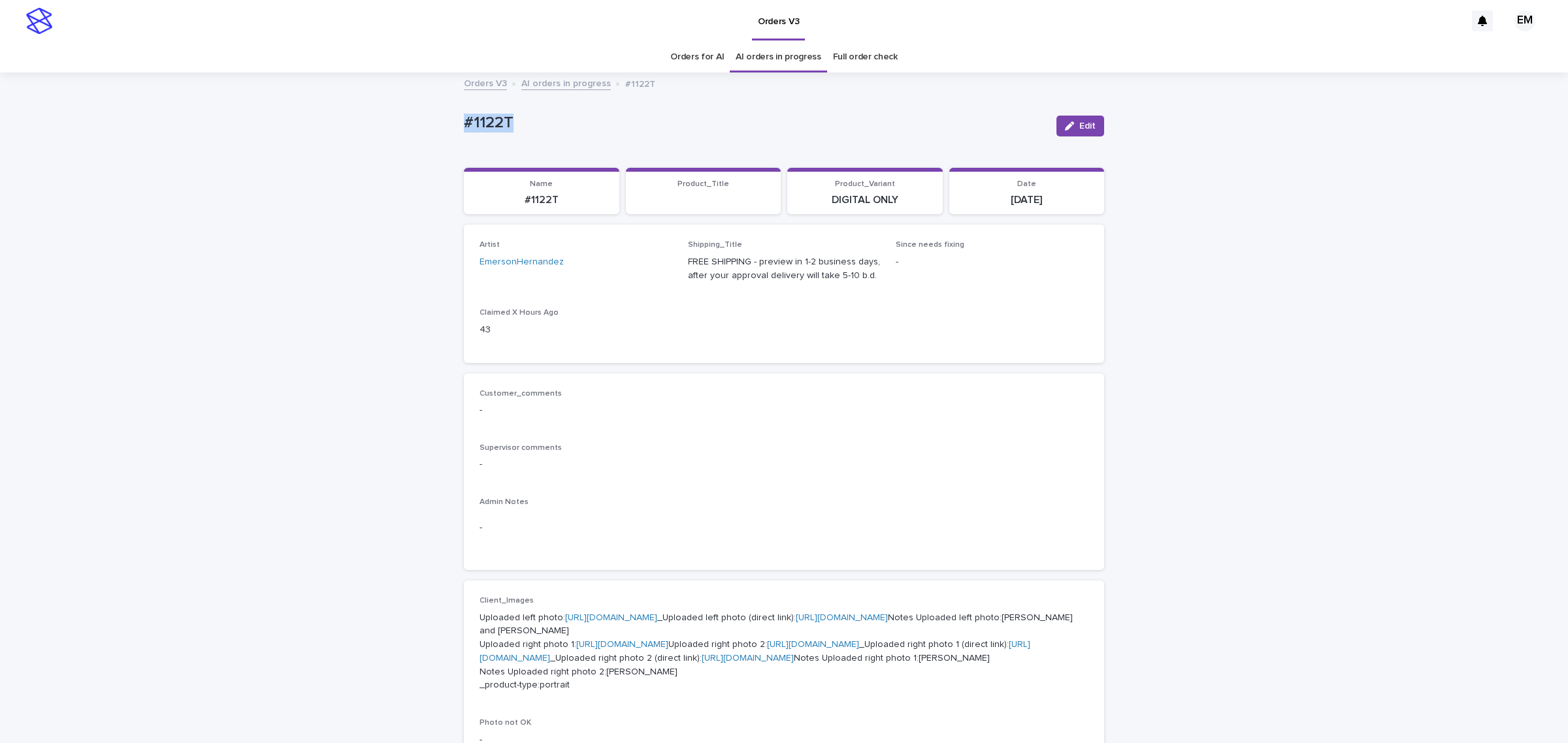
drag, startPoint x: 576, startPoint y: 123, endPoint x: 742, endPoint y: 168, distance: 172.0
click at [338, 120] on div "Loading... Saving… Loading... Saving… #1122T Edit #1122T Edit Sorry, there was …" at bounding box center [784, 695] width 1568 height 1244
copy p "#1122T"
click at [1097, 119] on button "Edit" at bounding box center [1080, 126] width 48 height 21
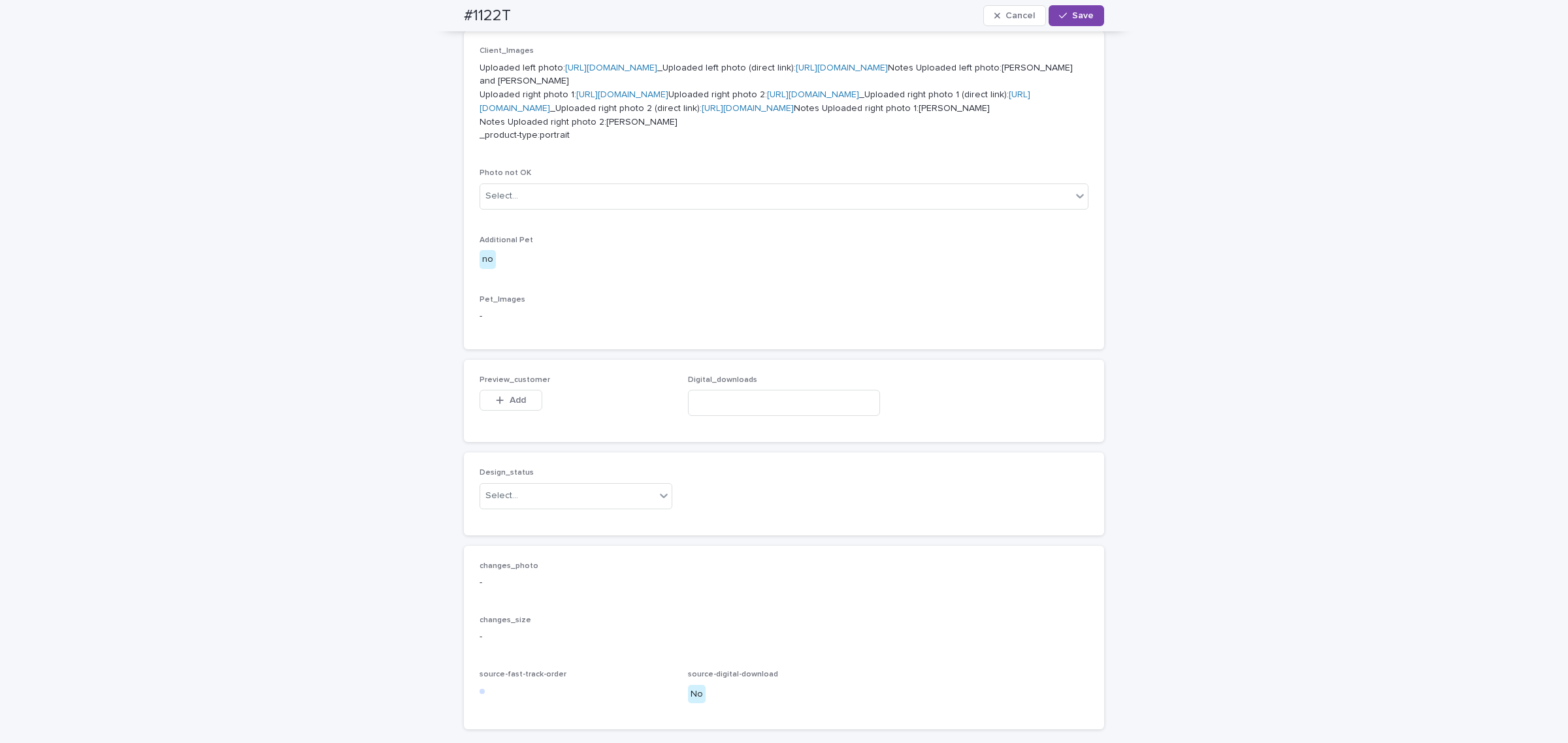
scroll to position [653, 0]
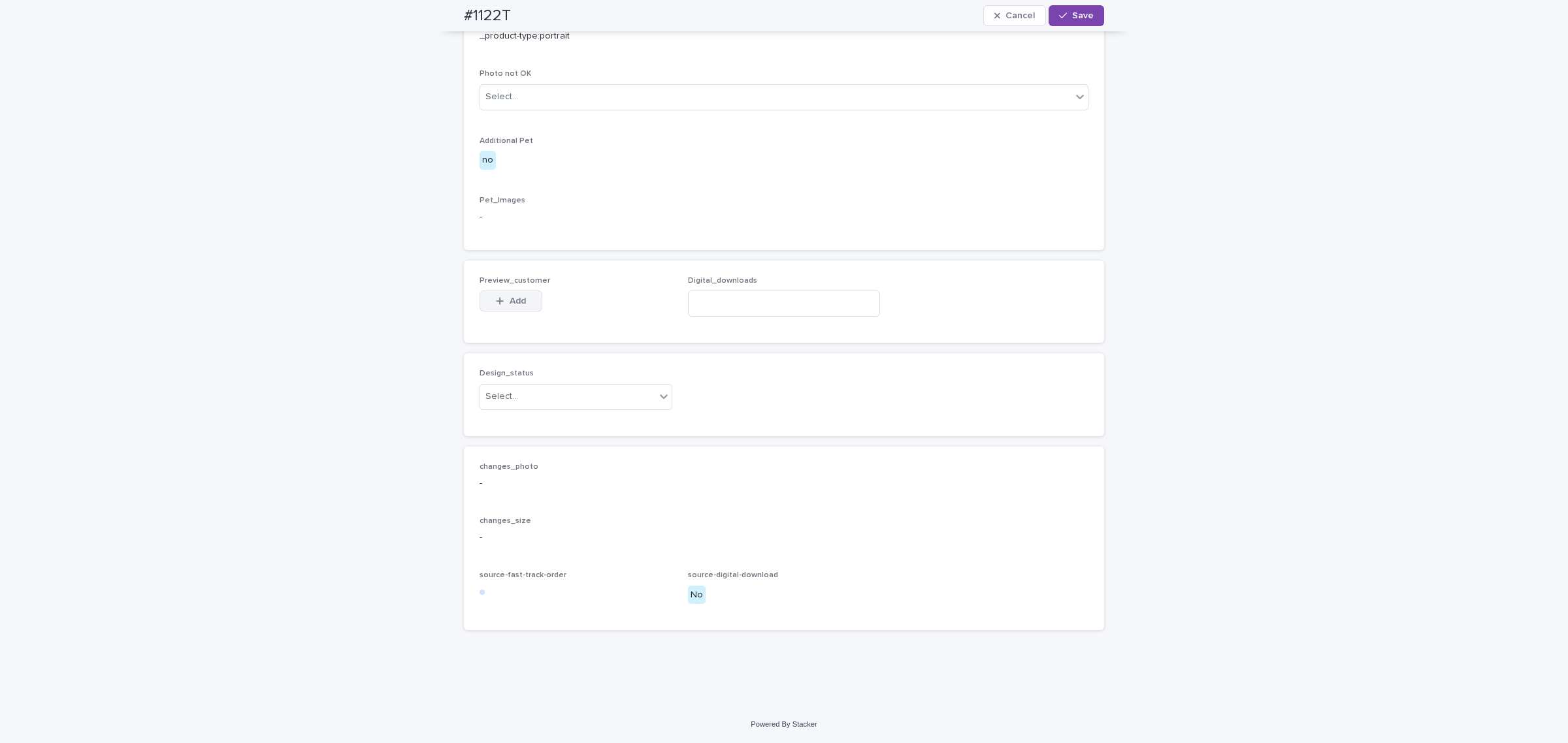
click at [514, 311] on button "Add" at bounding box center [511, 301] width 63 height 21
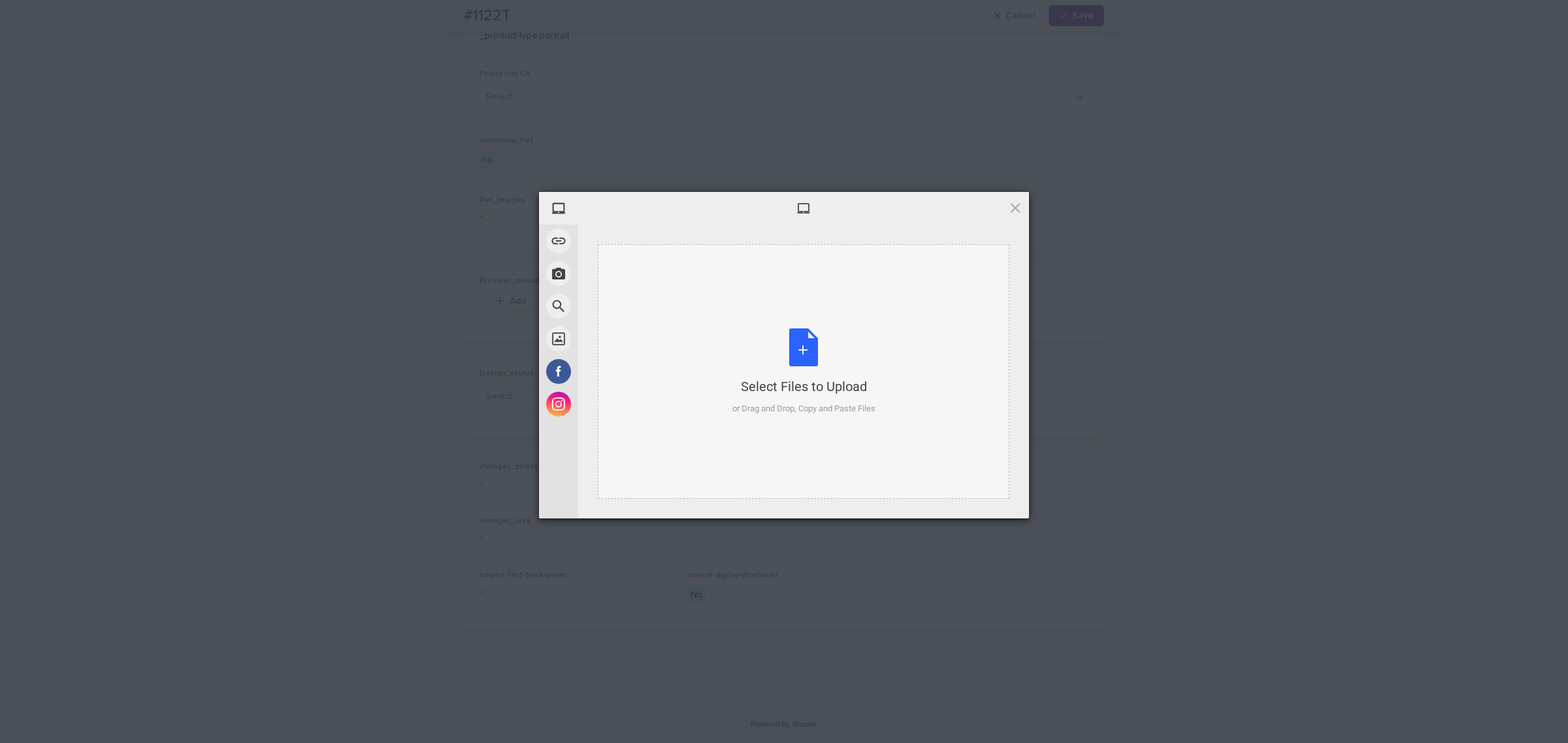
click at [717, 358] on div "Select Files to Upload or Drag and Drop, Copy and Paste Files" at bounding box center [803, 371] width 412 height 255
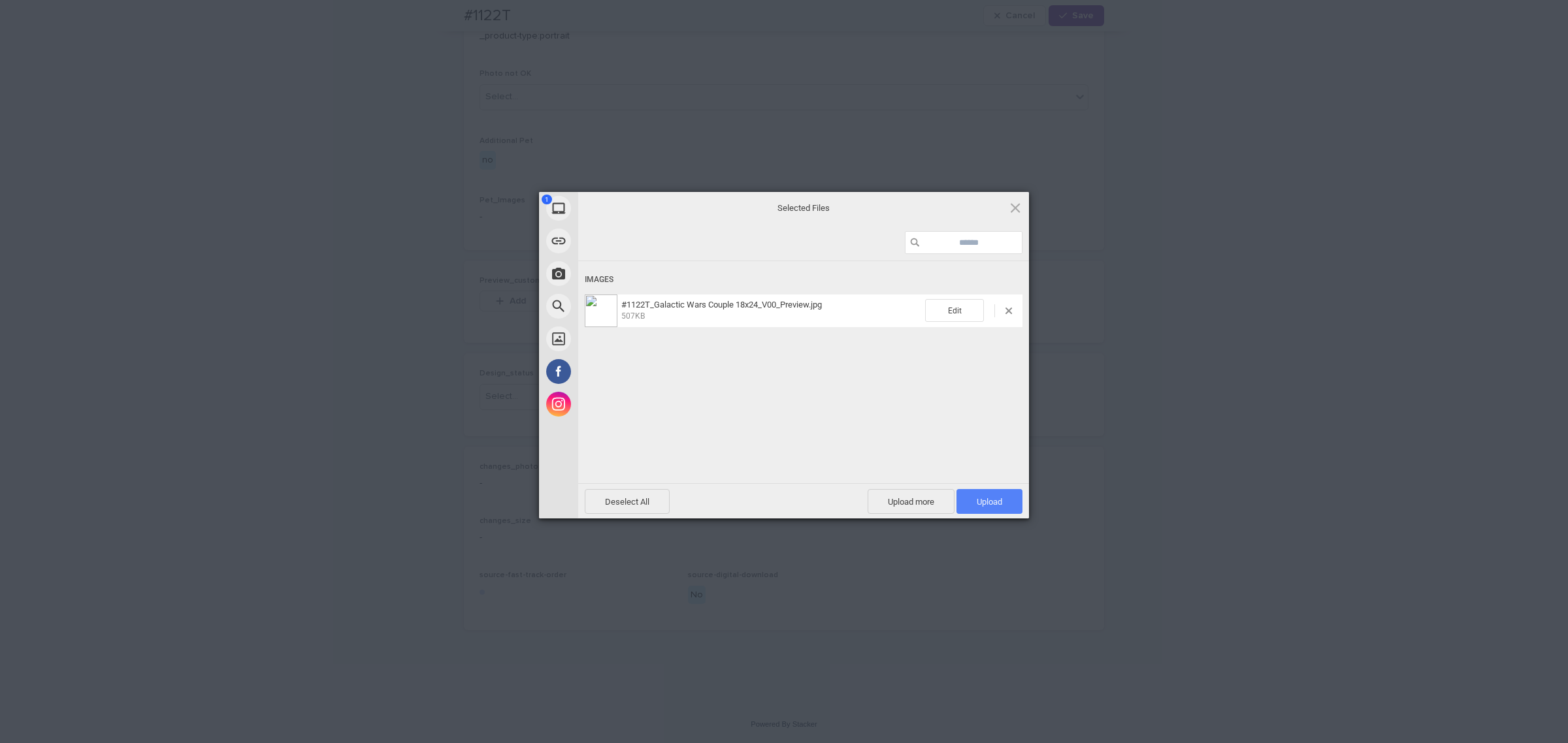
click at [982, 500] on span "Upload 1" at bounding box center [990, 502] width 26 height 10
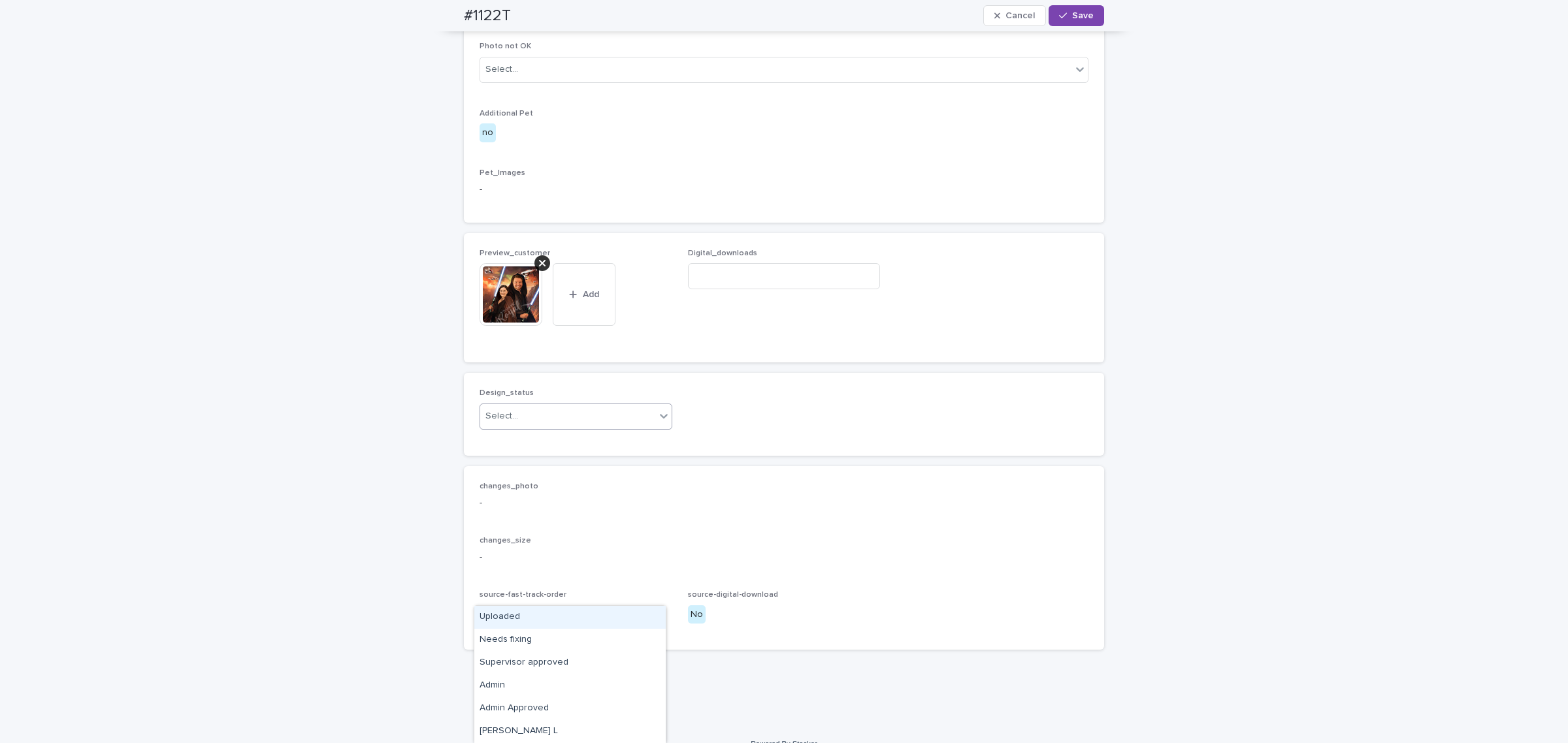
click at [550, 430] on div "Select..." at bounding box center [576, 416] width 192 height 26
click at [530, 618] on div "Uploaded" at bounding box center [570, 618] width 192 height 23
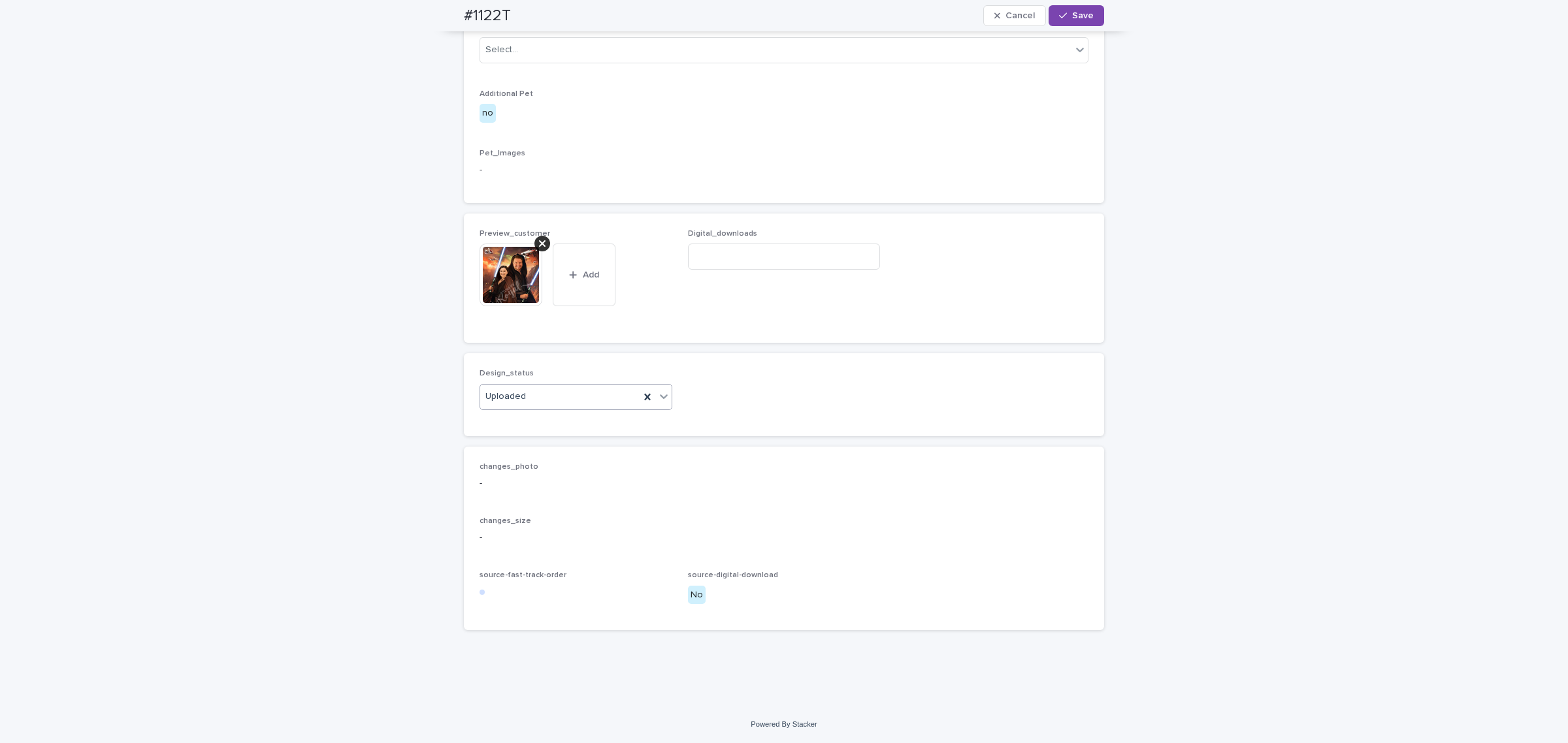
scroll to position [840, 0]
click at [522, 407] on div "Uploaded" at bounding box center [560, 396] width 159 height 22
click at [293, 405] on div "Loading... Saving… Loading... Saving… #1122T Cancel Save #1122T Cancel Save Sor…" at bounding box center [784, 42] width 1568 height 1329
click at [794, 270] on input at bounding box center [784, 256] width 192 height 26
paste input "**********"
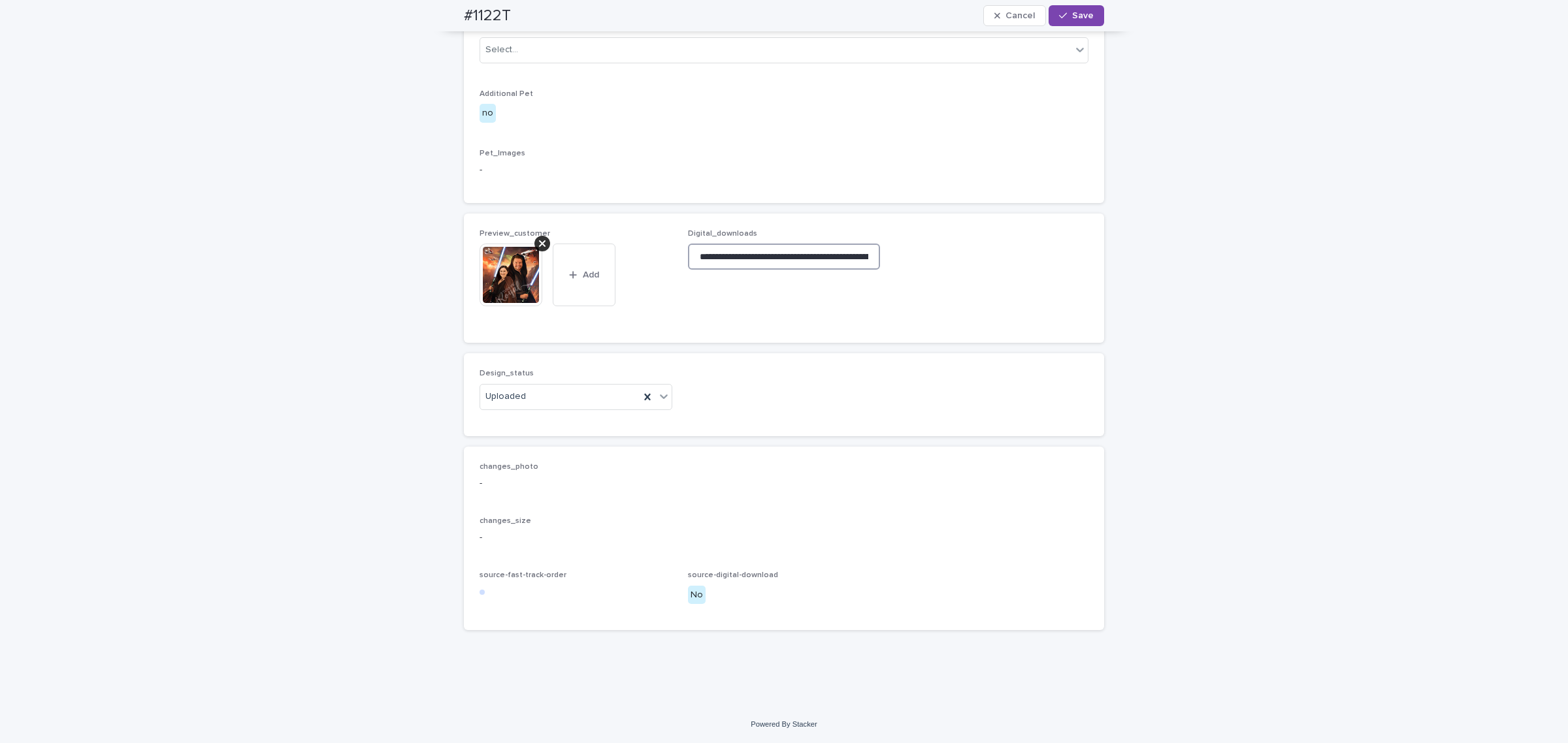
scroll to position [0, 196]
type input "**********"
click at [1072, 16] on span "Save" at bounding box center [1083, 15] width 22 height 9
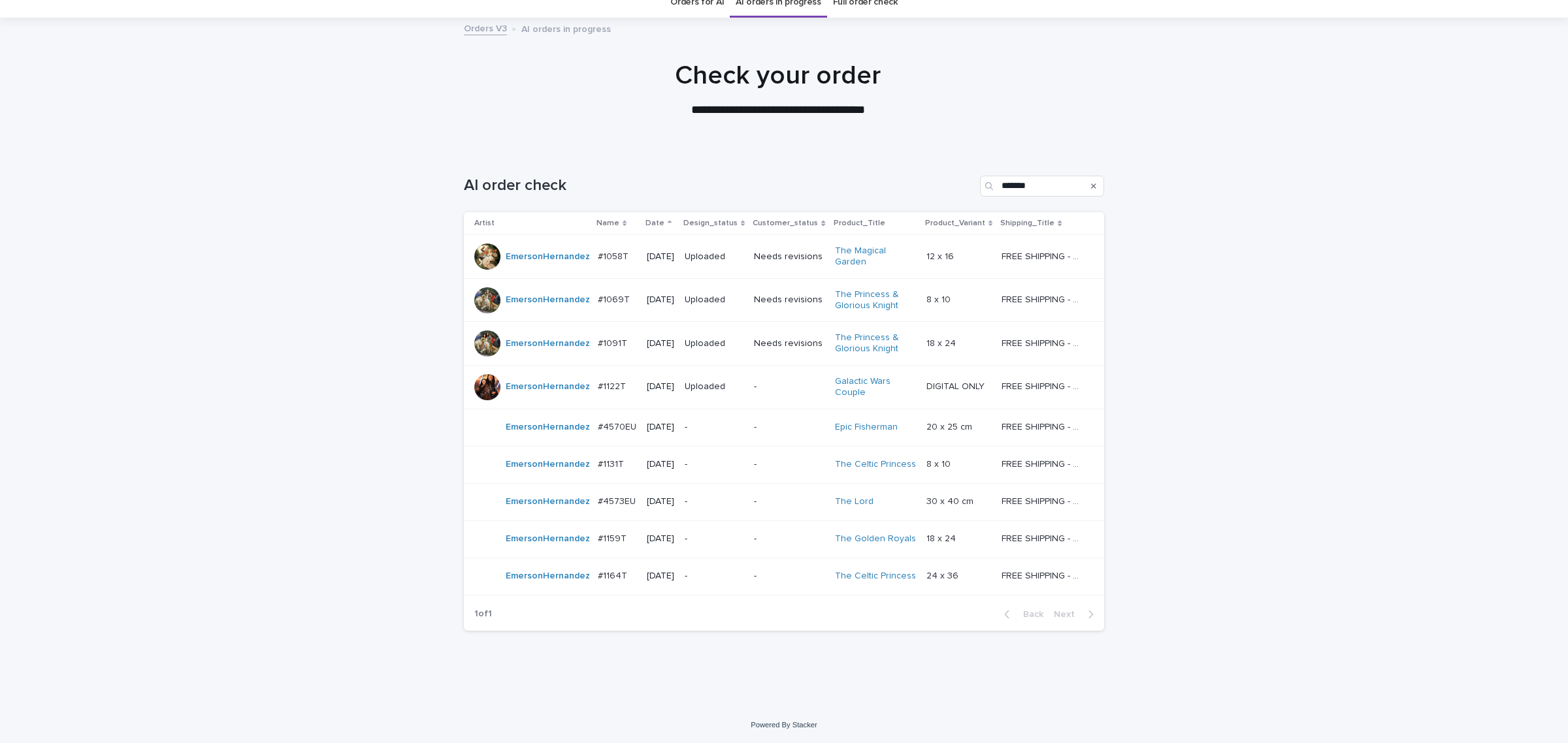
scroll to position [41, 0]
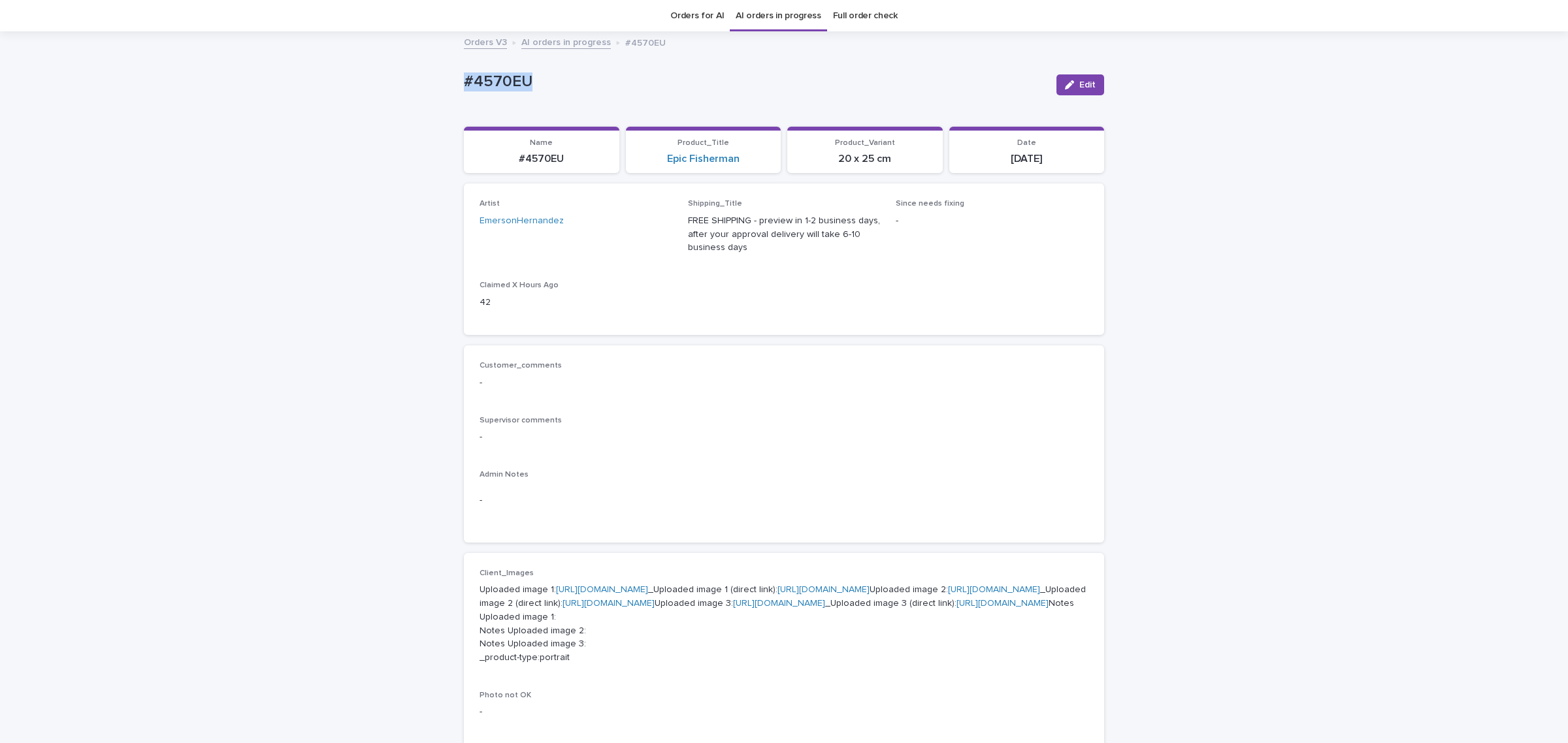
drag, startPoint x: 524, startPoint y: 90, endPoint x: 413, endPoint y: 99, distance: 111.4
click at [392, 95] on div "Loading... Saving… Loading... Saving… #4570EU Edit #4570EU Edit Sorry, there wa…" at bounding box center [784, 661] width 1568 height 1258
copy p "#4570EU"
click at [1080, 80] on span "Edit" at bounding box center [1088, 84] width 16 height 9
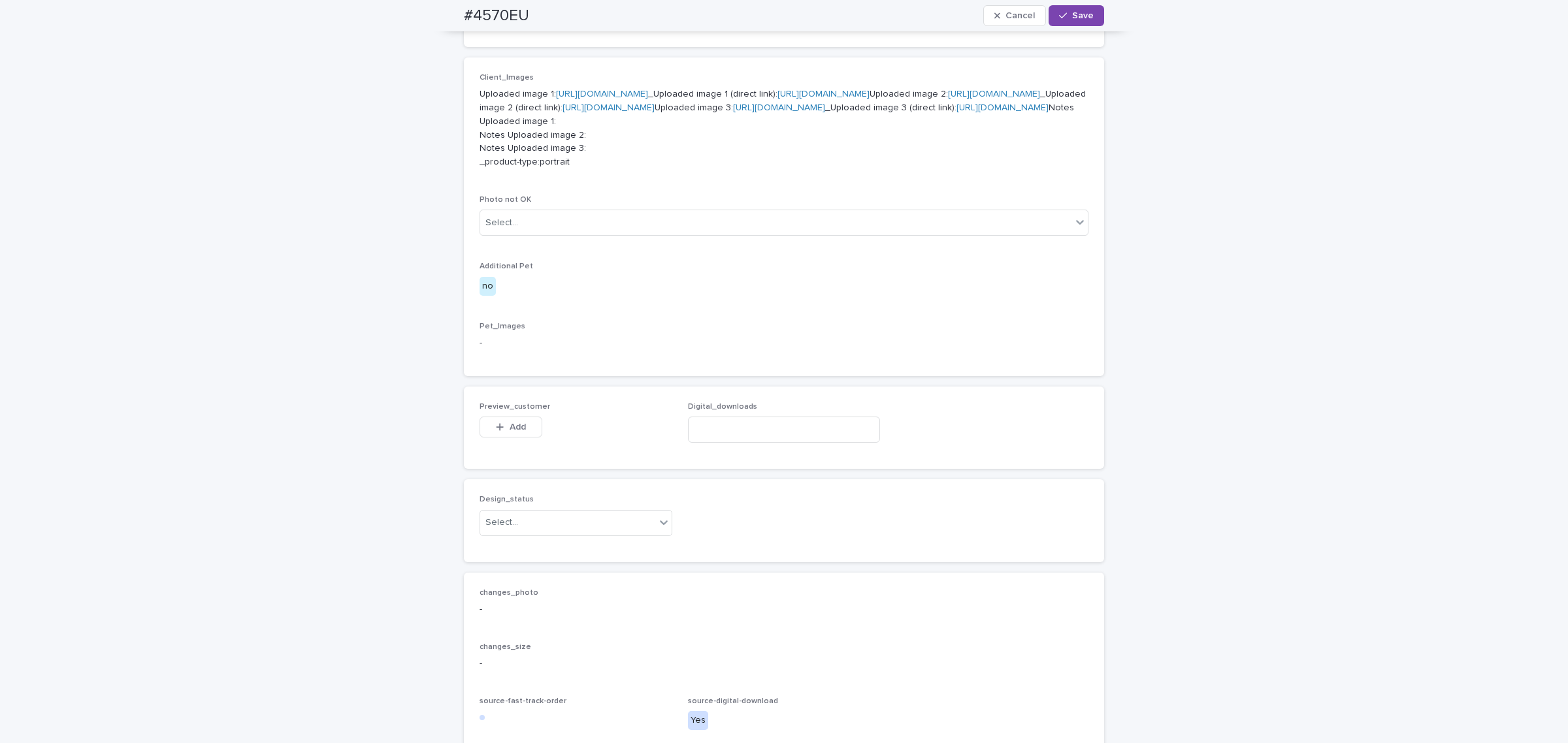
scroll to position [640, 0]
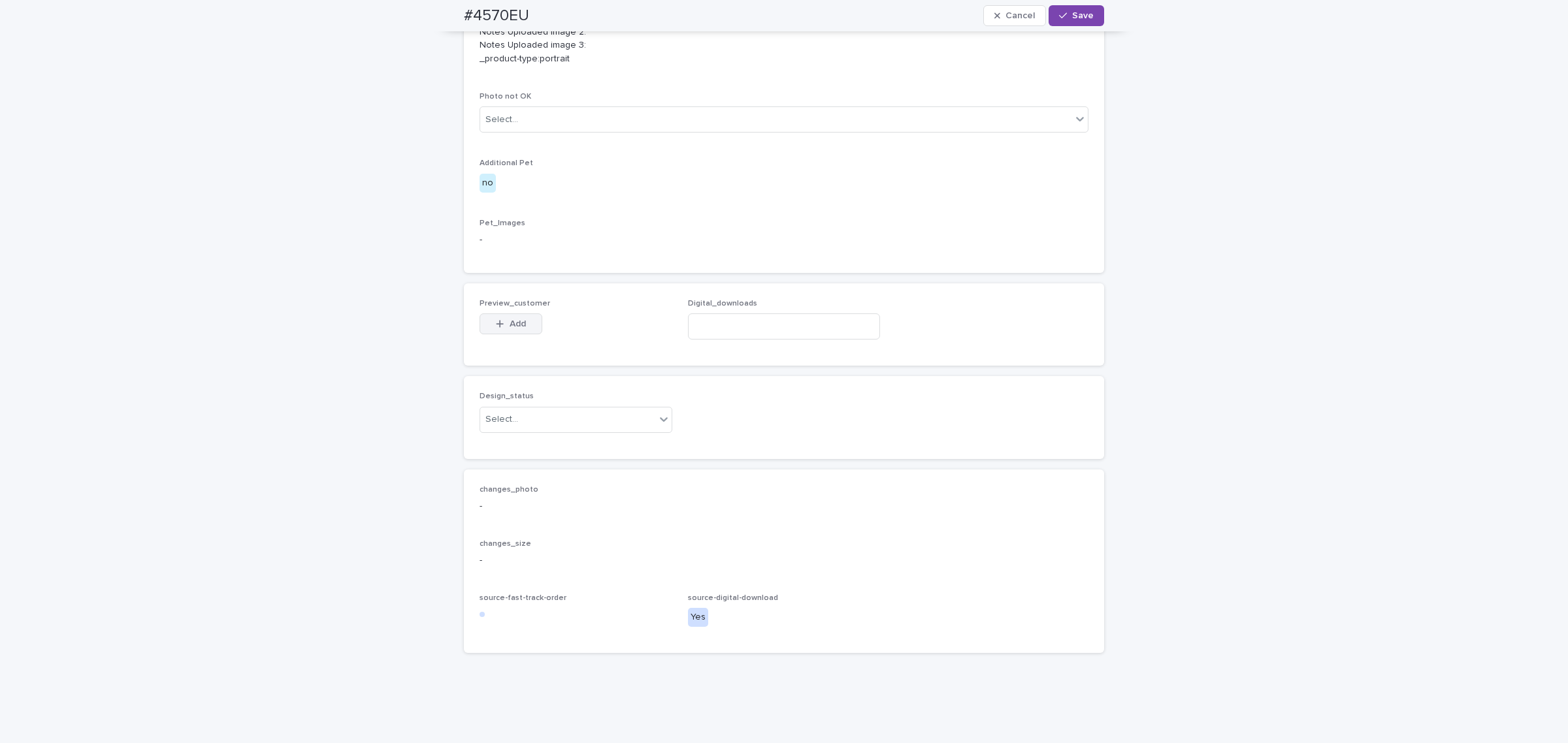
click at [509, 328] on span "Add" at bounding box center [518, 323] width 16 height 9
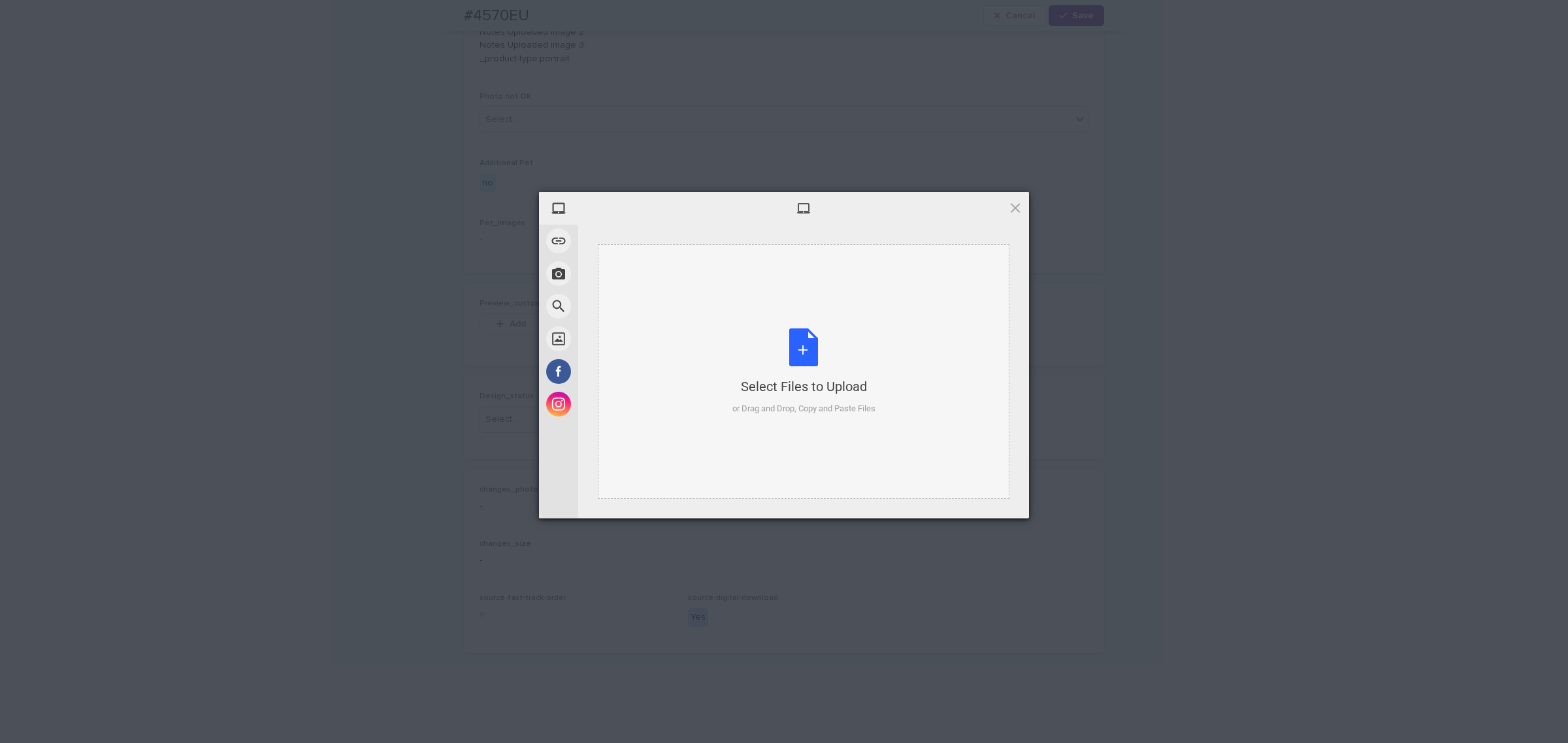
click at [679, 389] on div "Select Files to Upload or Drag and Drop, Copy and Paste Files" at bounding box center [803, 371] width 412 height 255
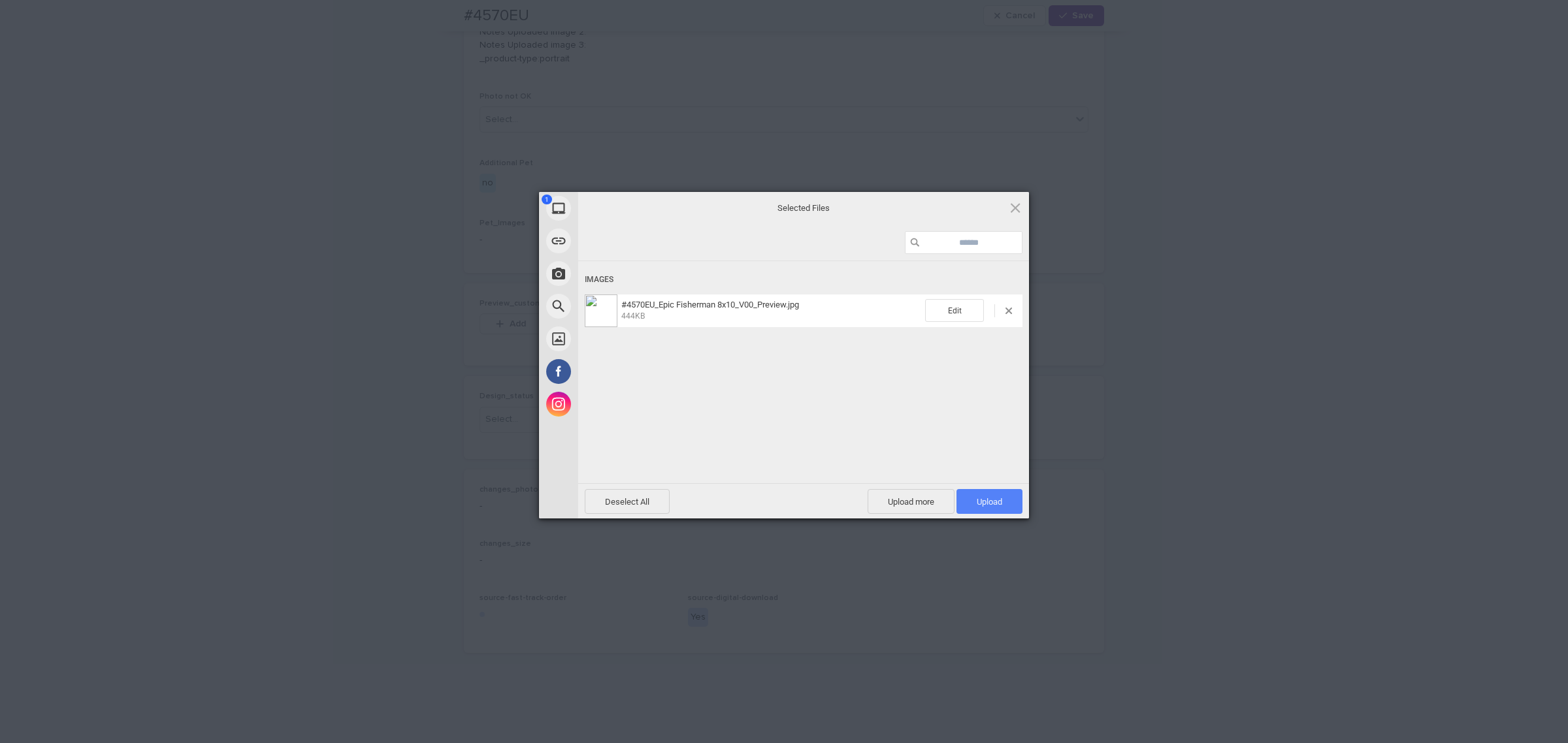
click at [981, 495] on span "Upload 1" at bounding box center [990, 501] width 66 height 25
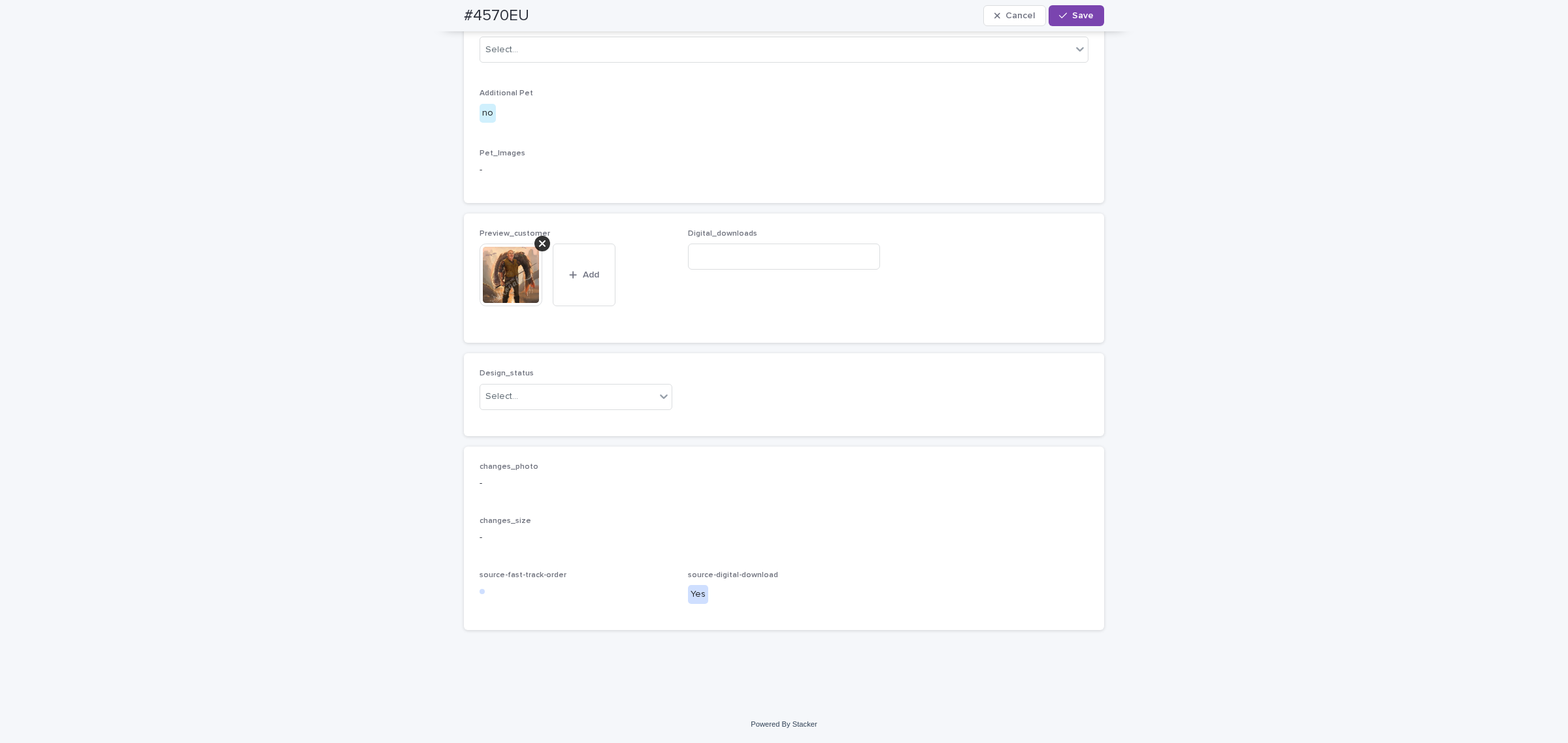
scroll to position [827, 0]
click at [520, 407] on div "Select..." at bounding box center [568, 396] width 175 height 22
click at [516, 513] on div "Uploaded" at bounding box center [570, 522] width 192 height 23
click at [811, 270] on input at bounding box center [784, 256] width 192 height 26
paste input "**********"
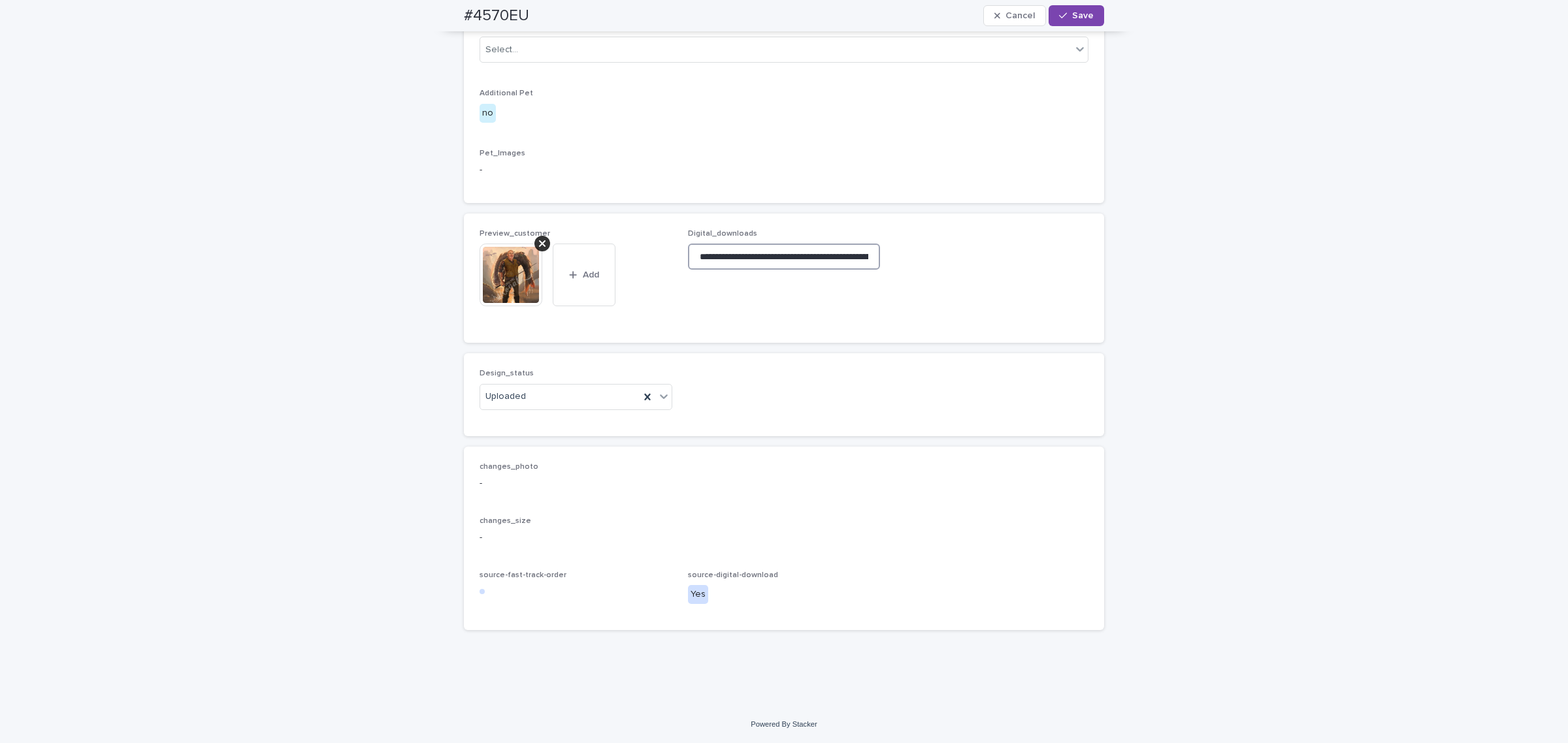
scroll to position [0, 194]
type input "**********"
click at [1065, 19] on div "button" at bounding box center [1066, 15] width 13 height 9
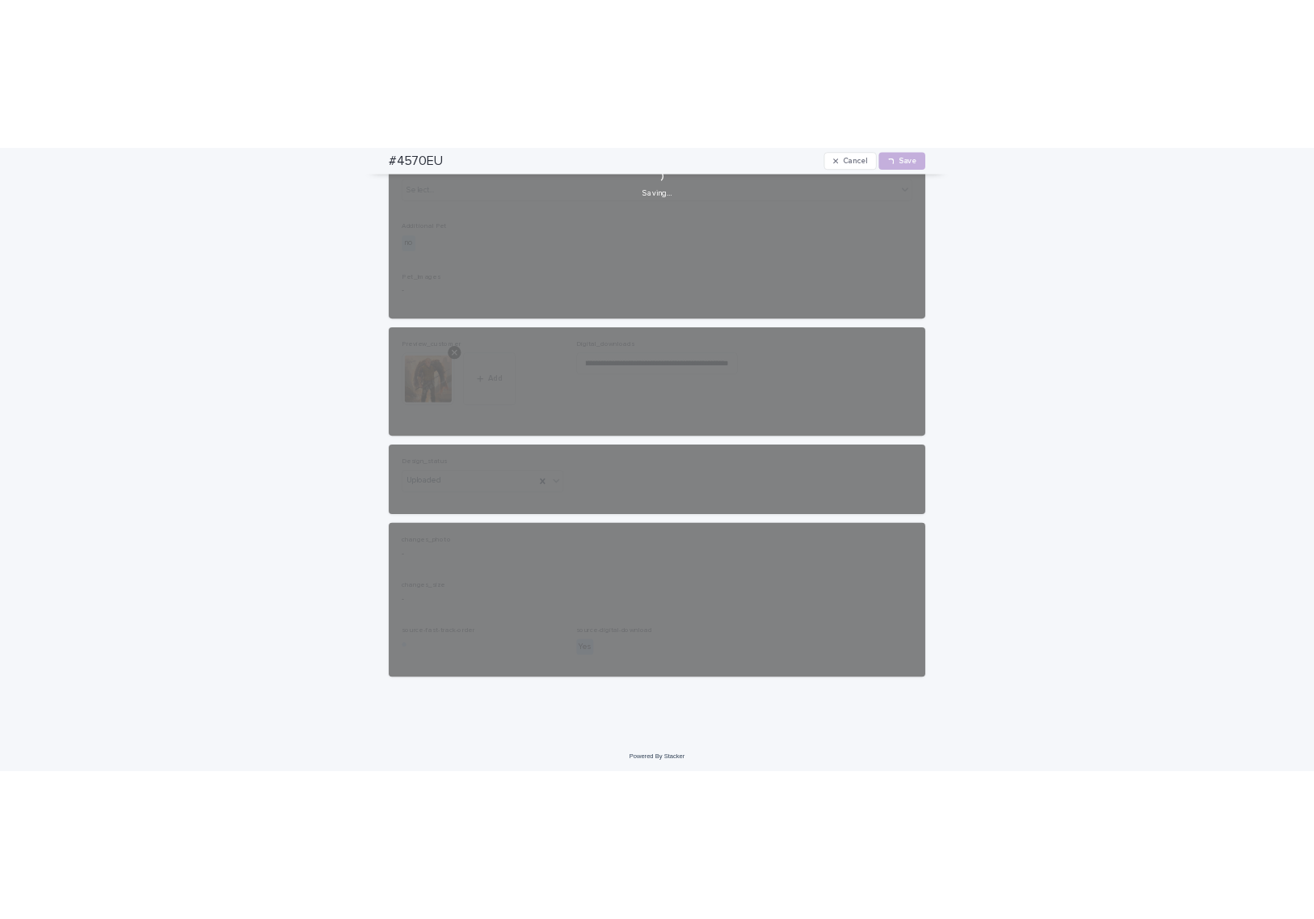
scroll to position [0, 0]
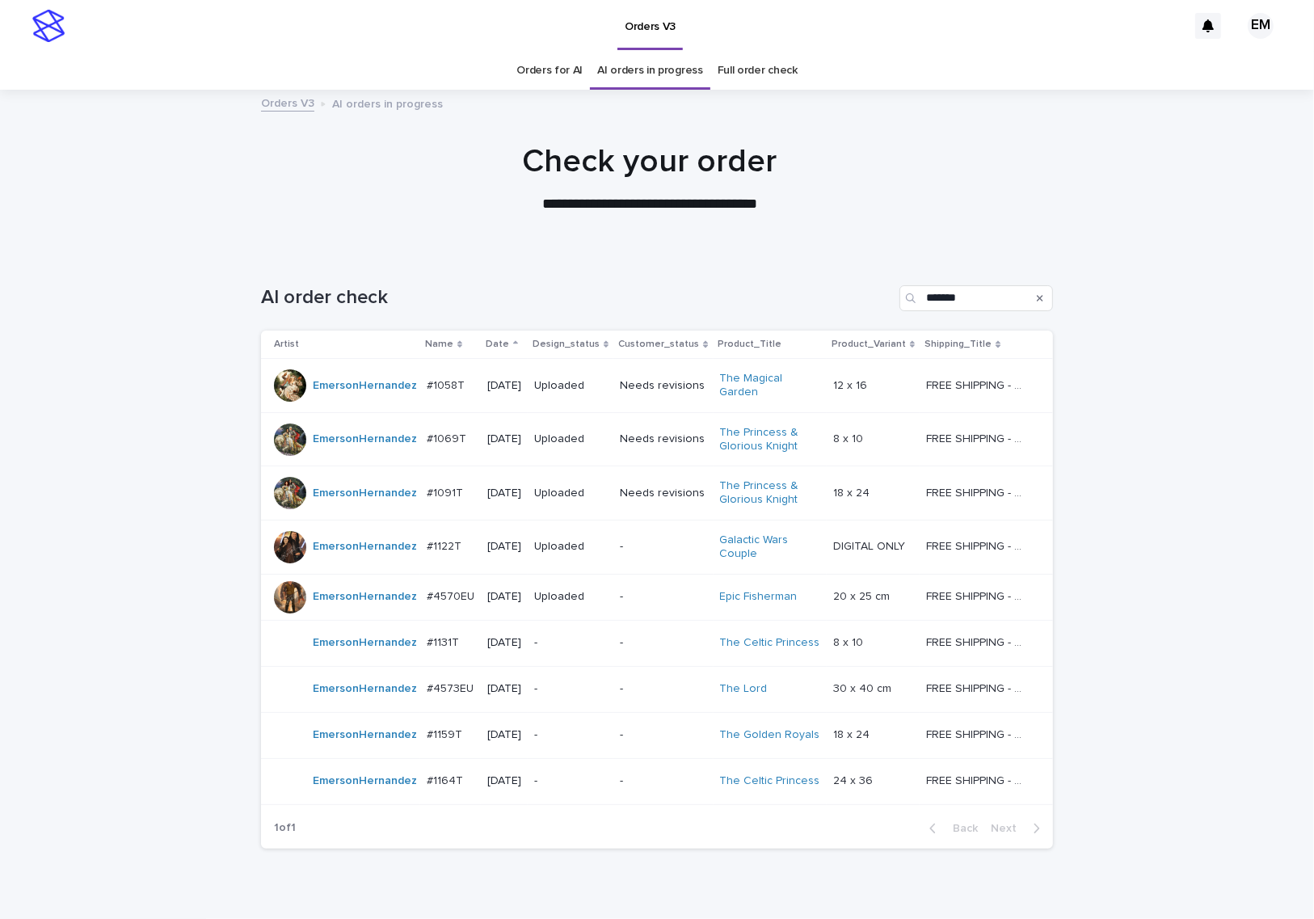
click at [578, 634] on div "-" at bounding box center [570, 641] width 73 height 17
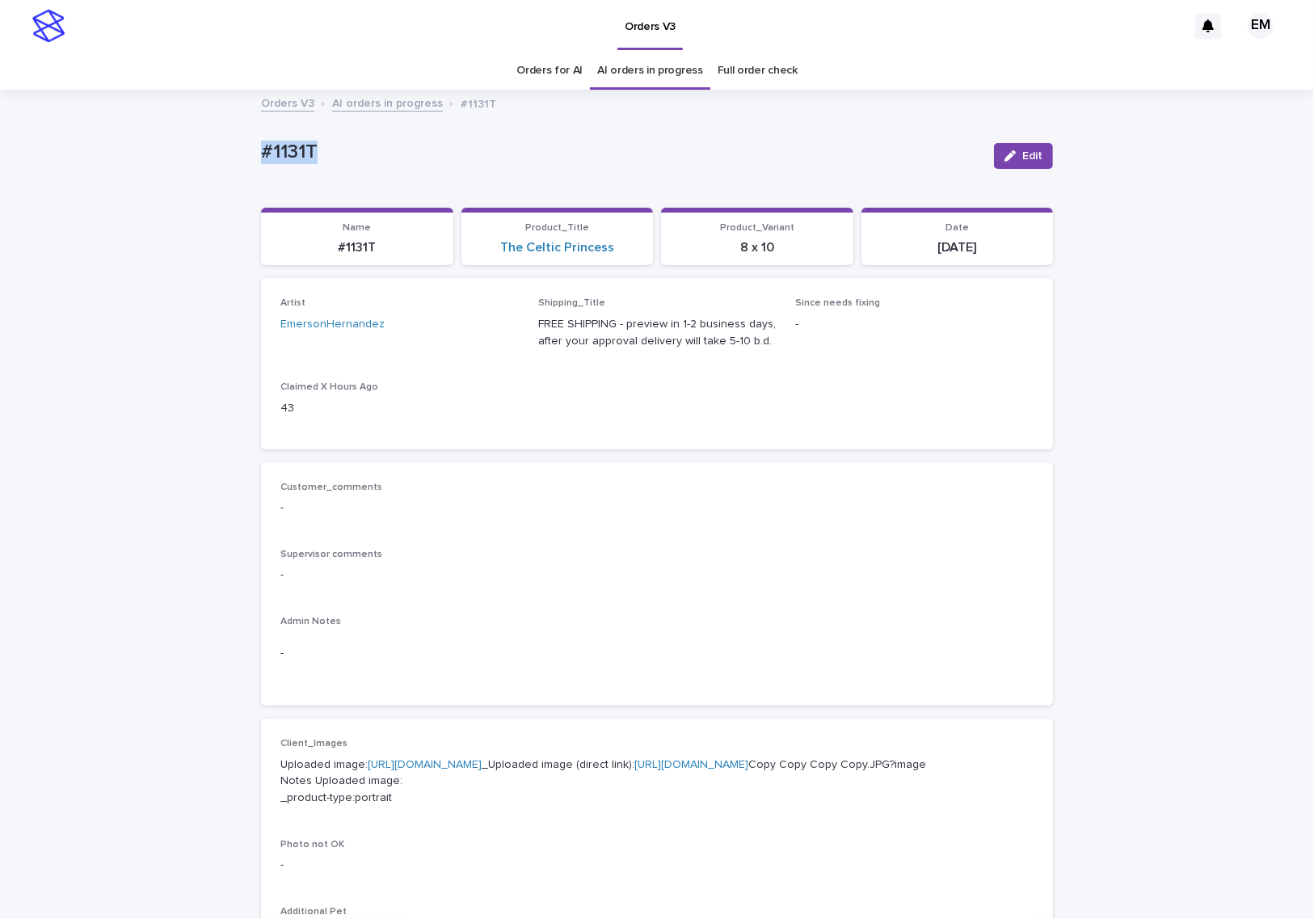
drag, startPoint x: 204, startPoint y: 135, endPoint x: 221, endPoint y: 167, distance: 36.1
click at [107, 138] on div "Loading... Saving… Loading... Saving… #1131T Edit #1131T Edit Sorry, there was …" at bounding box center [657, 835] width 1314 height 1489
copy p "#1131T"
click at [1004, 153] on icon "button" at bounding box center [1009, 155] width 11 height 11
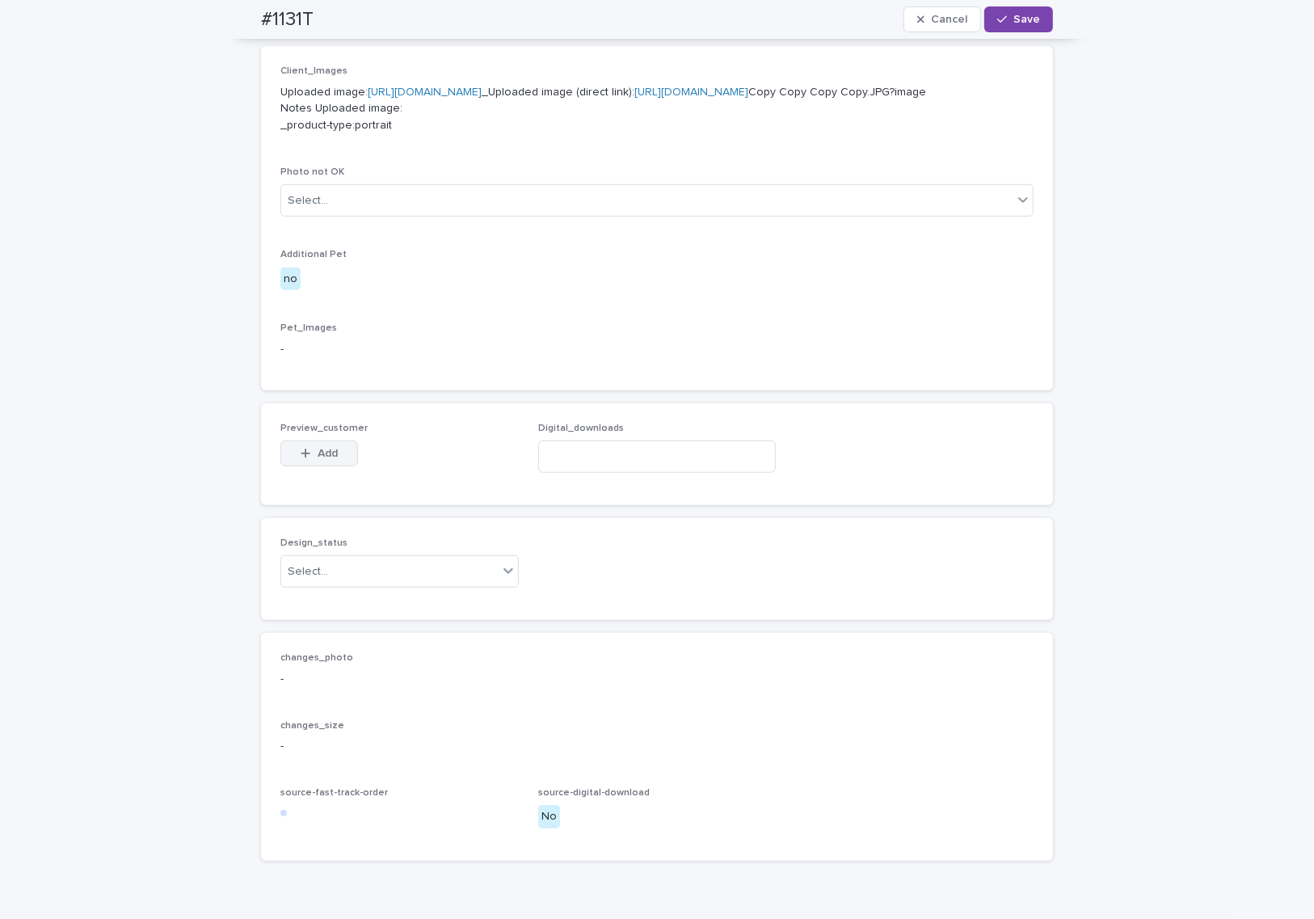
scroll to position [673, 0]
click at [307, 465] on button "Add" at bounding box center [319, 452] width 78 height 26
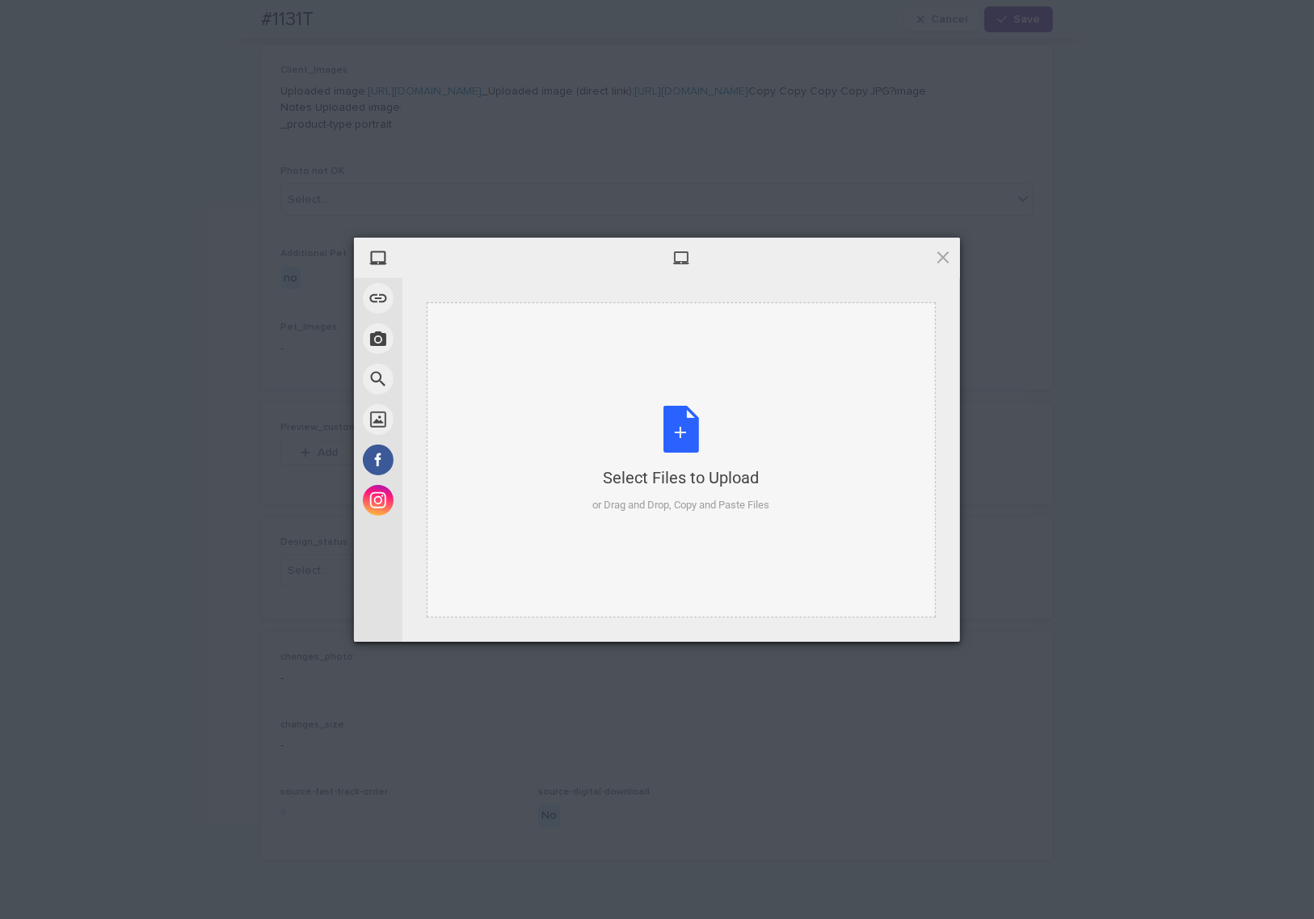
click at [600, 408] on div "Select Files to Upload or Drag and Drop, Copy and Paste Files" at bounding box center [681, 459] width 177 height 107
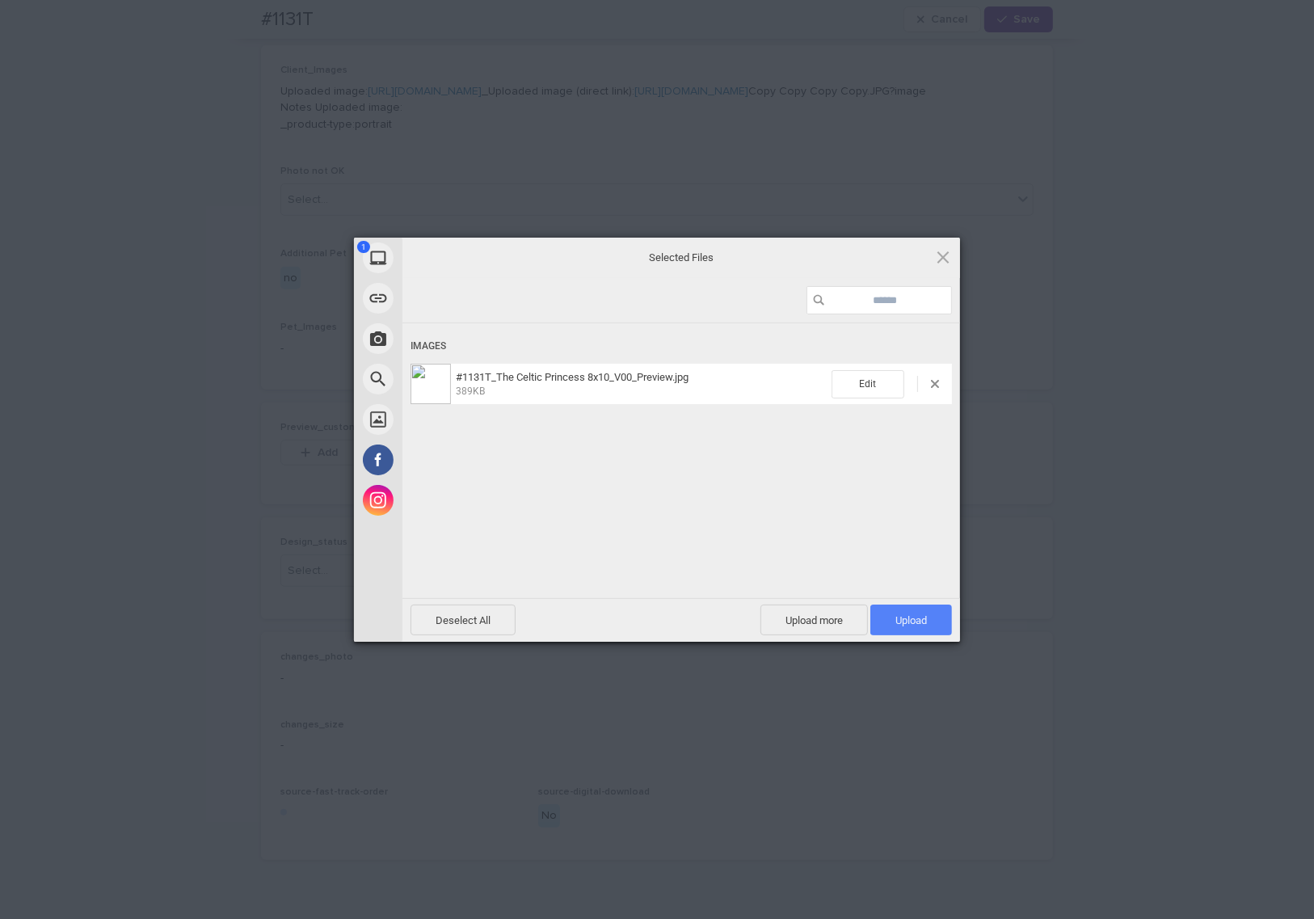
click at [890, 623] on span "Upload 1" at bounding box center [911, 619] width 82 height 31
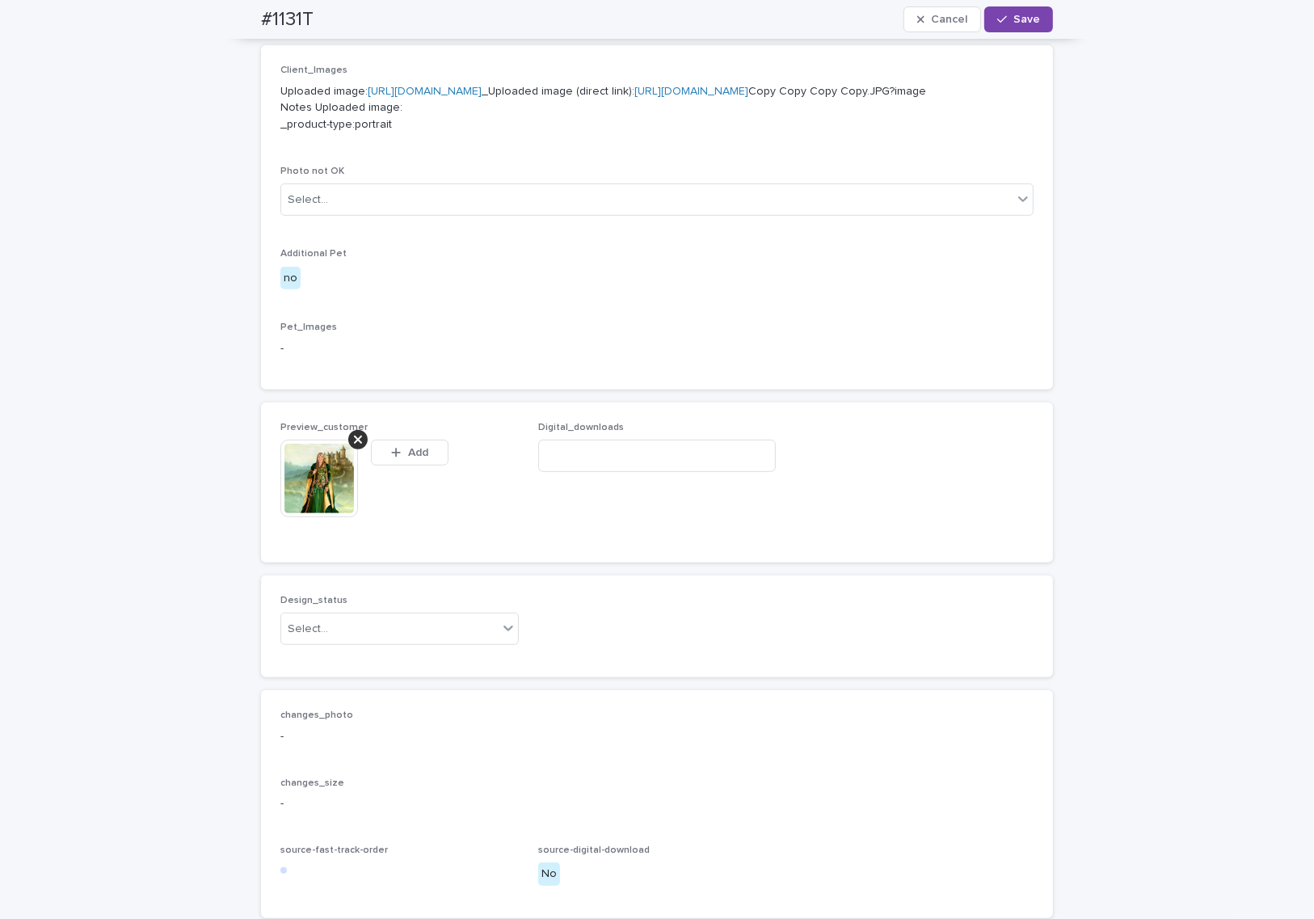
scroll to position [701, 0]
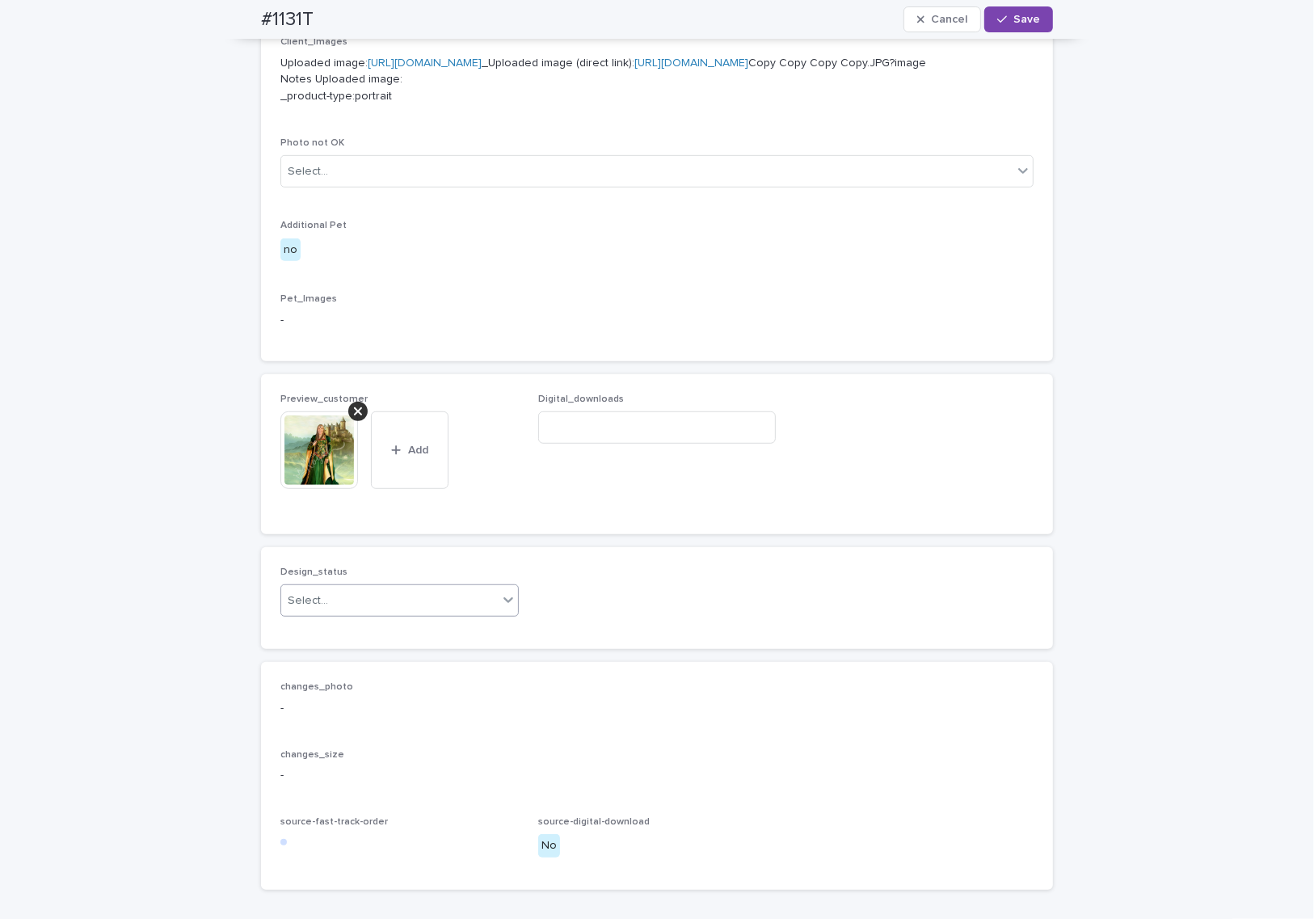
drag, startPoint x: 410, startPoint y: 654, endPoint x: 398, endPoint y: 675, distance: 23.9
click at [406, 578] on p "Design_status" at bounding box center [399, 571] width 238 height 11
click at [397, 614] on div "Select..." at bounding box center [389, 600] width 217 height 27
drag, startPoint x: 372, startPoint y: 709, endPoint x: 381, endPoint y: 700, distance: 12.6
click at [372, 709] on div "Uploaded" at bounding box center [392, 714] width 237 height 28
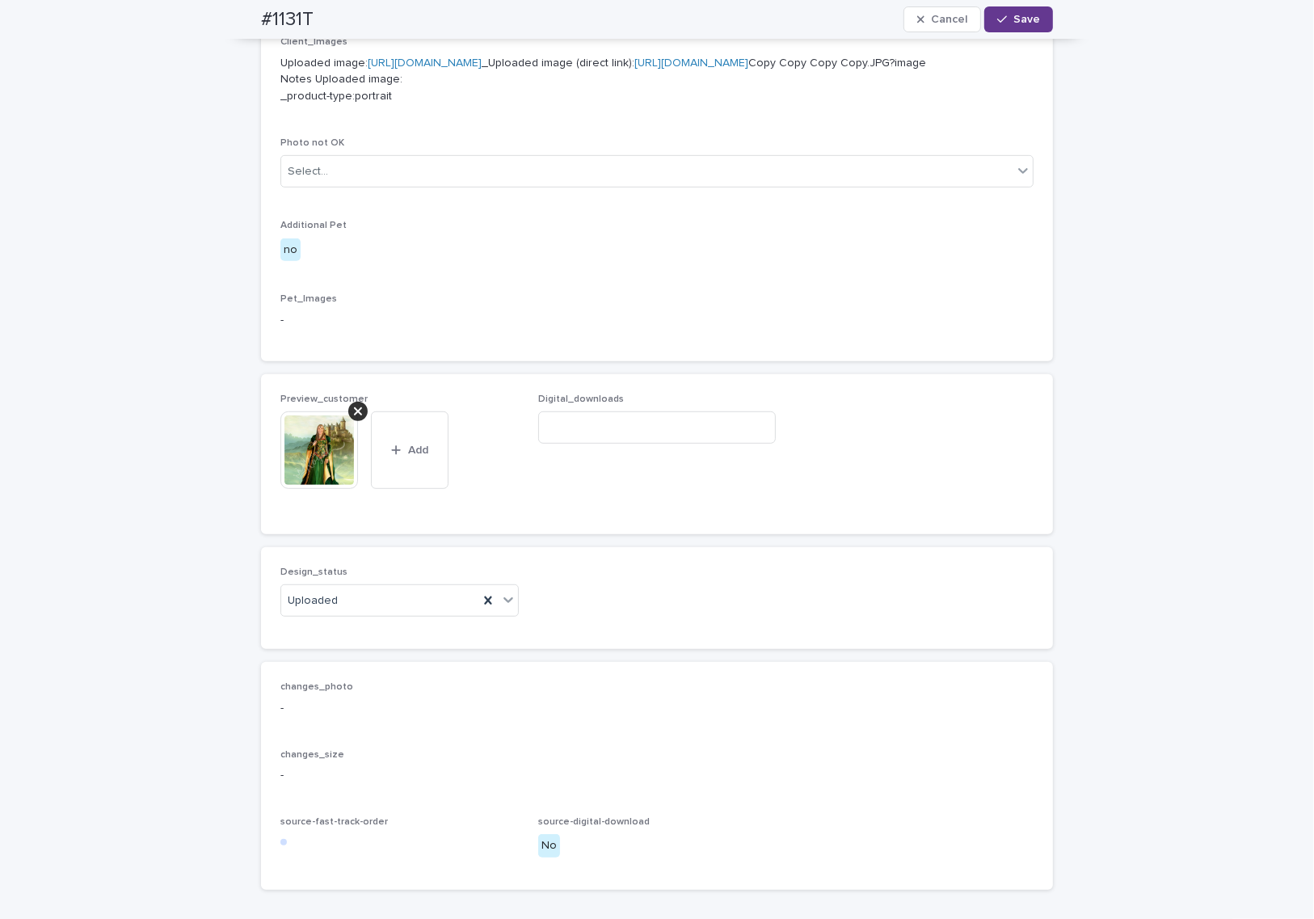
click at [997, 18] on icon "button" at bounding box center [1002, 19] width 10 height 11
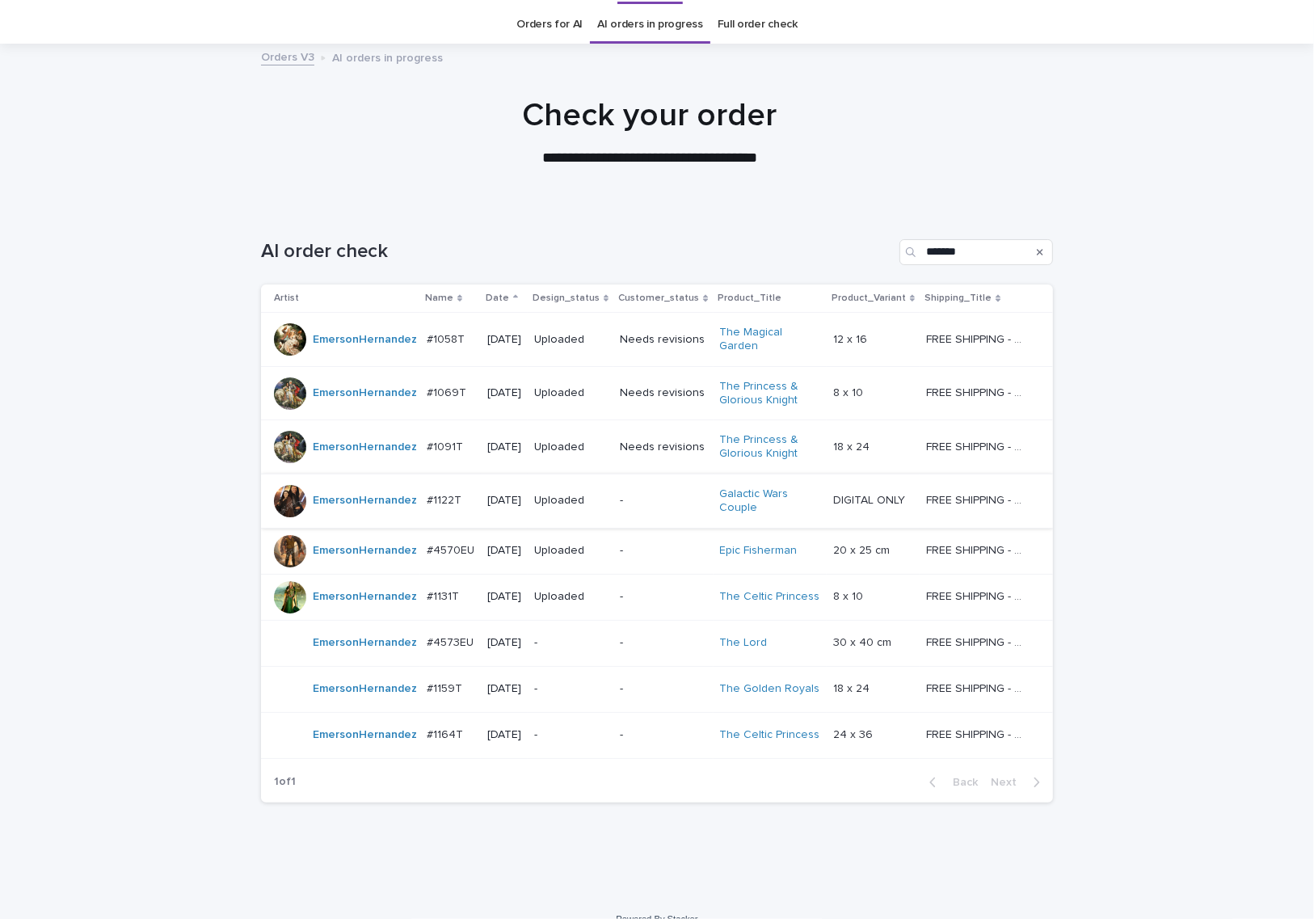
scroll to position [51, 0]
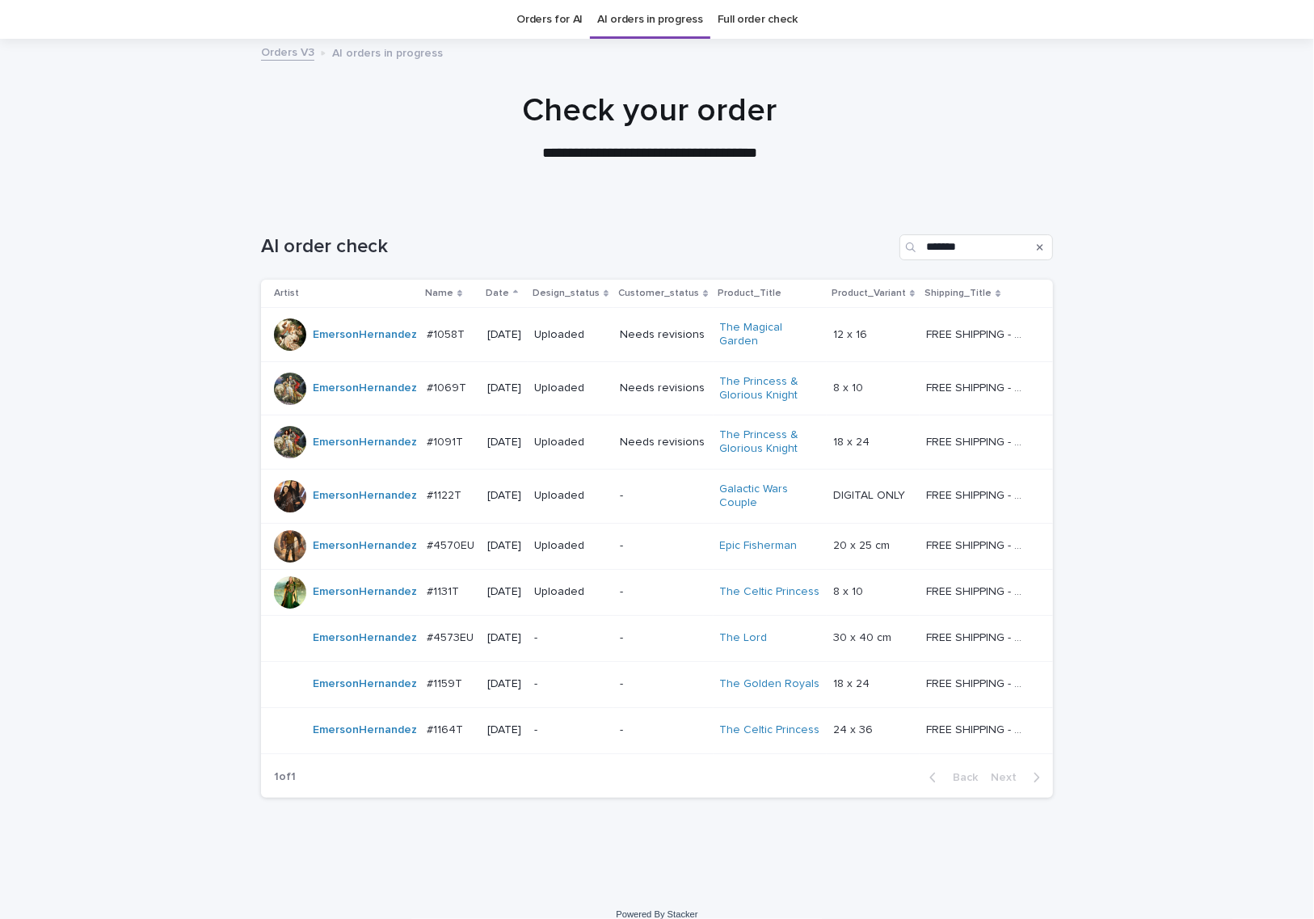
click at [579, 637] on p "-" at bounding box center [570, 638] width 73 height 14
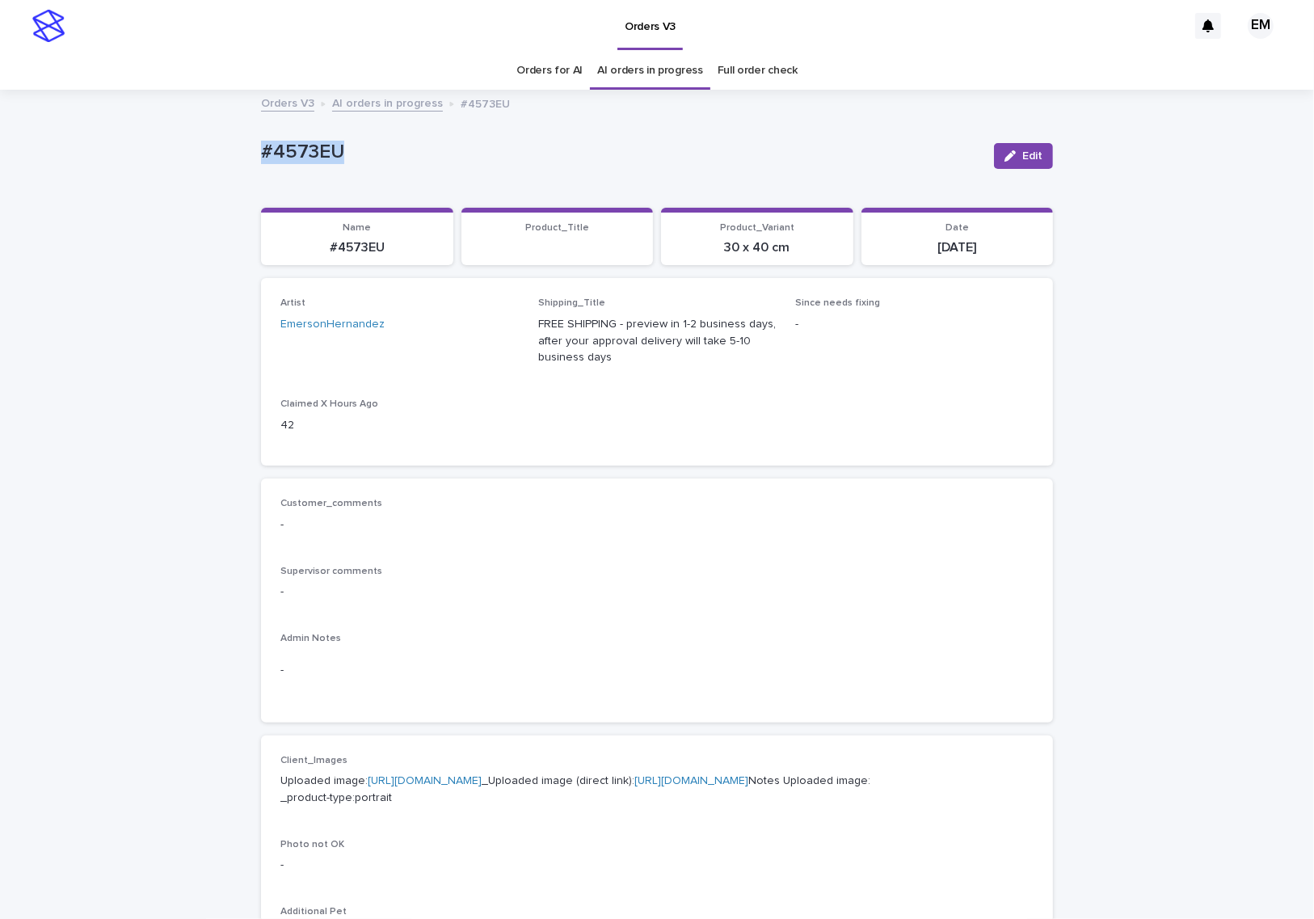
drag, startPoint x: 227, startPoint y: 143, endPoint x: 196, endPoint y: 148, distance: 31.9
click at [196, 148] on div "Loading... Saving… Loading... Saving… #4573EU Edit #4573EU Edit Sorry, there wa…" at bounding box center [657, 835] width 1314 height 1489
copy p "#4573EU"
click at [1002, 148] on button "Edit" at bounding box center [1023, 156] width 59 height 26
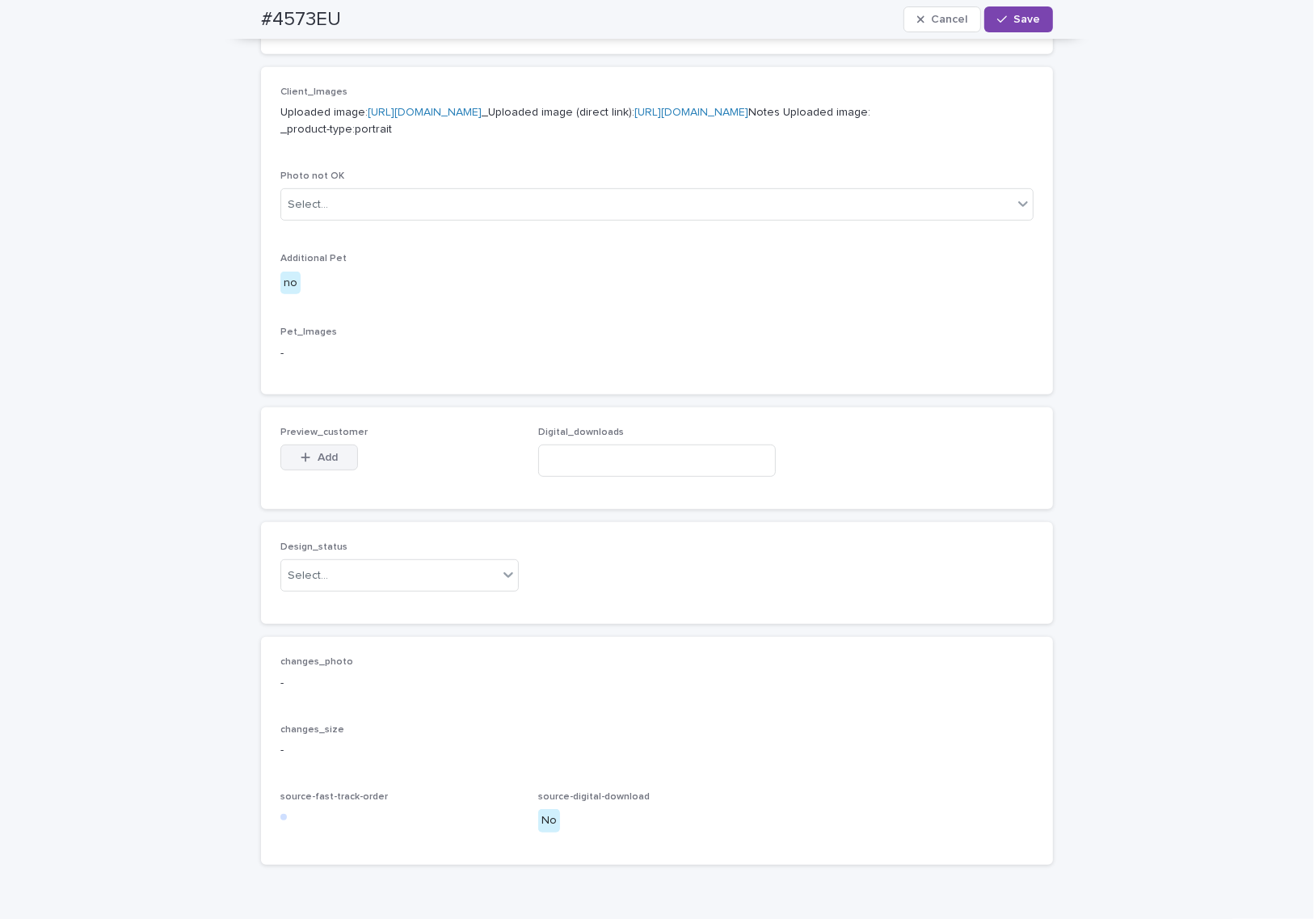
scroll to position [673, 0]
click at [329, 465] on button "Add" at bounding box center [319, 452] width 78 height 26
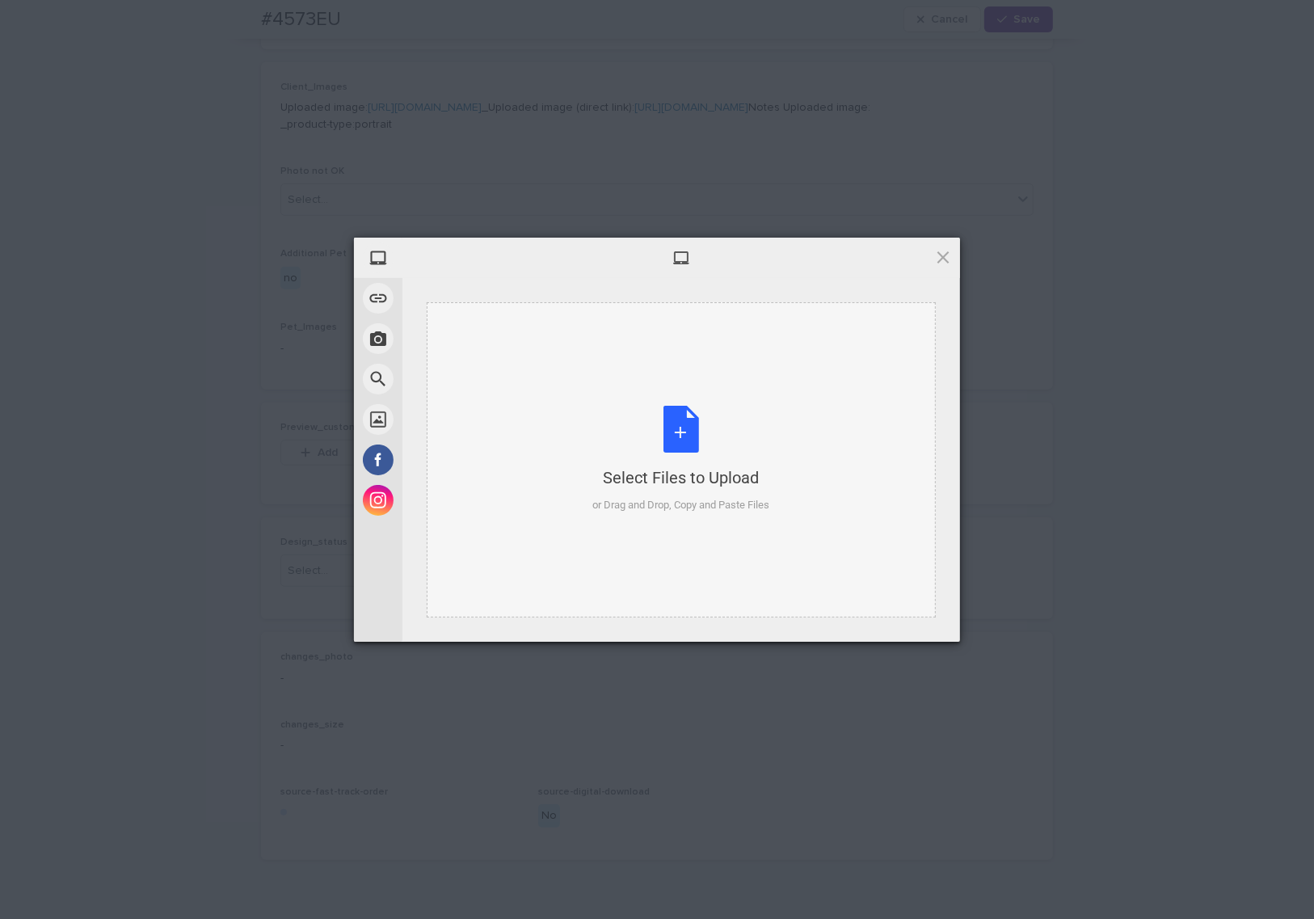
click at [568, 427] on div "Select Files to Upload or Drag and Drop, Copy and Paste Files" at bounding box center [681, 459] width 509 height 315
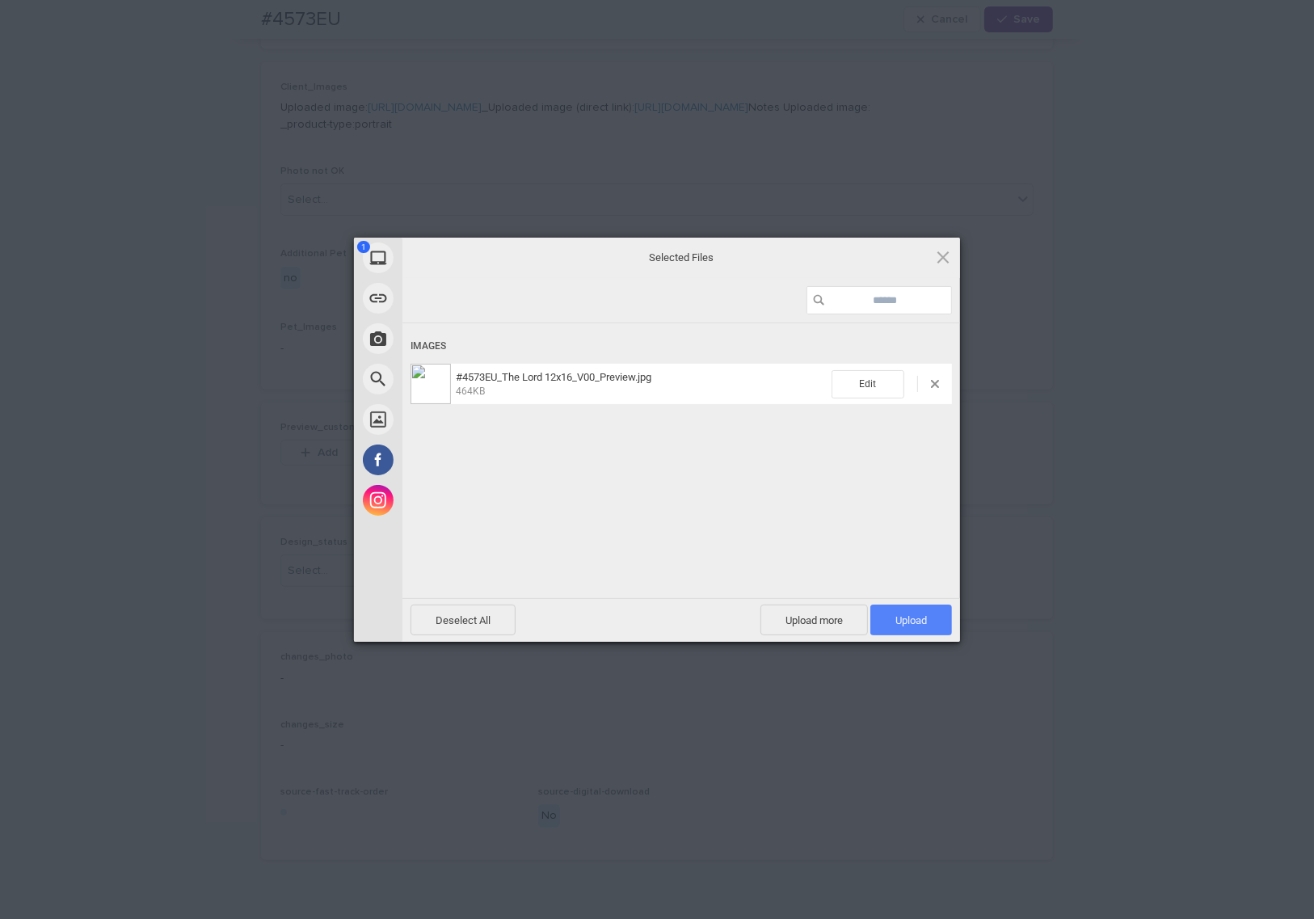
click at [885, 620] on span "Upload 1" at bounding box center [911, 619] width 82 height 31
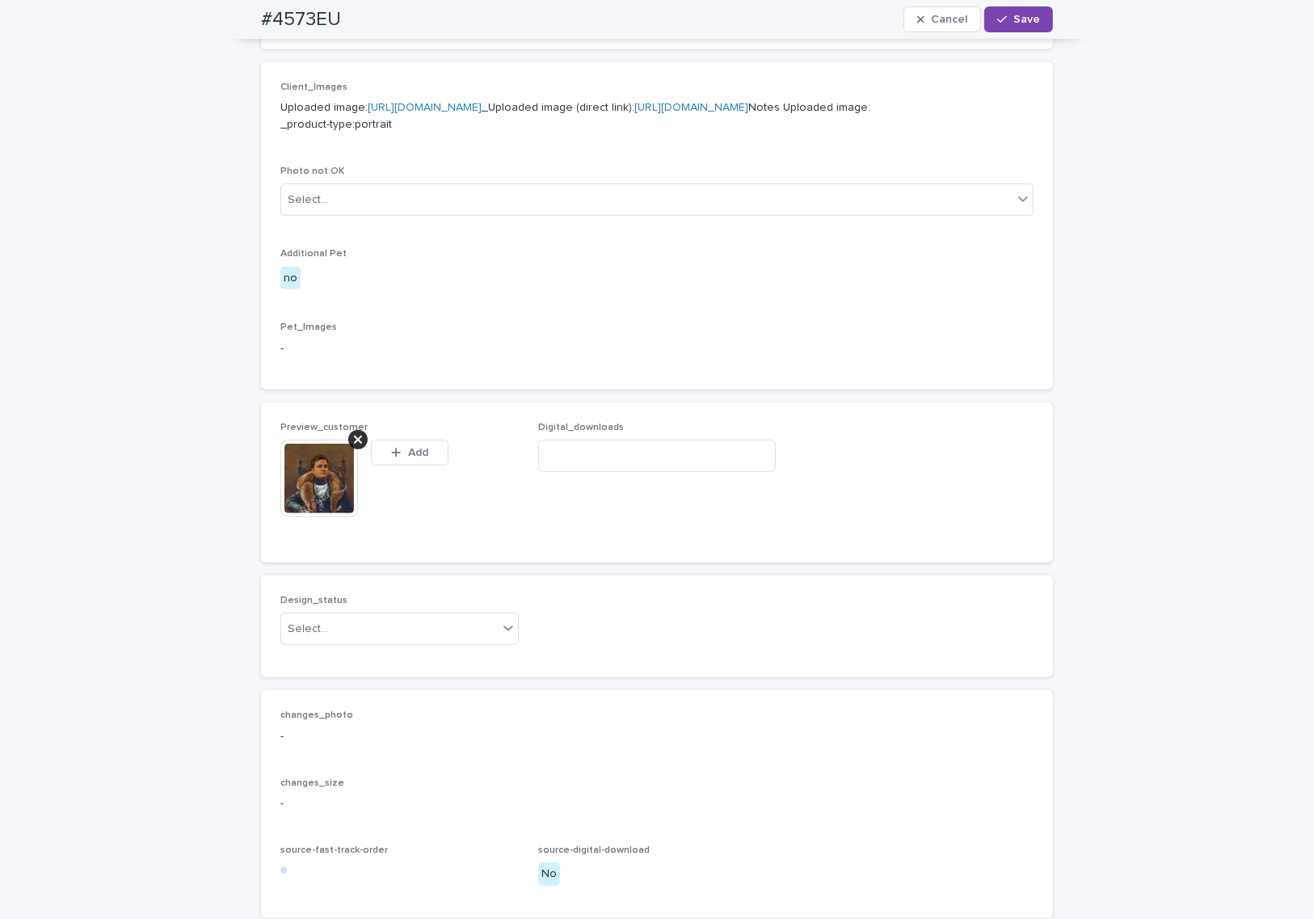
scroll to position [701, 0]
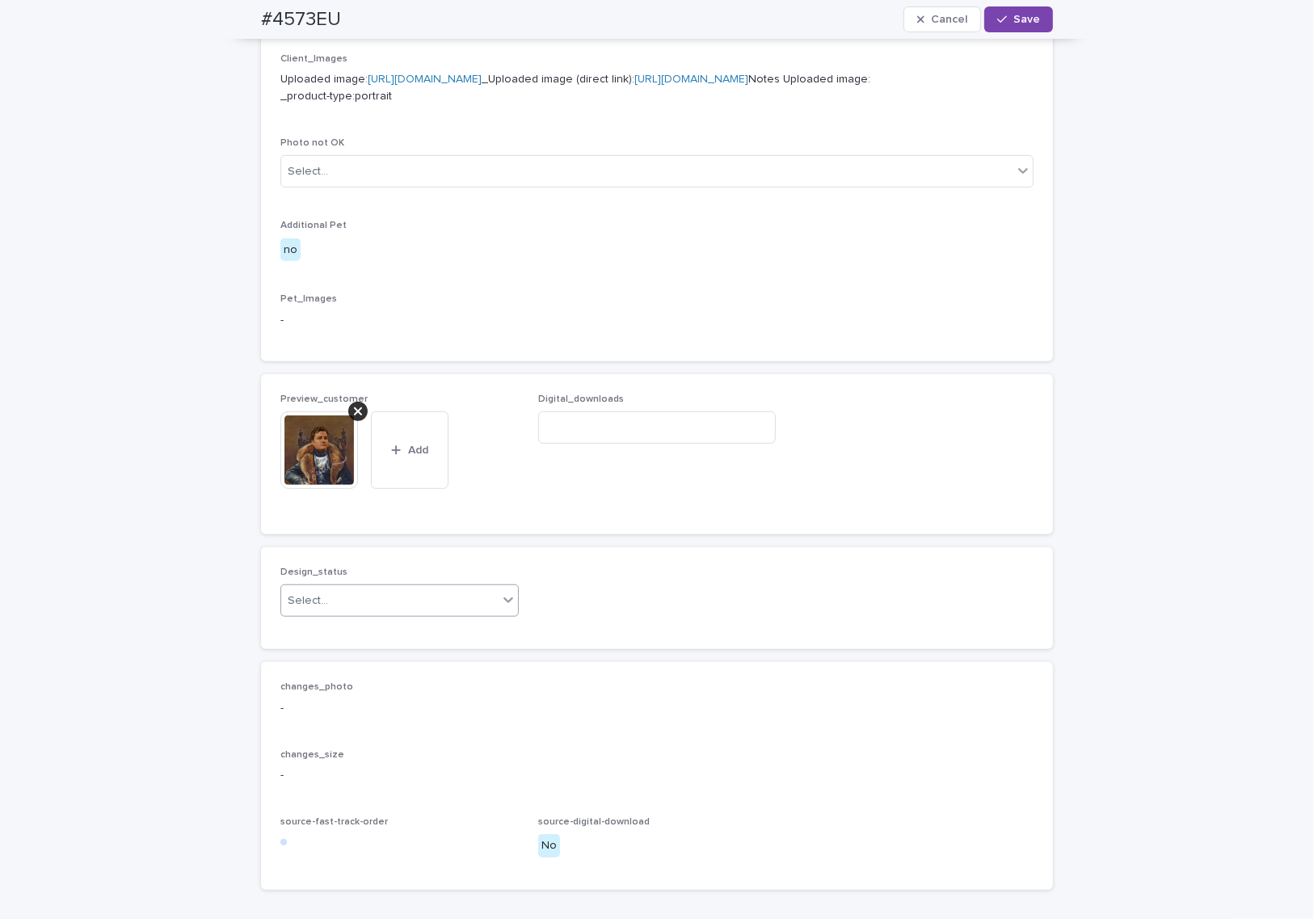
click at [374, 614] on div "Select..." at bounding box center [389, 600] width 217 height 27
click at [359, 721] on div "Uploaded" at bounding box center [392, 714] width 237 height 28
click at [1004, 12] on button "Save" at bounding box center [1018, 19] width 69 height 26
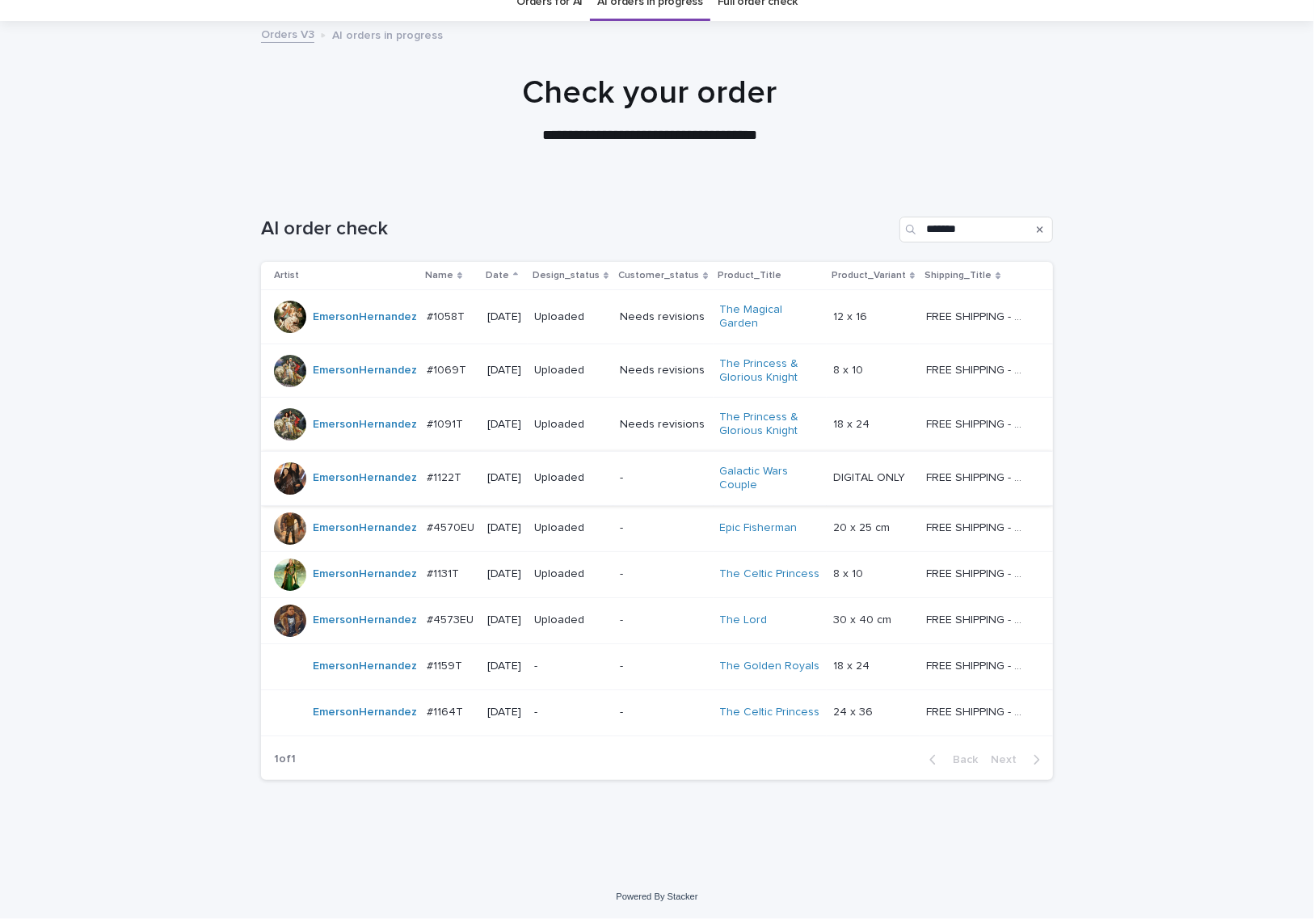
scroll to position [51, 0]
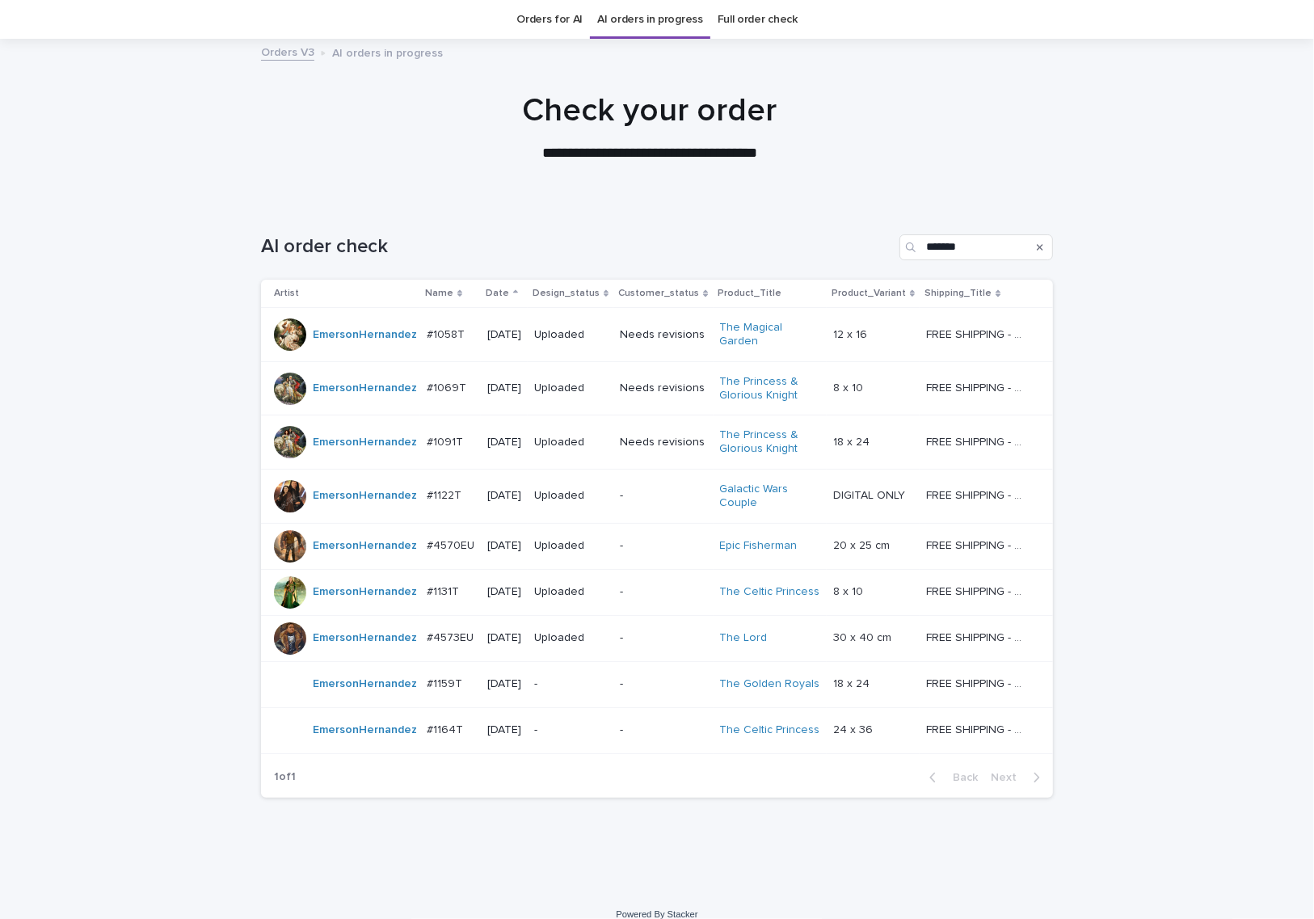
click at [1160, 599] on div "Loading... Saving… Loading... Saving… AI order check ******* Artist Name Date D…" at bounding box center [657, 546] width 1314 height 689
click at [749, 188] on div at bounding box center [649, 121] width 1299 height 162
click at [607, 683] on p "-" at bounding box center [570, 684] width 73 height 14
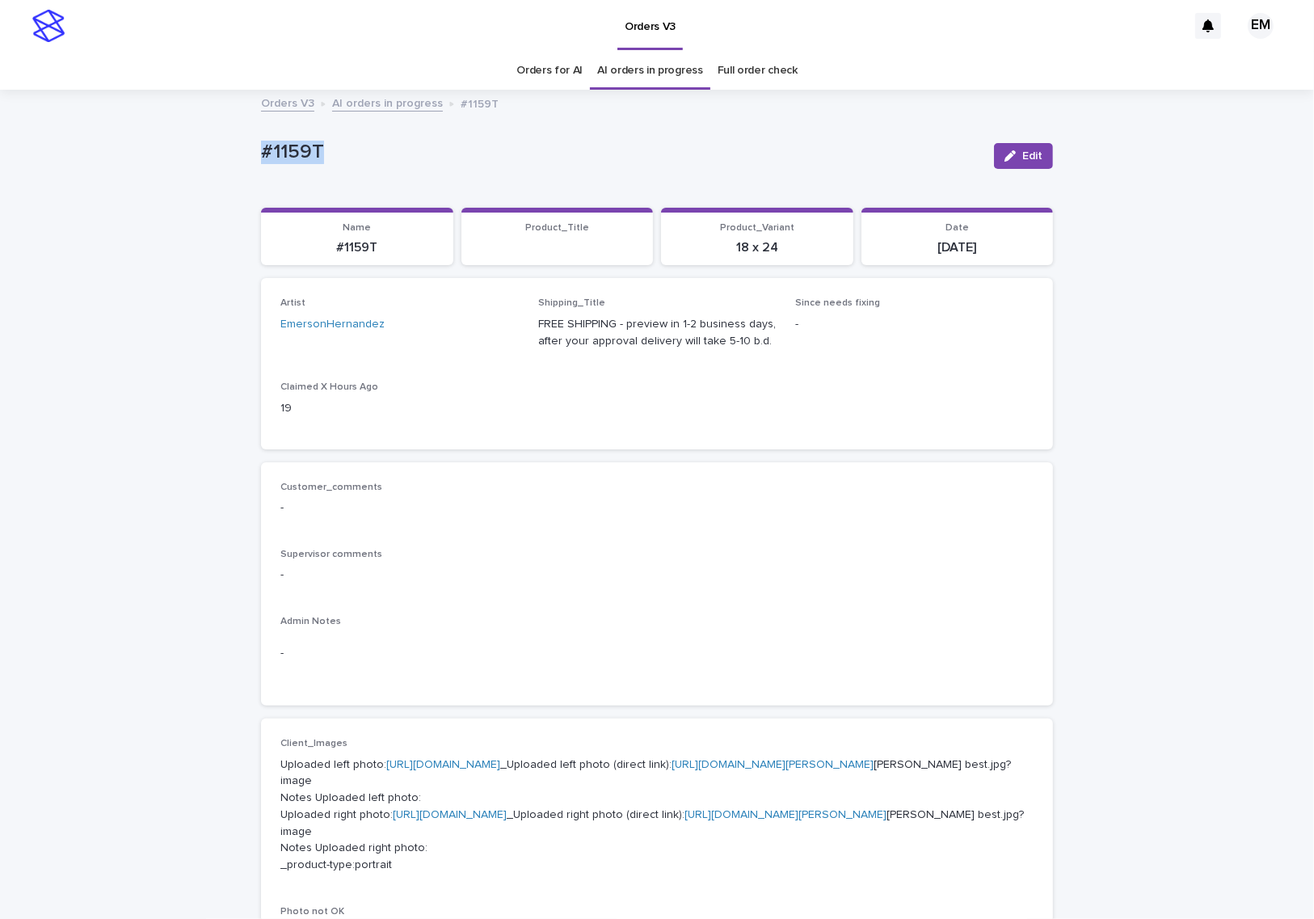
drag, startPoint x: 331, startPoint y: 144, endPoint x: 87, endPoint y: 172, distance: 245.6
click at [83, 164] on div "Loading... Saving… Loading... Saving… #1159T Edit #1159T Edit Sorry, there was …" at bounding box center [657, 869] width 1314 height 1556
copy p "#1159T"
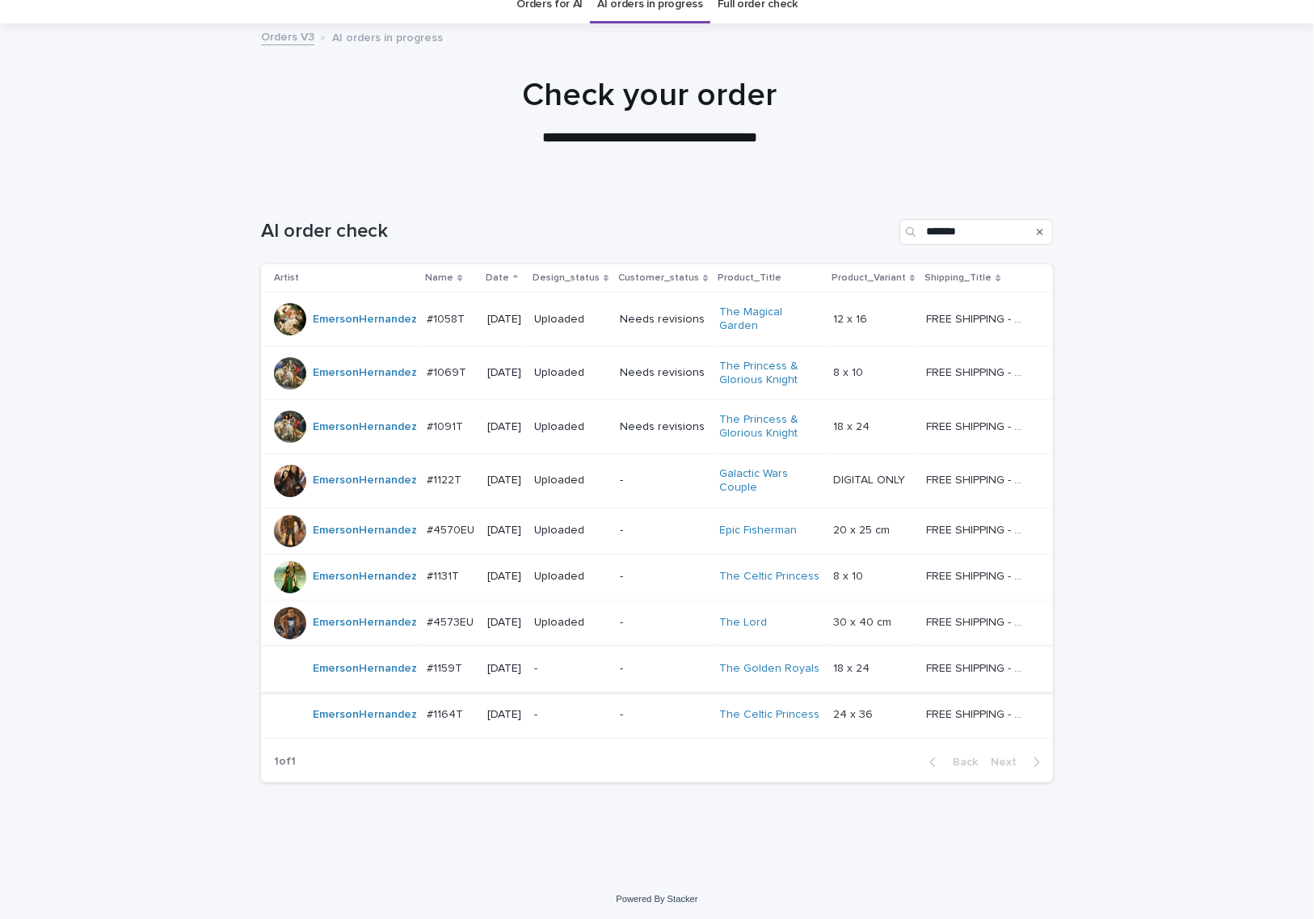
scroll to position [70, 0]
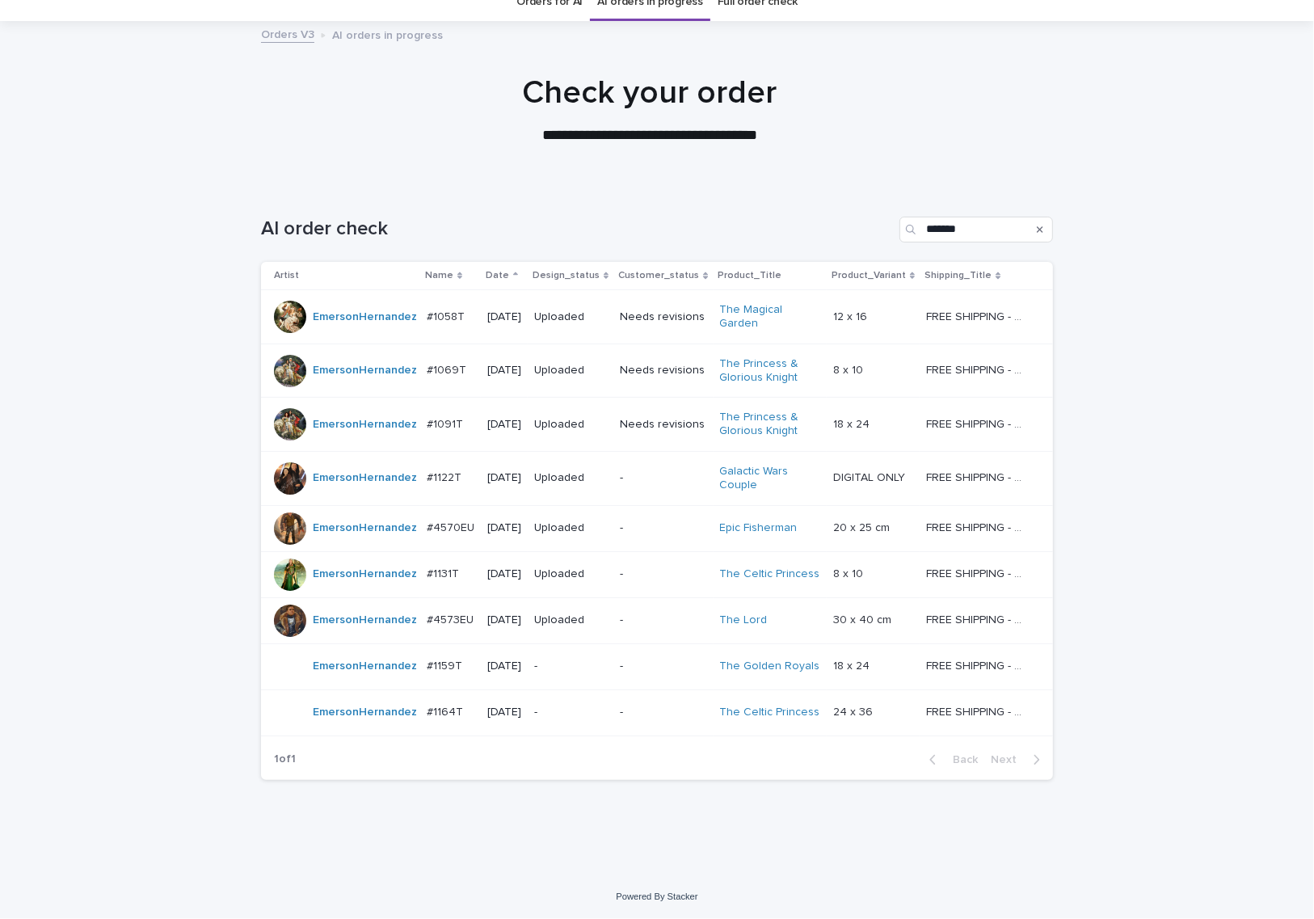
click at [591, 721] on div "-" at bounding box center [570, 712] width 73 height 27
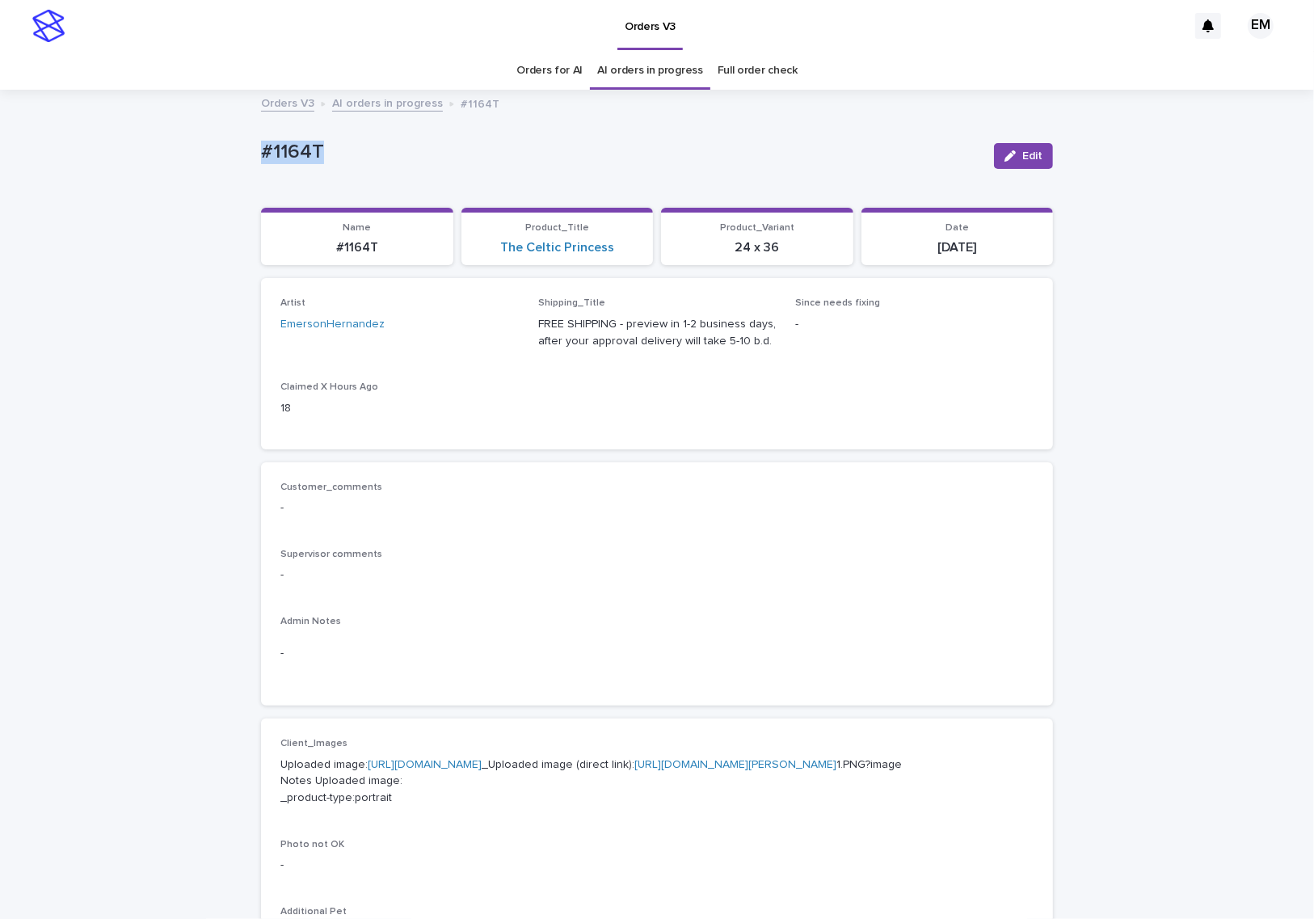
drag, startPoint x: 394, startPoint y: 133, endPoint x: 182, endPoint y: 199, distance: 222.3
click at [137, 155] on div "Loading... Saving… Loading... Saving… #1164T Edit #1164T Edit Sorry, there was …" at bounding box center [657, 835] width 1314 height 1489
click at [374, 146] on p "#1164T" at bounding box center [621, 152] width 720 height 23
click at [481, 763] on link "[URL][DOMAIN_NAME]" at bounding box center [425, 764] width 114 height 11
drag, startPoint x: 1175, startPoint y: 772, endPoint x: 1119, endPoint y: 814, distance: 70.4
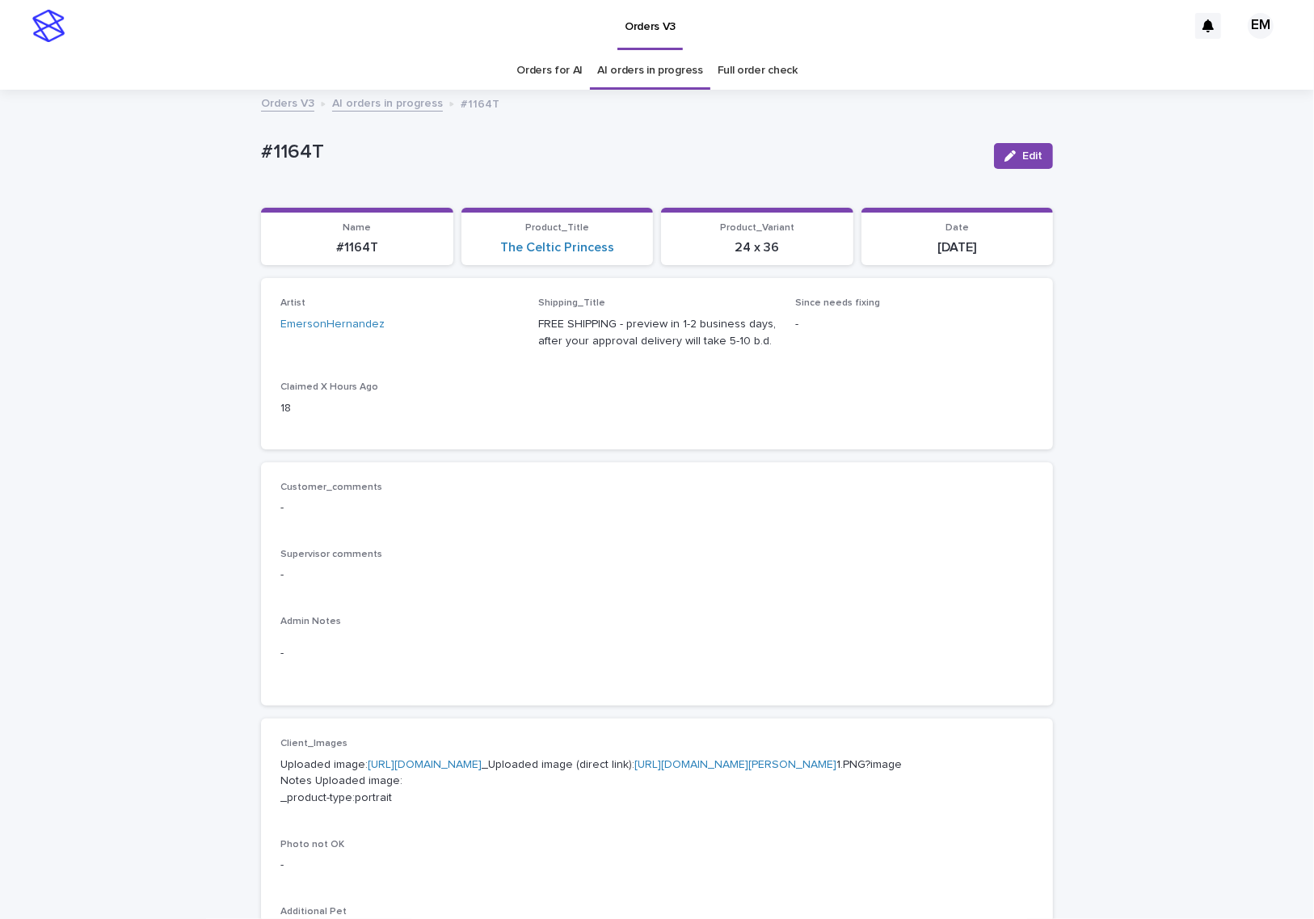
click at [1174, 772] on div "Loading... Saving… Loading... Saving… #1164T Edit #1164T Edit Sorry, there was …" at bounding box center [657, 835] width 1314 height 1489
drag, startPoint x: 120, startPoint y: 167, endPoint x: 127, endPoint y: 138, distance: 30.0
click at [120, 166] on div "Loading... Saving… Loading... Saving… #1164T Edit #1164T Edit Sorry, there was …" at bounding box center [657, 835] width 1314 height 1489
